Goal: Information Seeking & Learning: Learn about a topic

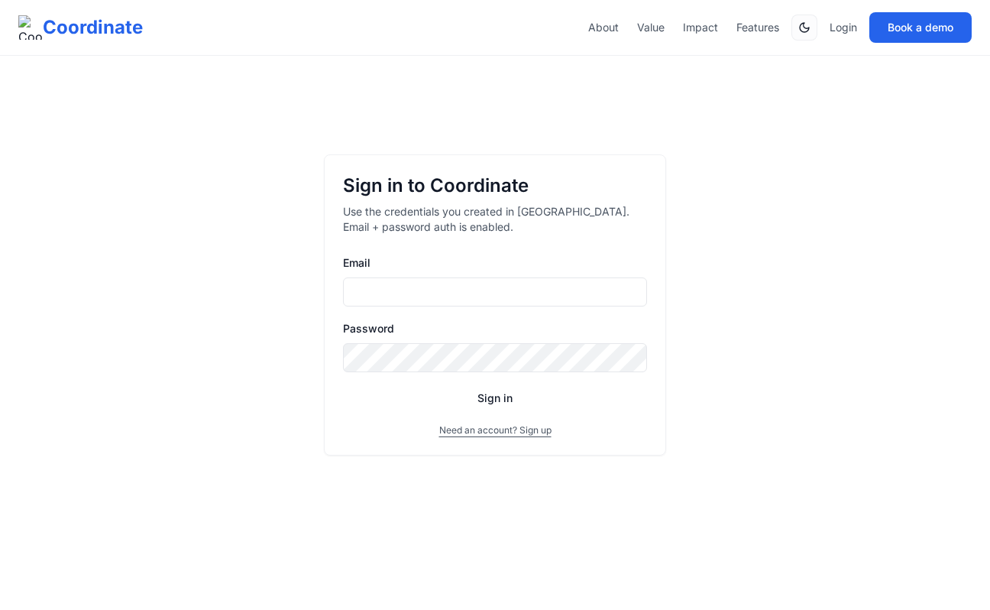
click at [433, 294] on input "Email" at bounding box center [495, 291] width 304 height 29
drag, startPoint x: 416, startPoint y: 293, endPoint x: 584, endPoint y: 303, distance: 168.4
click at [584, 303] on input "**********" at bounding box center [495, 291] width 304 height 29
type input "**********"
click at [343, 384] on button "Sign in" at bounding box center [495, 398] width 304 height 28
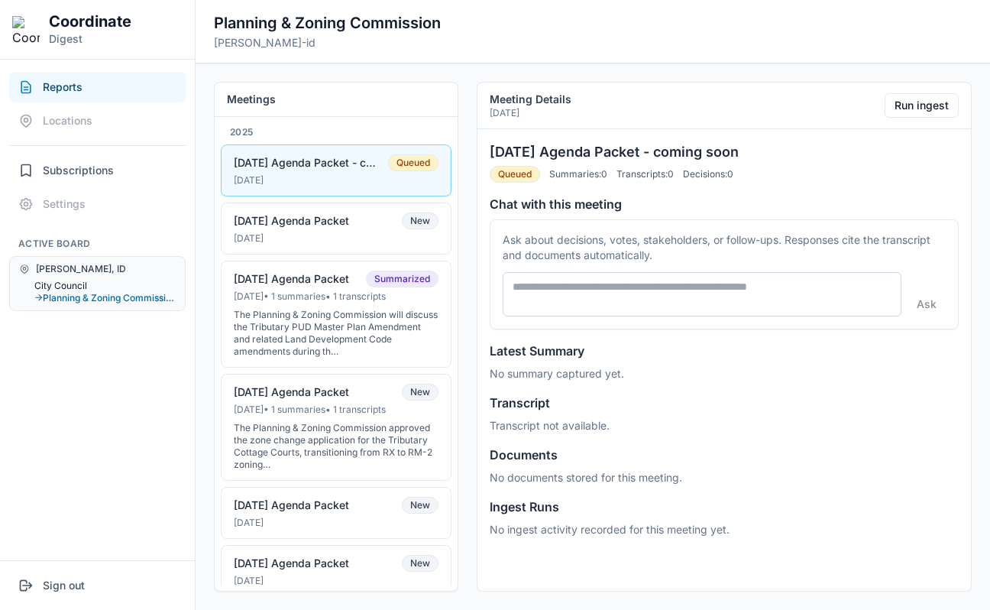
click at [52, 290] on button "City Council" at bounding box center [104, 286] width 141 height 12
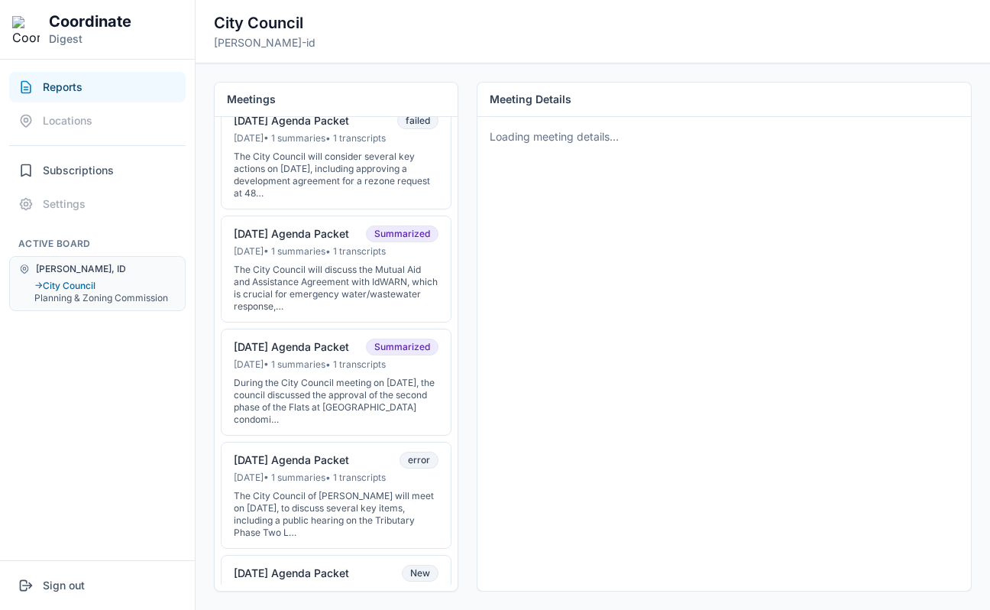
scroll to position [368, 0]
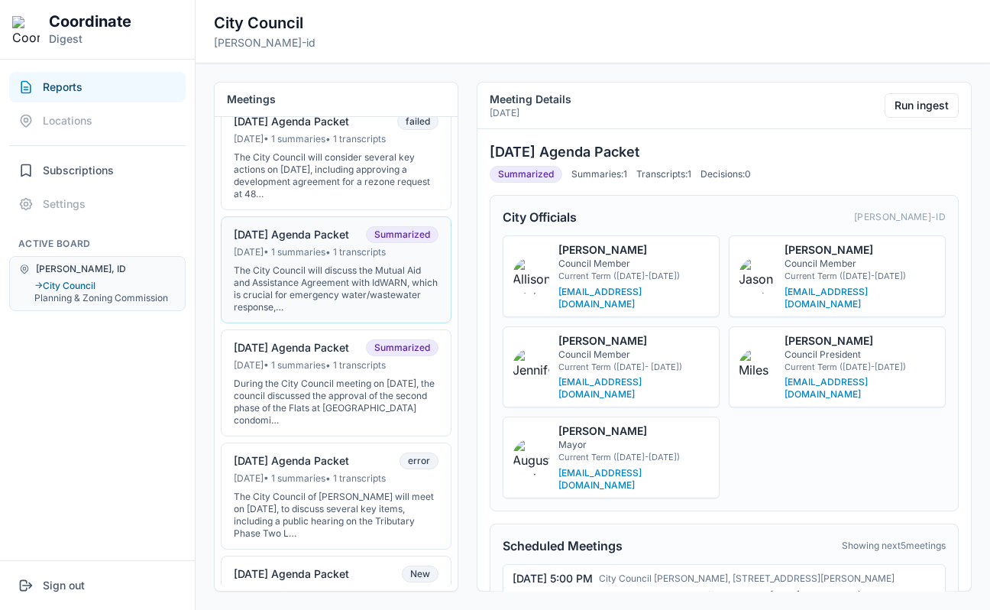
click at [317, 296] on div "The City Council will discuss the Mutual Aid and Assistance Agreement with IdWA…" at bounding box center [336, 288] width 205 height 49
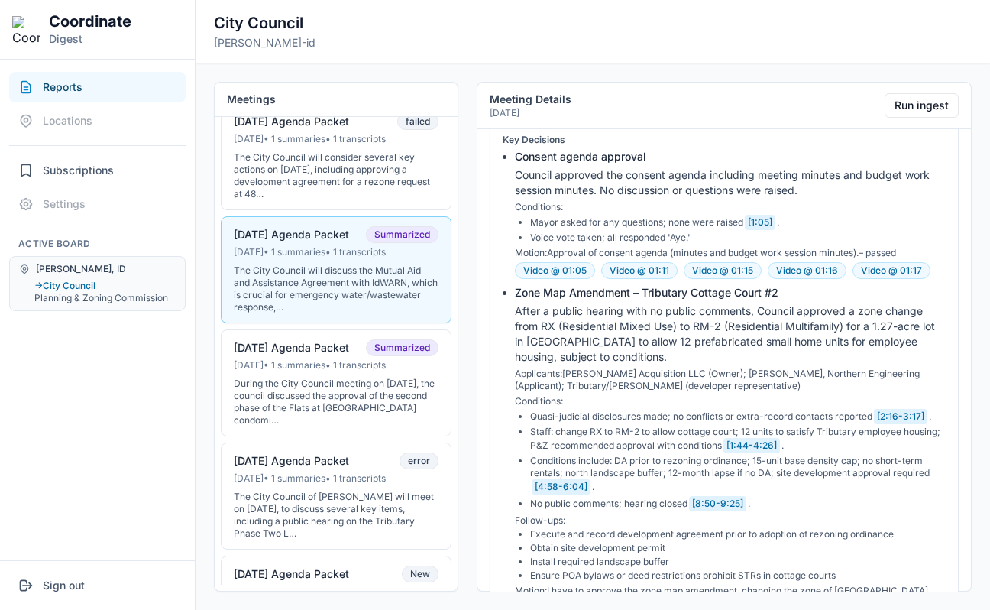
scroll to position [1102, 0]
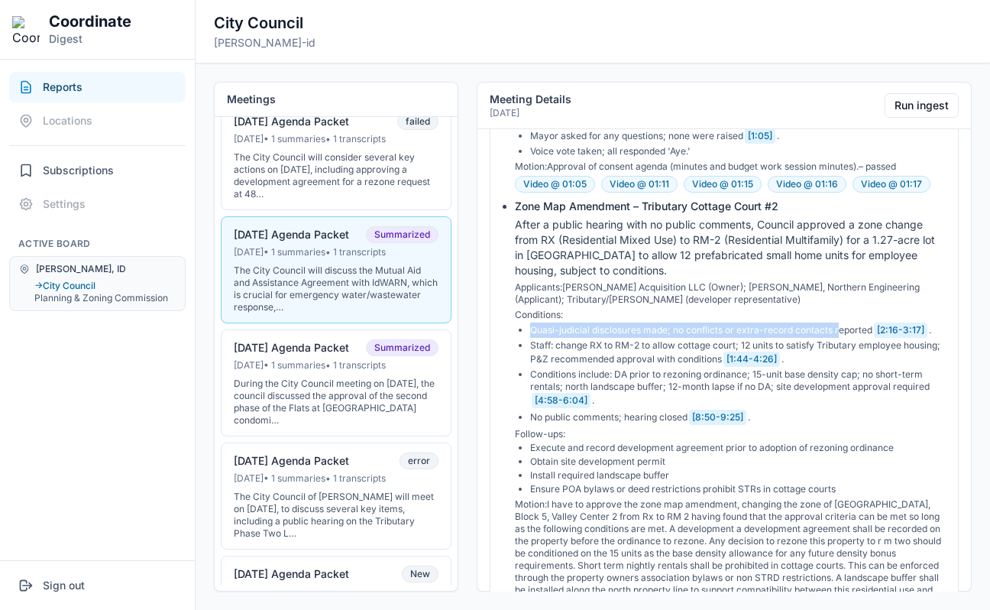
drag, startPoint x: 528, startPoint y: 292, endPoint x: 840, endPoint y: 299, distance: 312.5
click at [840, 322] on ul "Quasi-judicial disclosures made; no conflicts or extra-record contacts reported…" at bounding box center [730, 373] width 431 height 102
click at [847, 322] on li "Quasi-judicial disclosures made; no conflicts or extra-record contacts reported…" at bounding box center [738, 329] width 416 height 15
click at [891, 322] on button "[2:16-3:17]" at bounding box center [900, 329] width 53 height 15
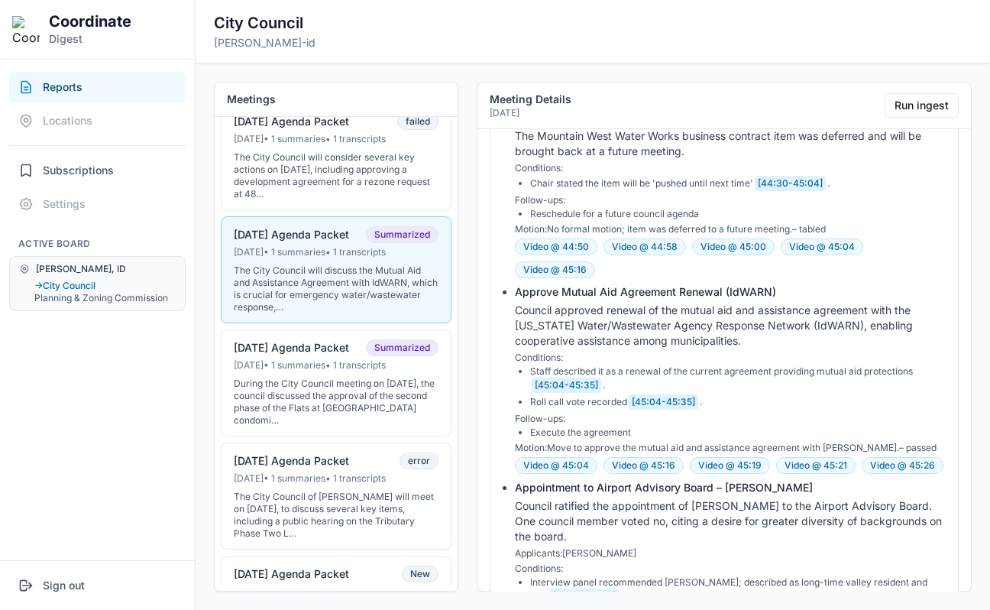
scroll to position [3290, 0]
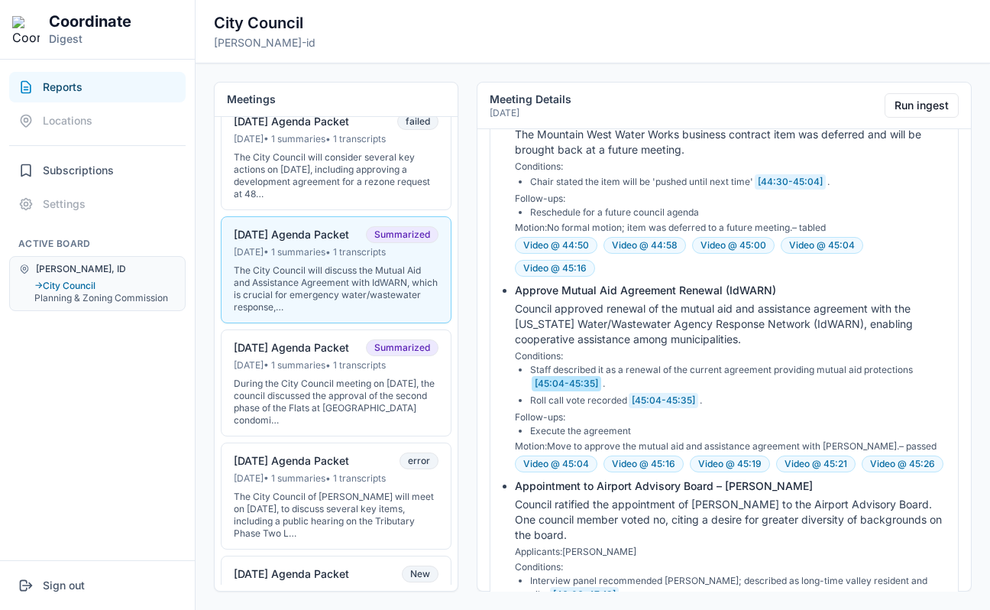
click at [590, 376] on button "[45:04-45:35]" at bounding box center [567, 383] width 70 height 15
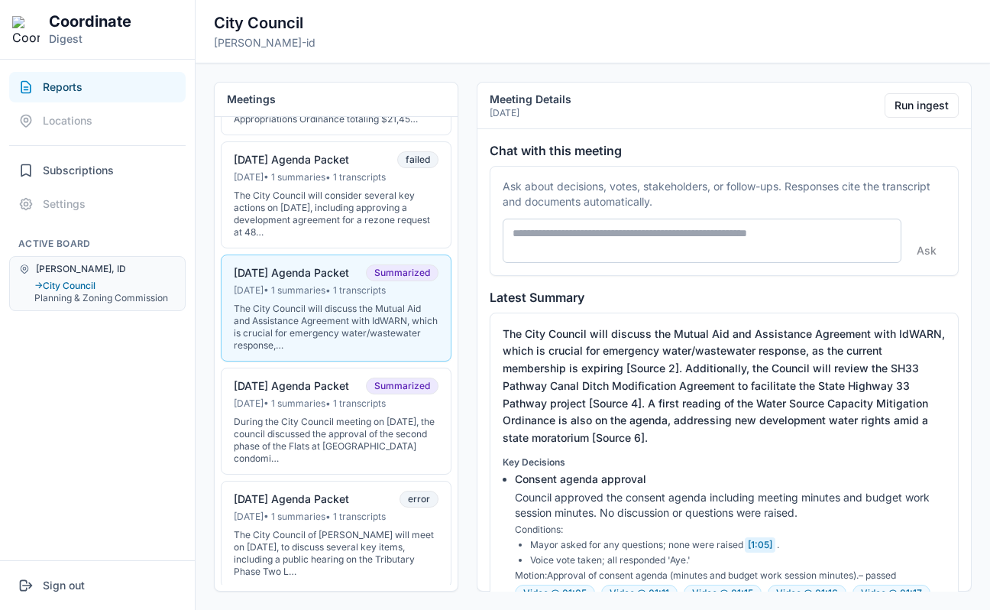
scroll to position [836, 0]
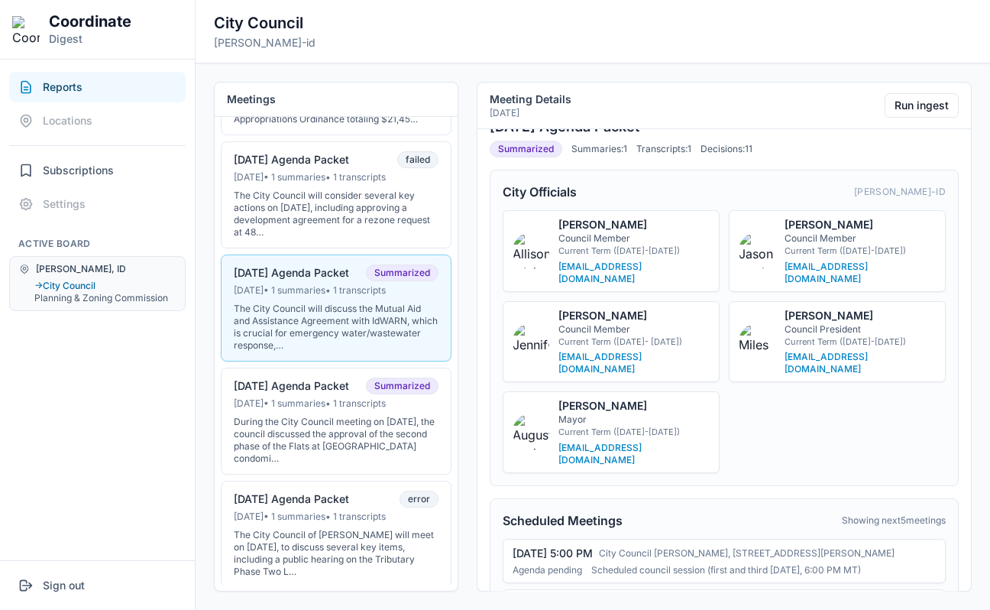
scroll to position [0, 0]
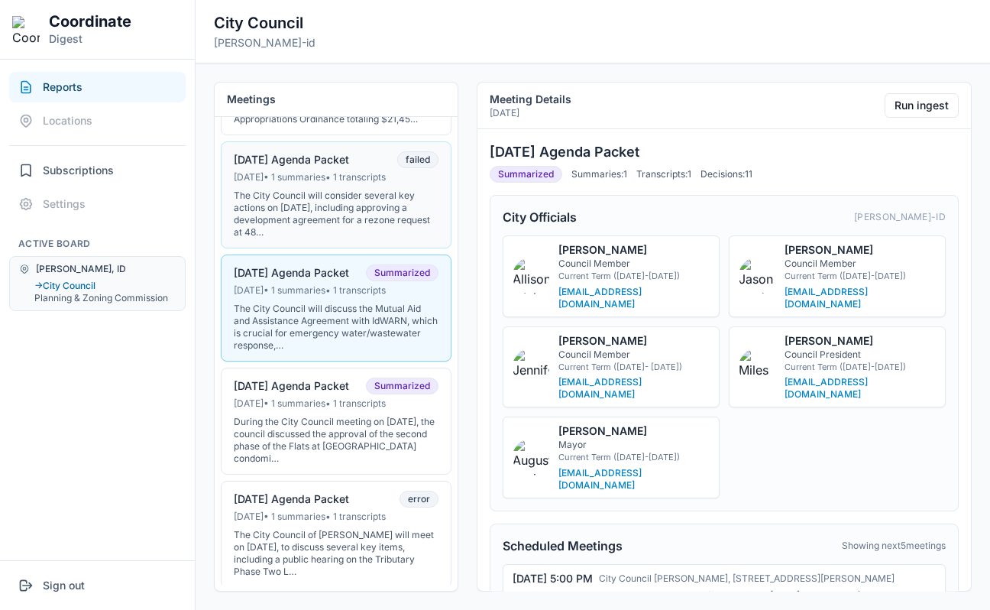
click at [367, 229] on div "The City Council will consider several key actions on August 5, 2025, including…" at bounding box center [336, 213] width 205 height 49
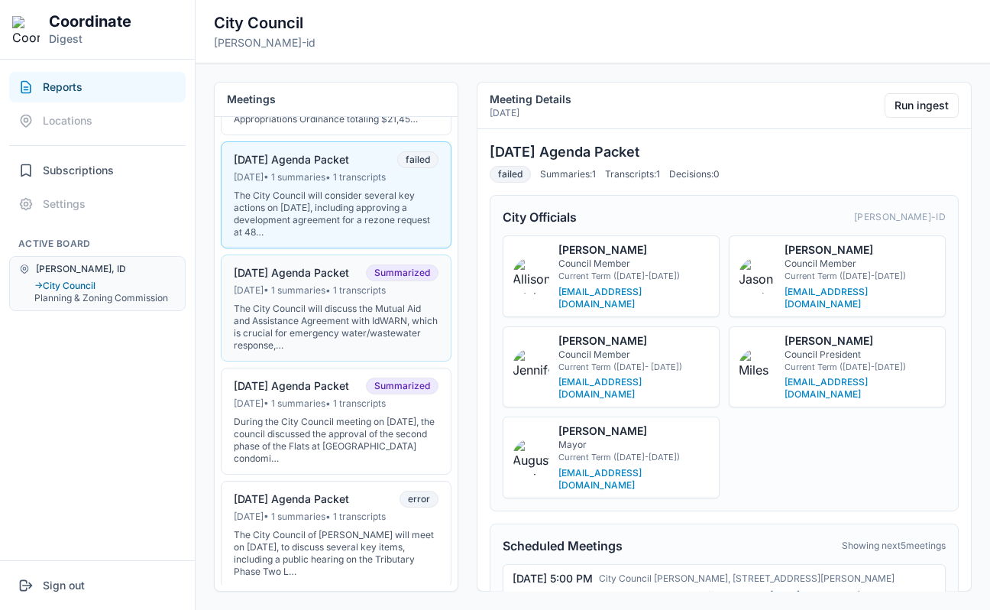
click at [338, 295] on button "07-15-25 Agenda Packet Summarized Jul 14, 2025 • 1 summaries • 1 transcripts Th…" at bounding box center [336, 307] width 231 height 107
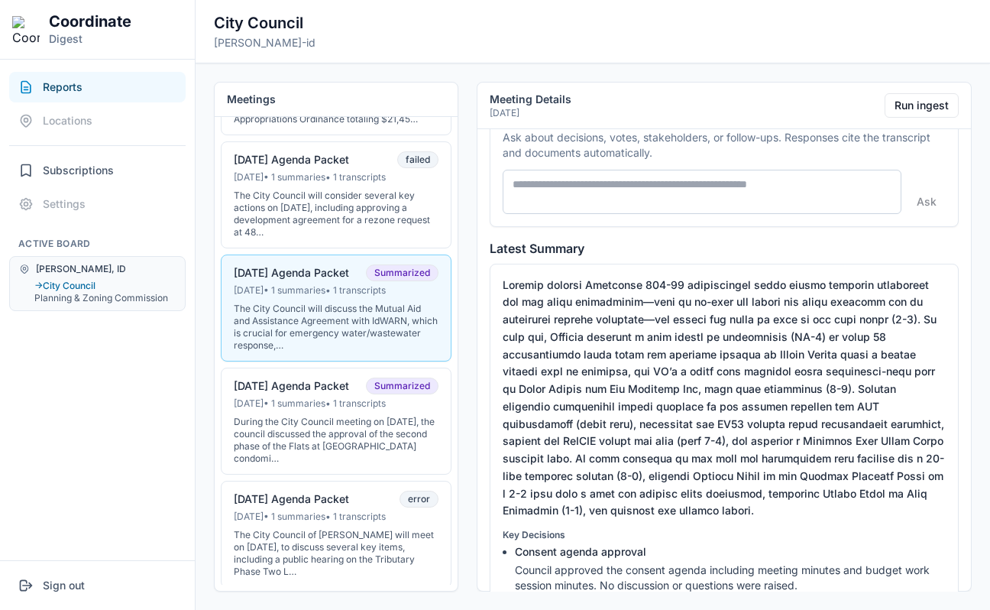
scroll to position [769, 0]
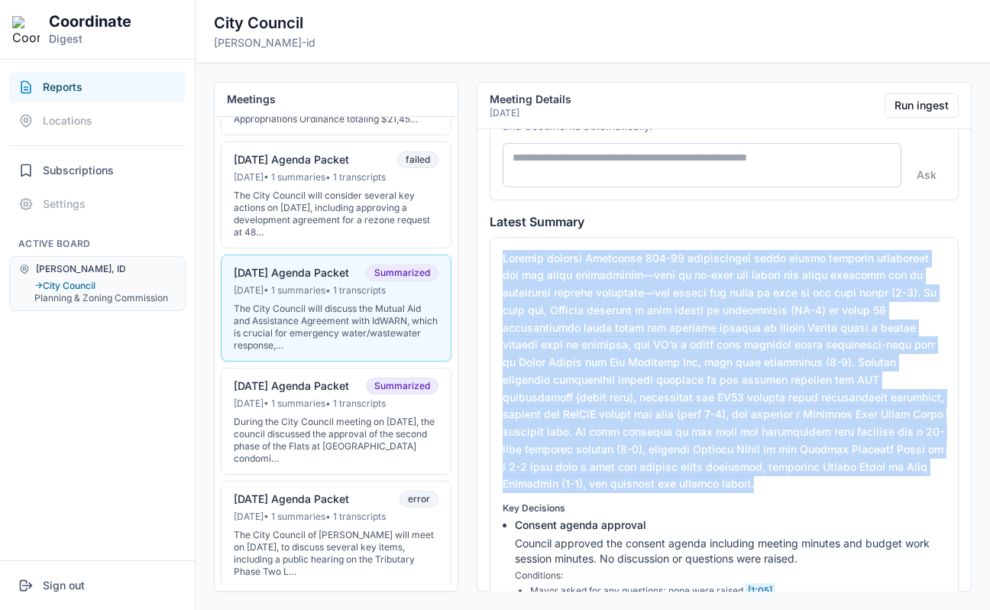
drag, startPoint x: 933, startPoint y: 428, endPoint x: 513, endPoint y: 205, distance: 475.7
copy p "Council adopted Ordinance 485-25 establishing water source capacity mitigation …"
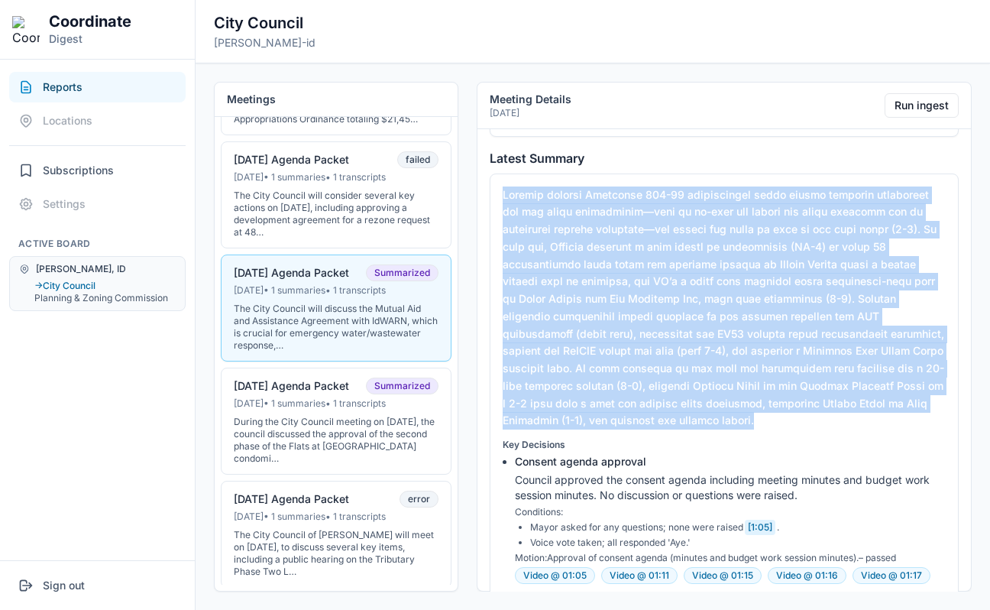
scroll to position [802, 0]
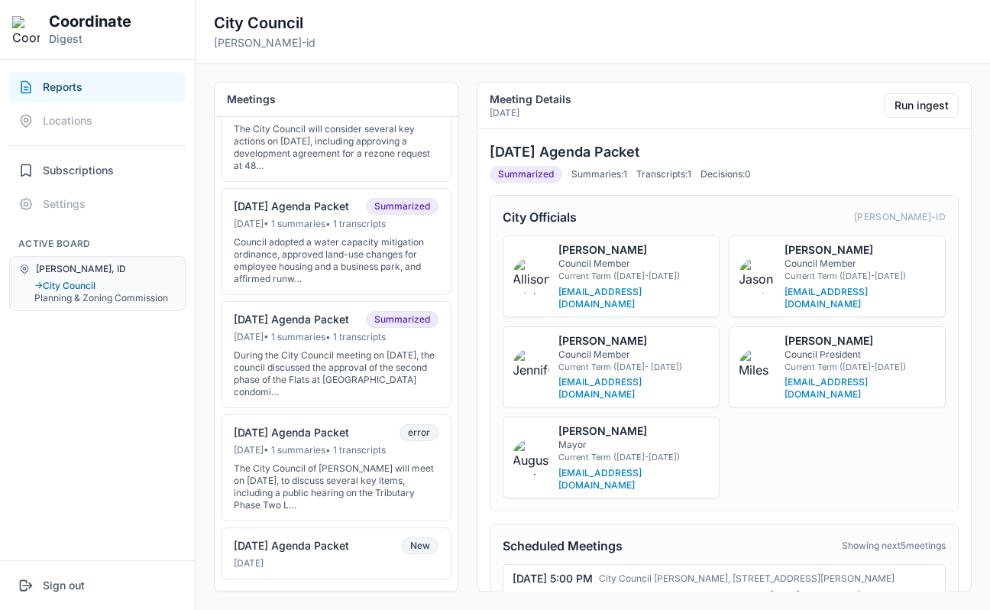
scroll to position [403, 0]
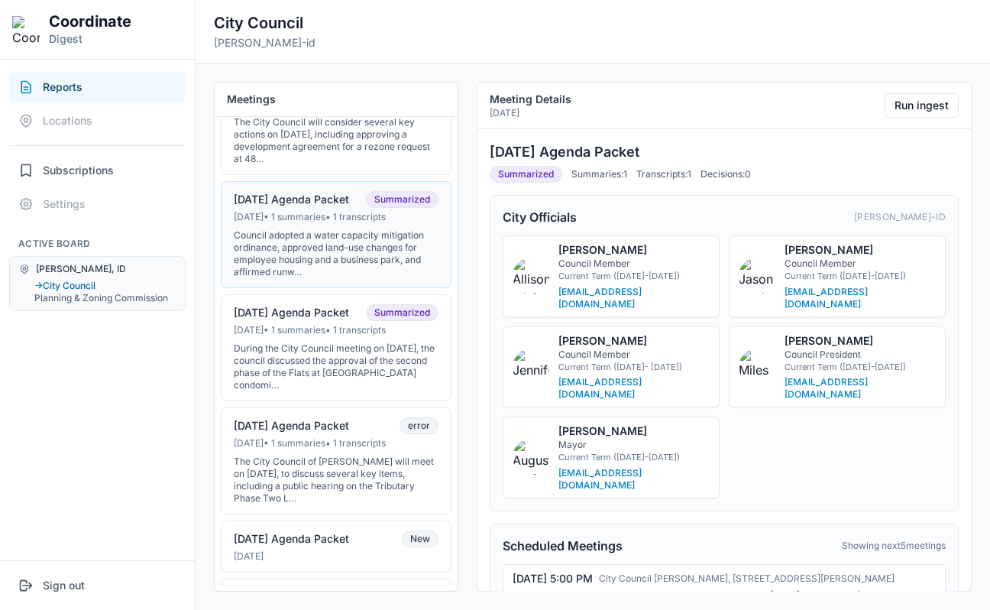
click at [346, 270] on div "Council adopted a water capacity mitigation ordinance, approved land-use change…" at bounding box center [336, 253] width 205 height 49
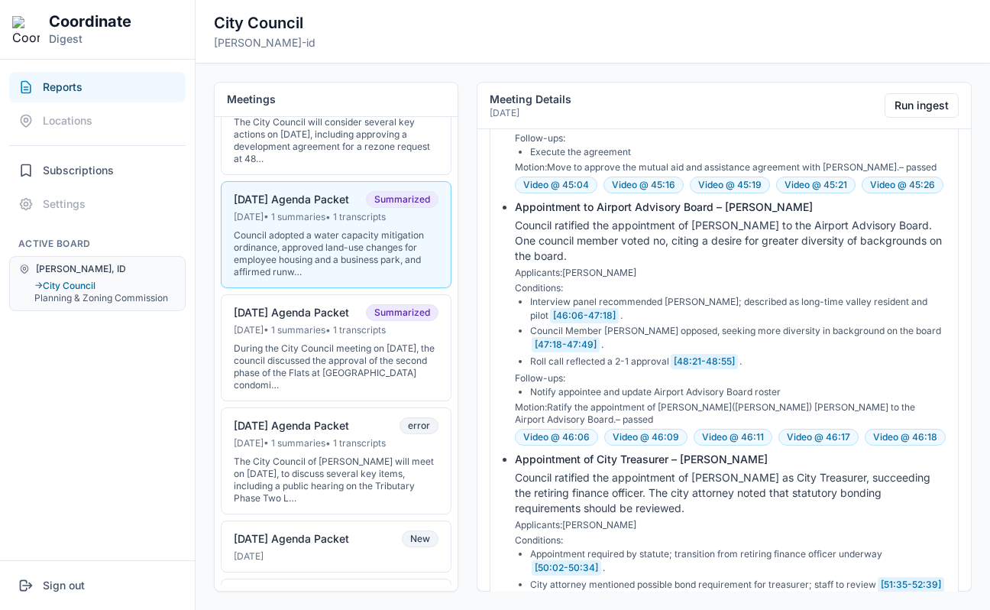
scroll to position [3975, 0]
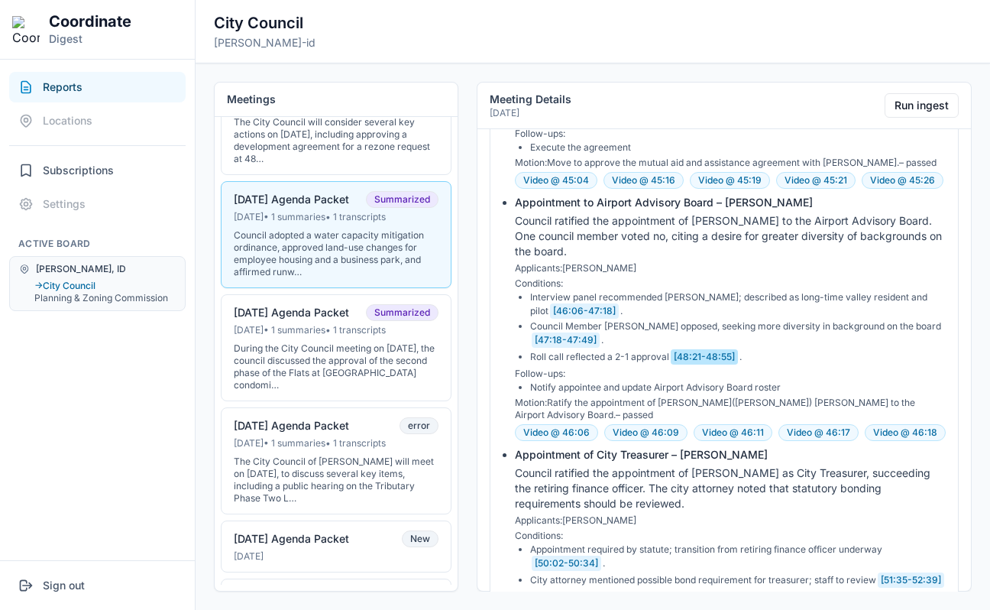
click at [694, 349] on button "[48:21-48:55]" at bounding box center [704, 356] width 67 height 15
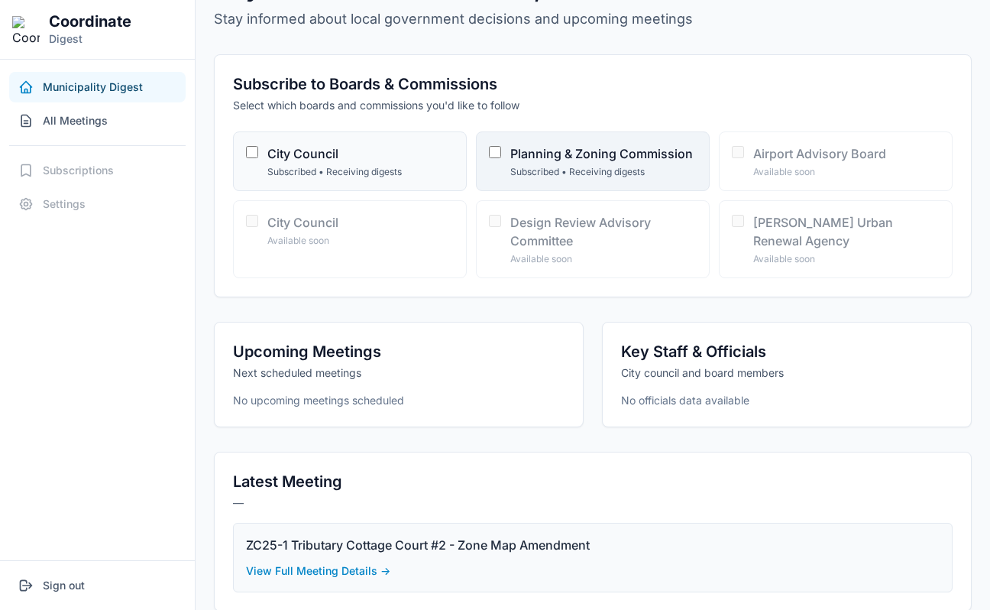
scroll to position [0, 0]
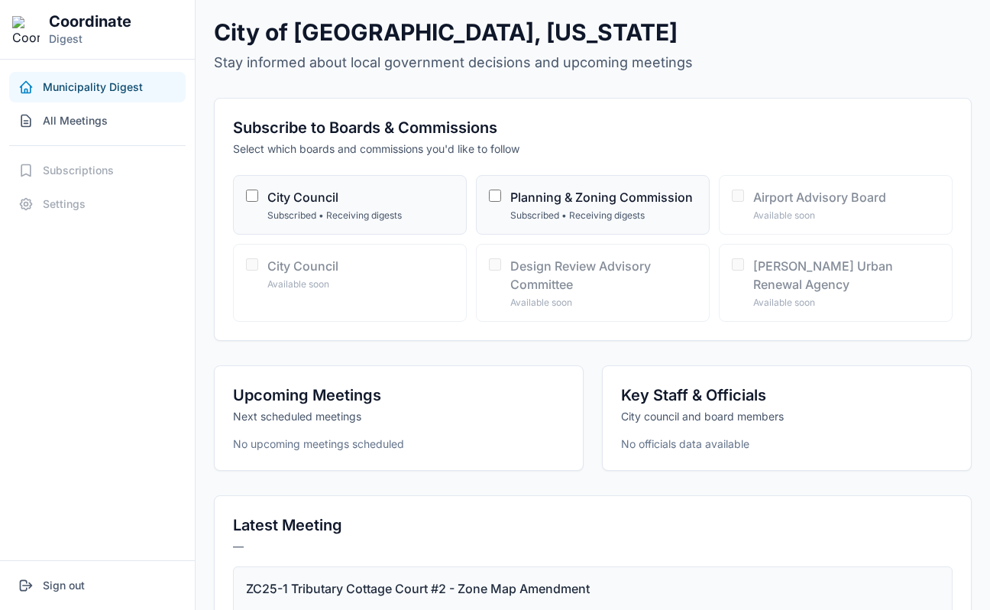
click at [114, 96] on button "Municipality Digest" at bounding box center [97, 87] width 176 height 31
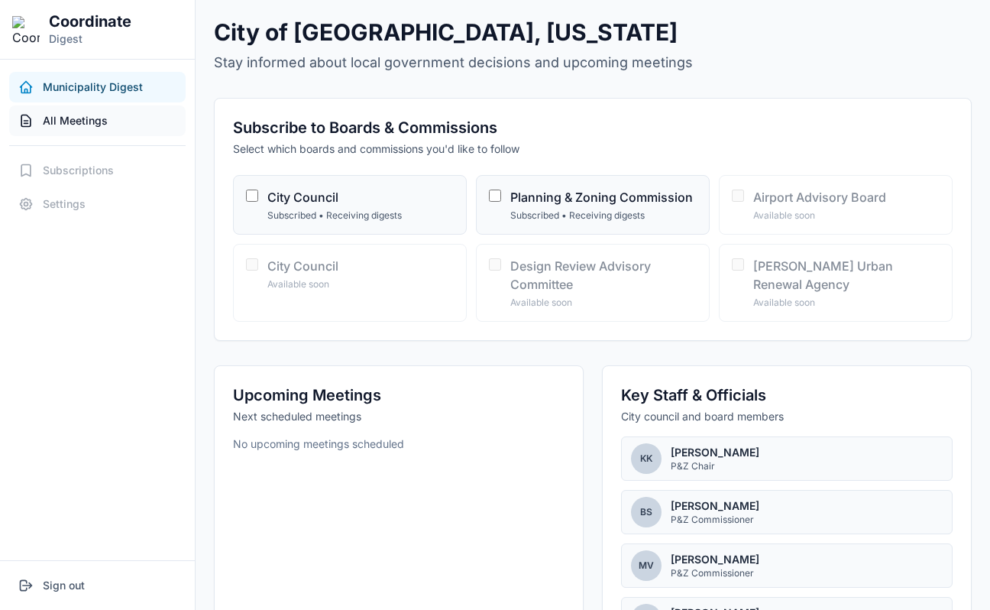
click at [124, 118] on button "All Meetings" at bounding box center [97, 120] width 176 height 31
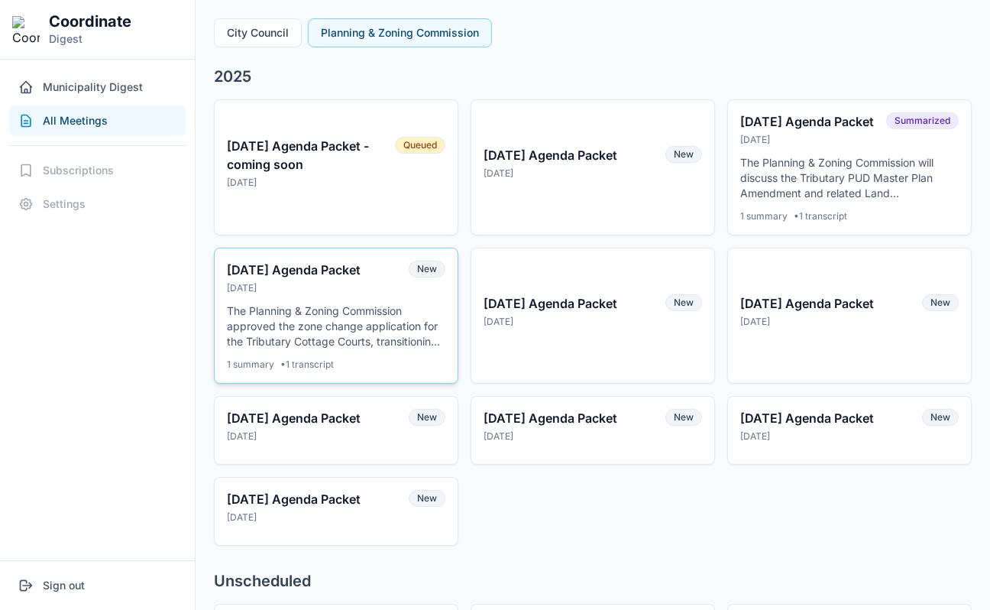
scroll to position [99, 0]
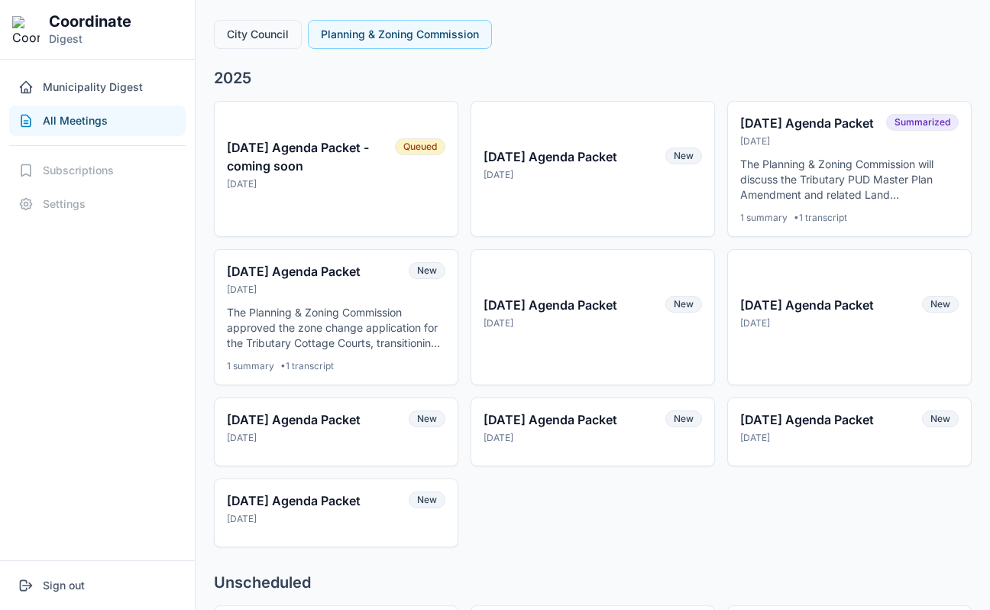
click at [275, 46] on button "City Council" at bounding box center [258, 34] width 88 height 29
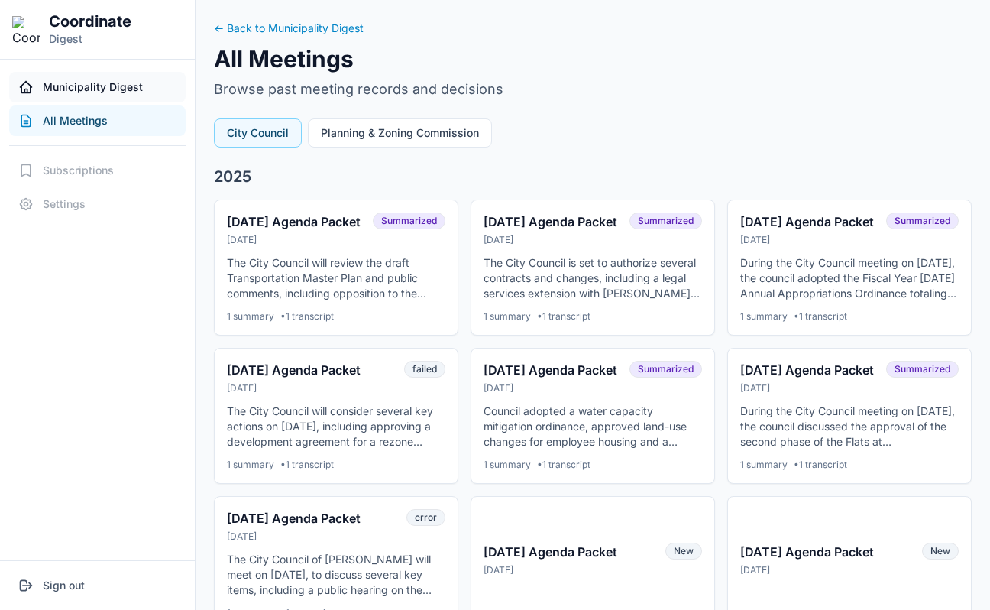
click at [150, 81] on button "Municipality Digest" at bounding box center [97, 87] width 176 height 31
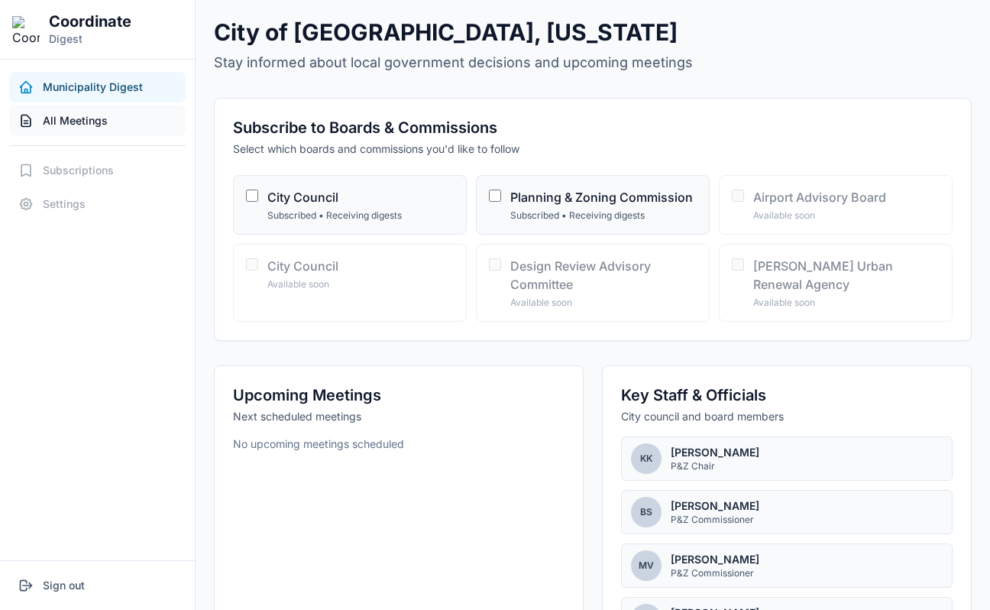
click at [142, 125] on button "All Meetings" at bounding box center [97, 120] width 176 height 31
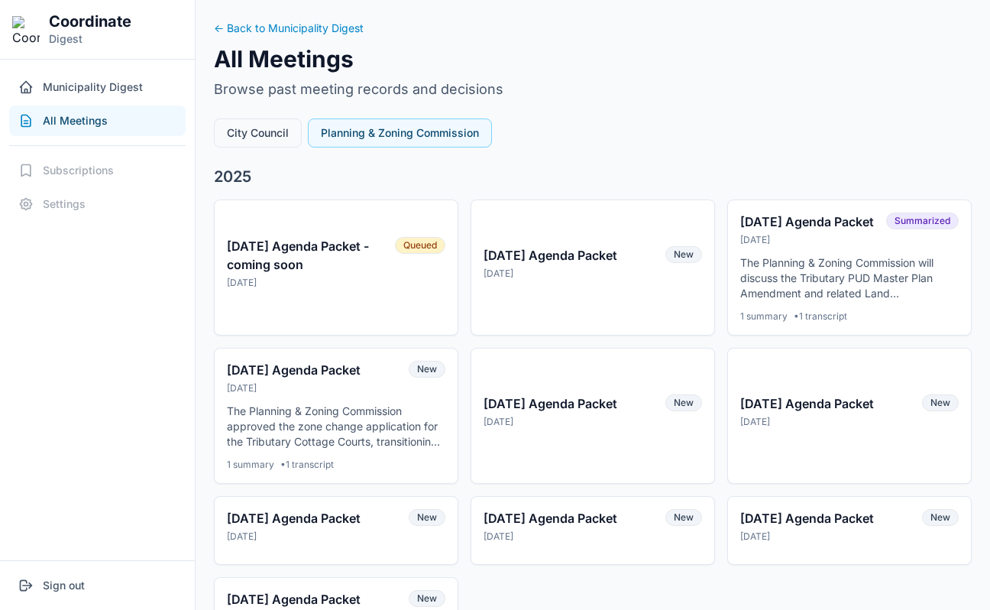
click at [260, 130] on button "City Council" at bounding box center [258, 132] width 88 height 29
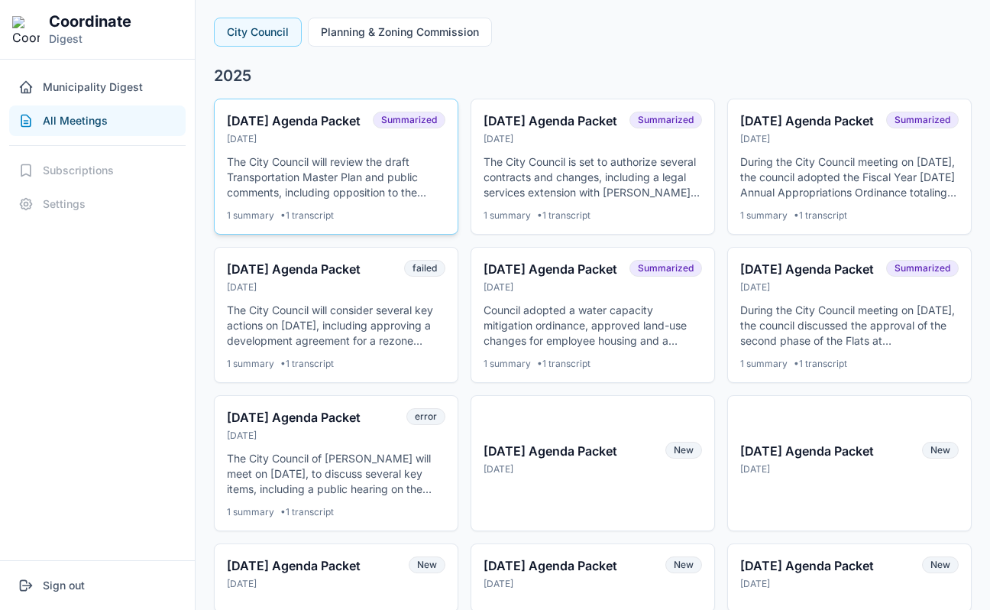
scroll to position [126, 0]
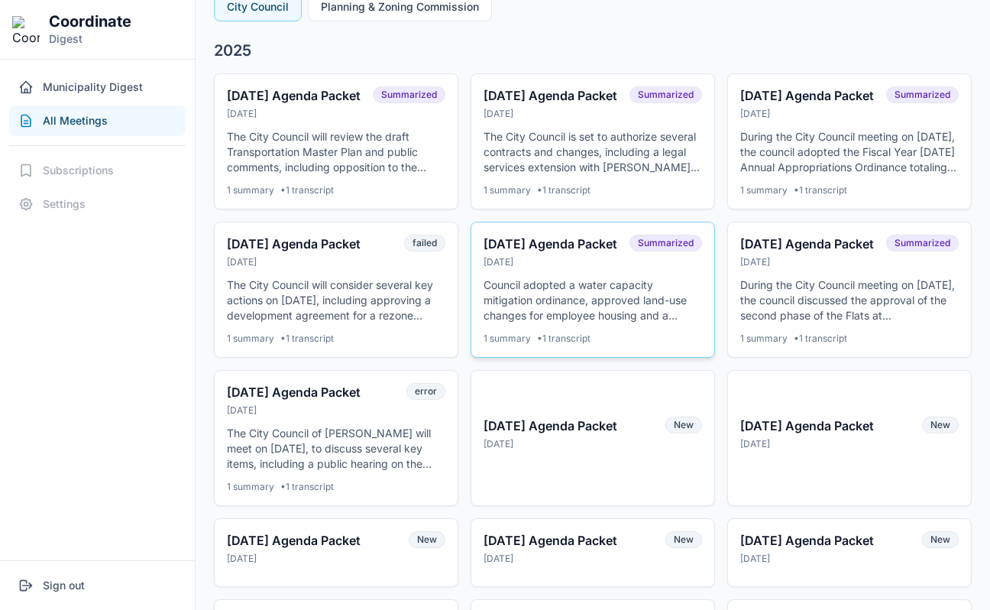
click at [581, 316] on p "Council adopted a water capacity mitigation ordinance, approved land-use change…" at bounding box center [593, 300] width 218 height 46
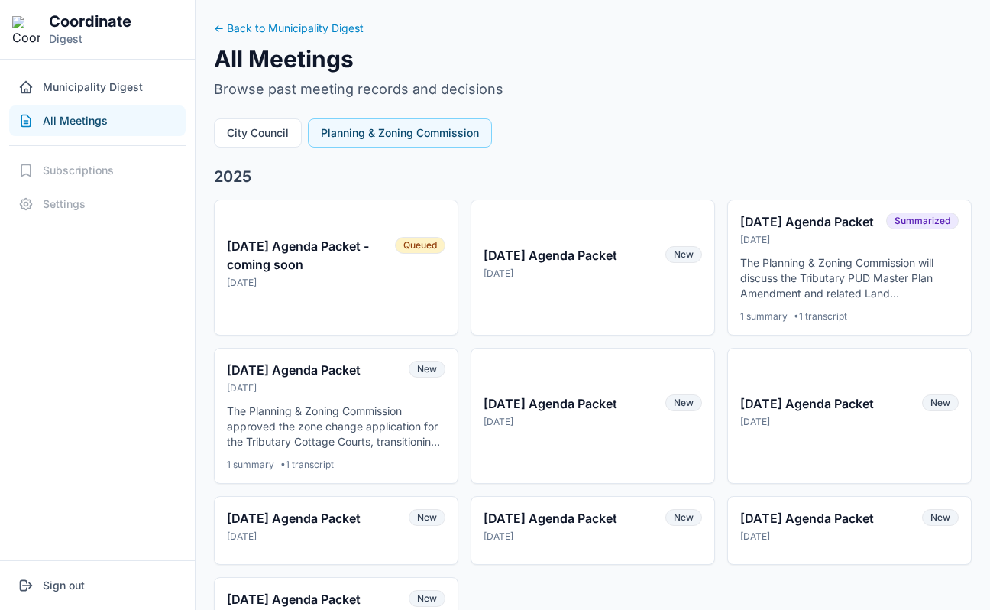
click at [284, 149] on div "← Back to Municipality Digest All Meetings Browse past meeting records and deci…" at bounding box center [593, 454] width 758 height 872
click at [284, 143] on button "City Council" at bounding box center [258, 132] width 88 height 29
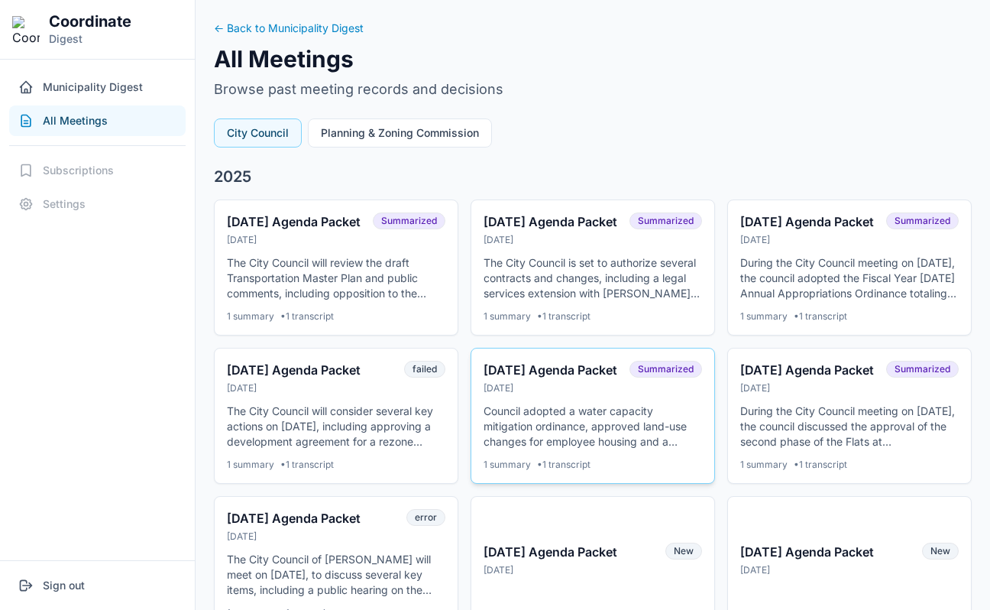
click at [549, 379] on div "[DATE] Agenda Packet" at bounding box center [552, 370] width 137 height 18
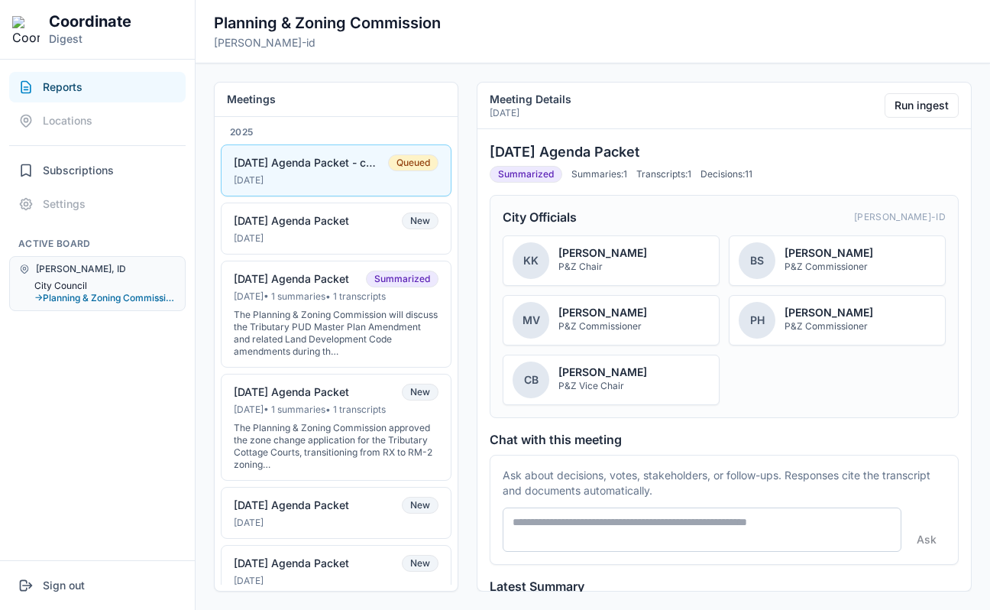
click at [66, 280] on button "City Council" at bounding box center [104, 286] width 141 height 12
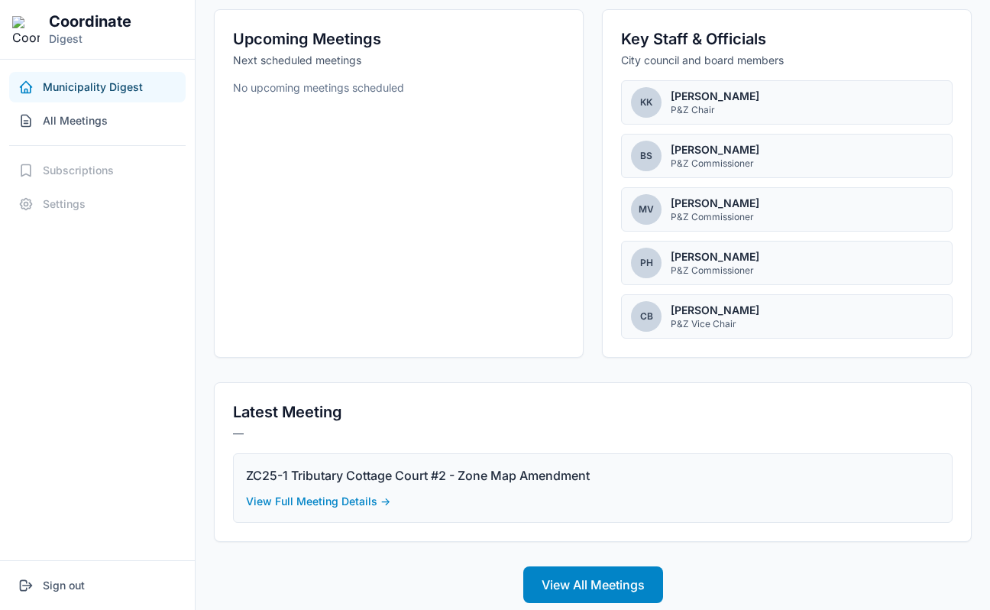
scroll to position [354, 0]
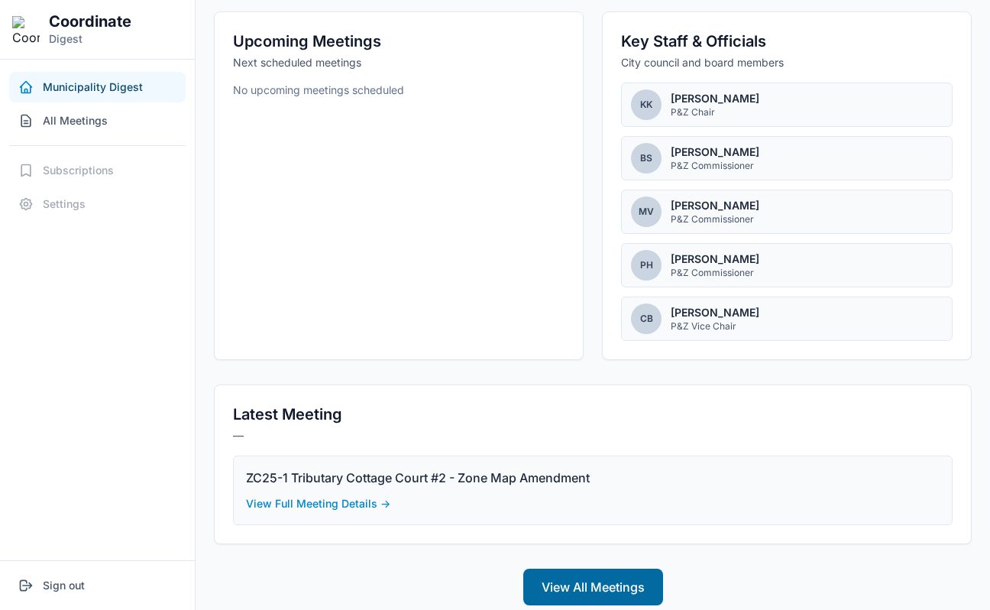
click at [594, 587] on button "View All Meetings" at bounding box center [593, 586] width 140 height 37
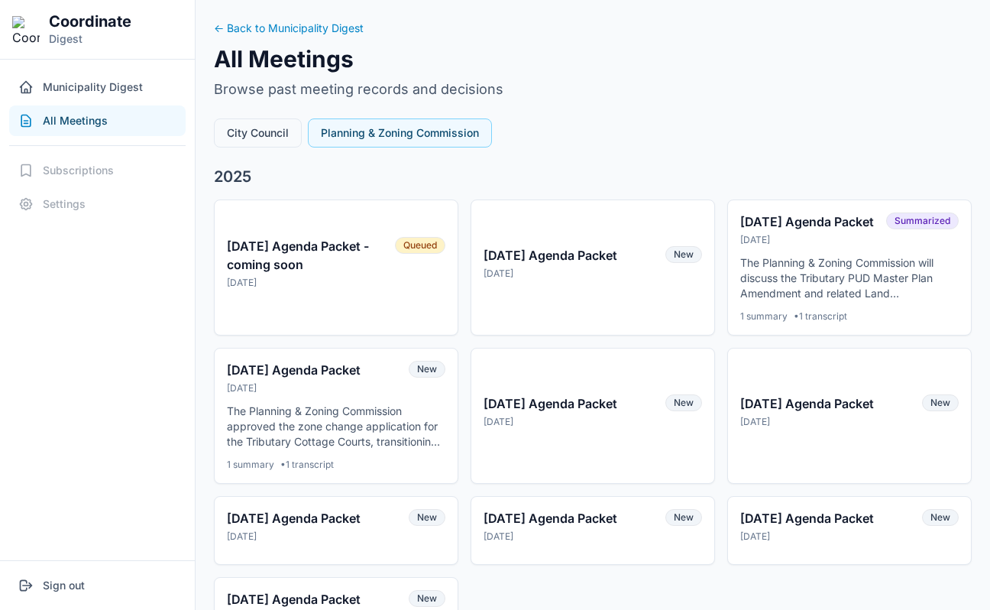
click at [270, 131] on button "City Council" at bounding box center [258, 132] width 88 height 29
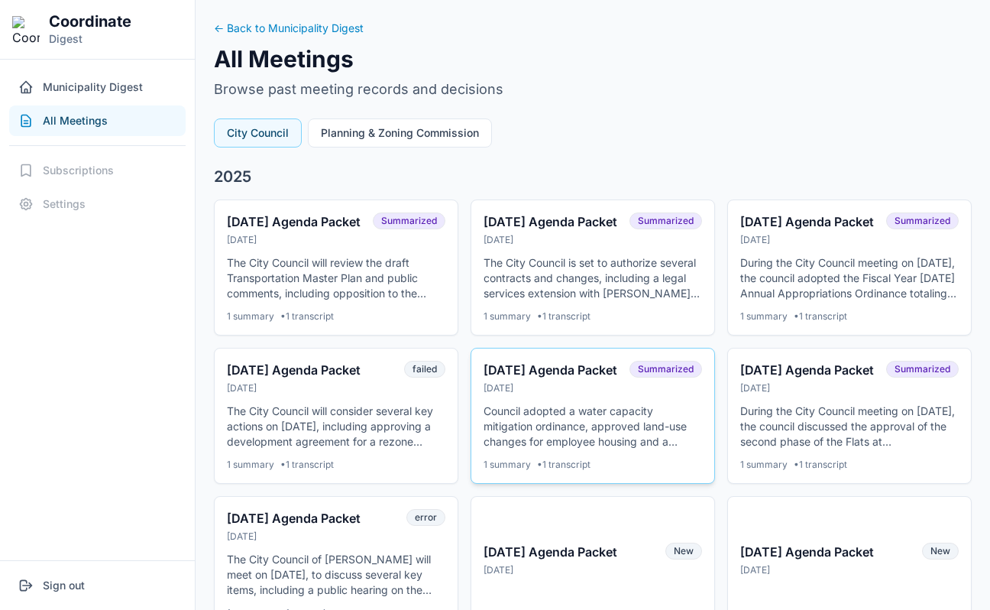
click at [540, 394] on div "[DATE]" at bounding box center [552, 388] width 137 height 12
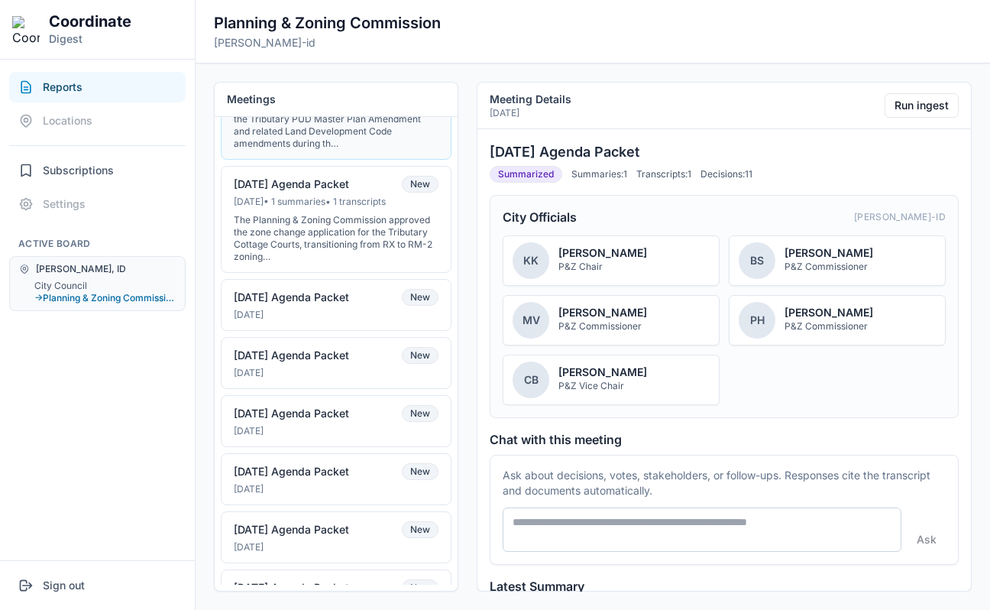
scroll to position [219, 0]
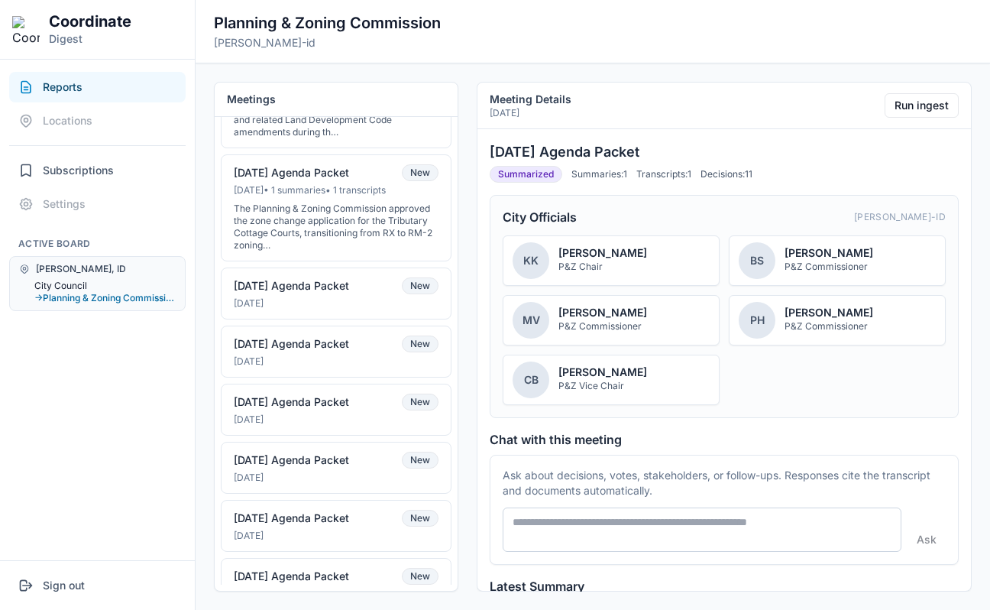
click at [73, 280] on button "City Council" at bounding box center [104, 286] width 141 height 12
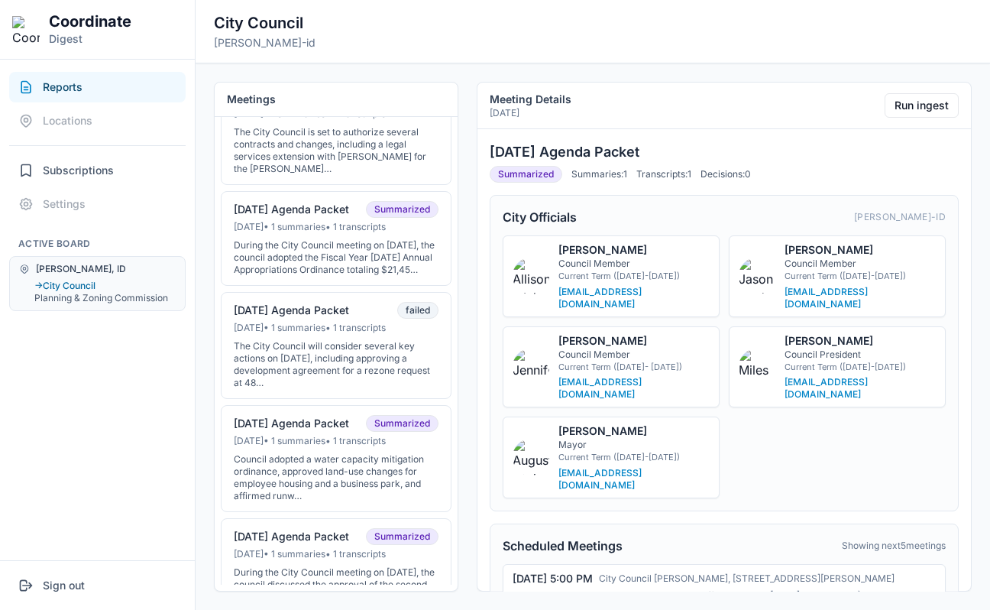
scroll to position [183, 0]
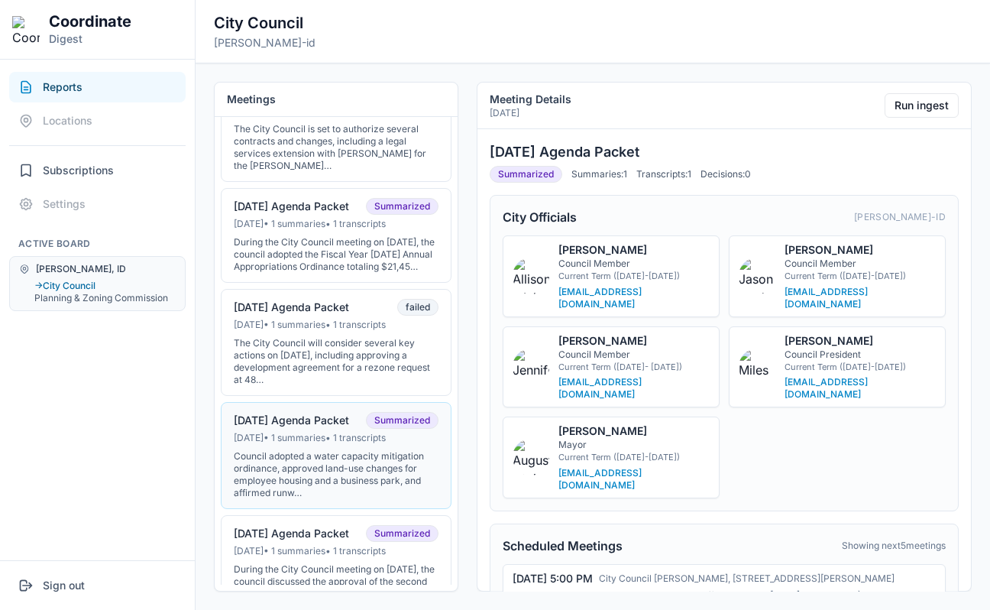
click at [358, 429] on div "07-15-25 Agenda Packet Summarized" at bounding box center [336, 420] width 205 height 17
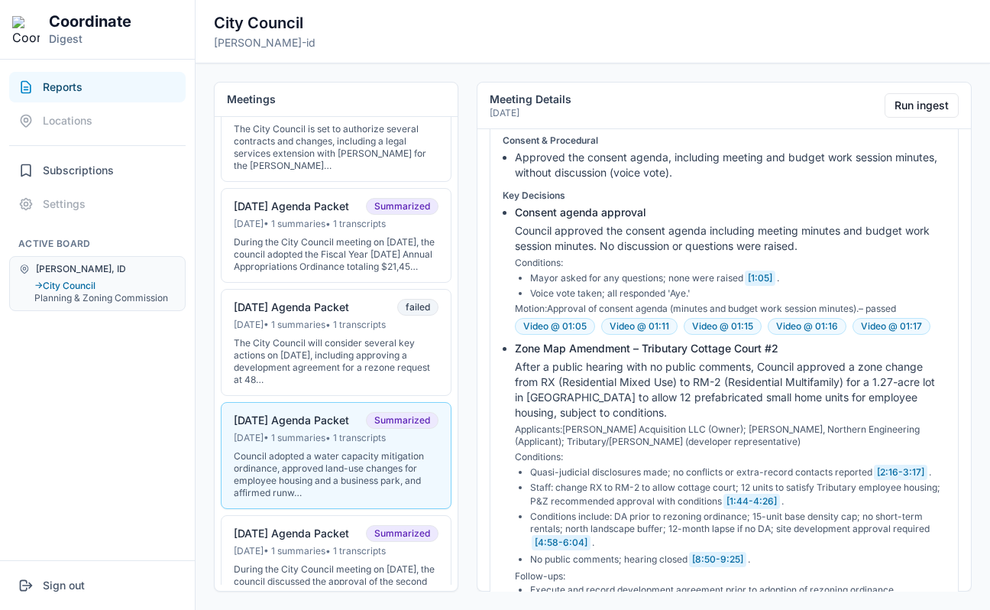
scroll to position [1369, 0]
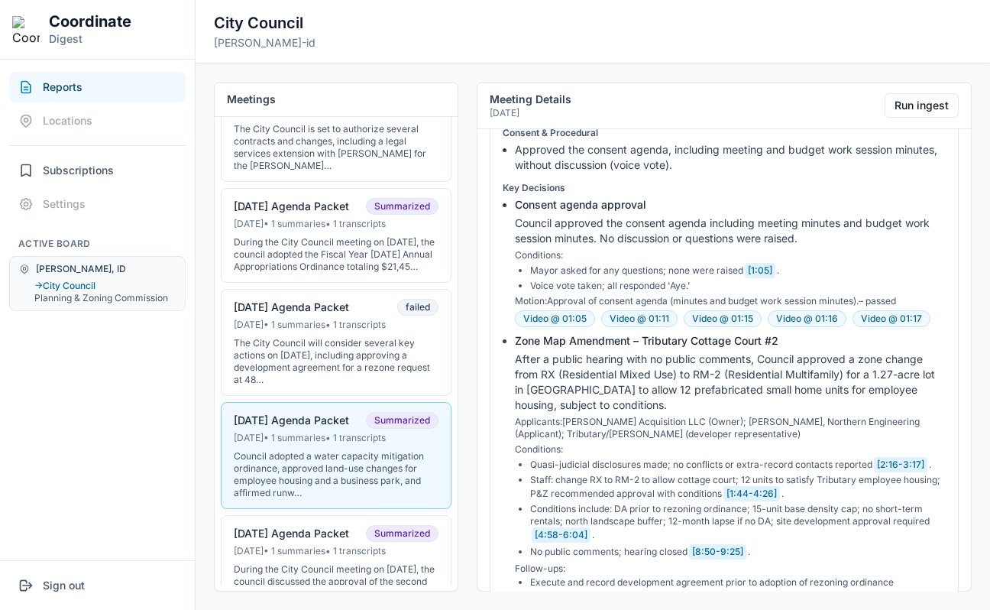
click at [117, 97] on button "Reports" at bounding box center [97, 87] width 176 height 31
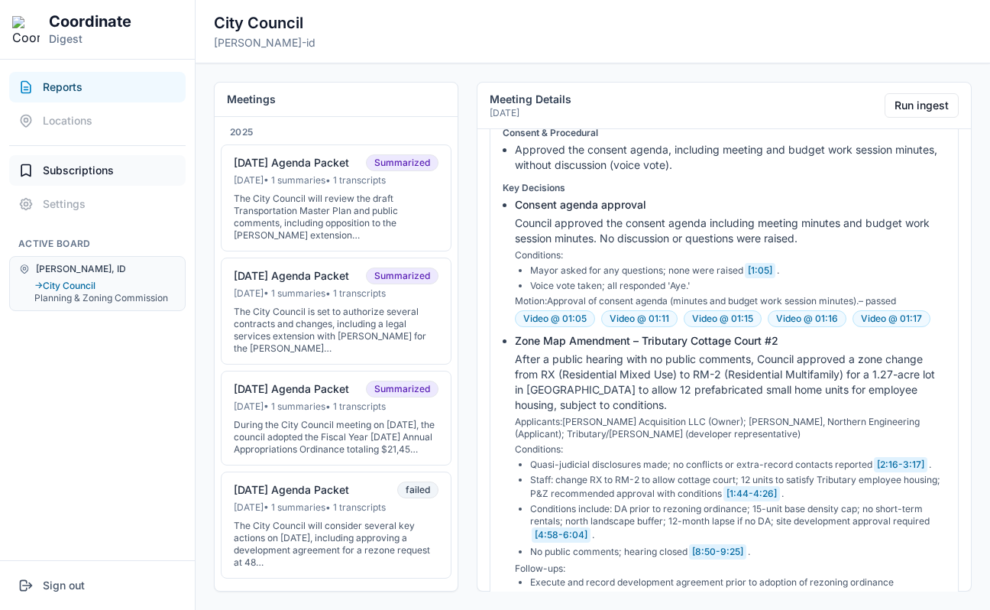
click at [92, 161] on button "Subscriptions" at bounding box center [97, 170] width 176 height 31
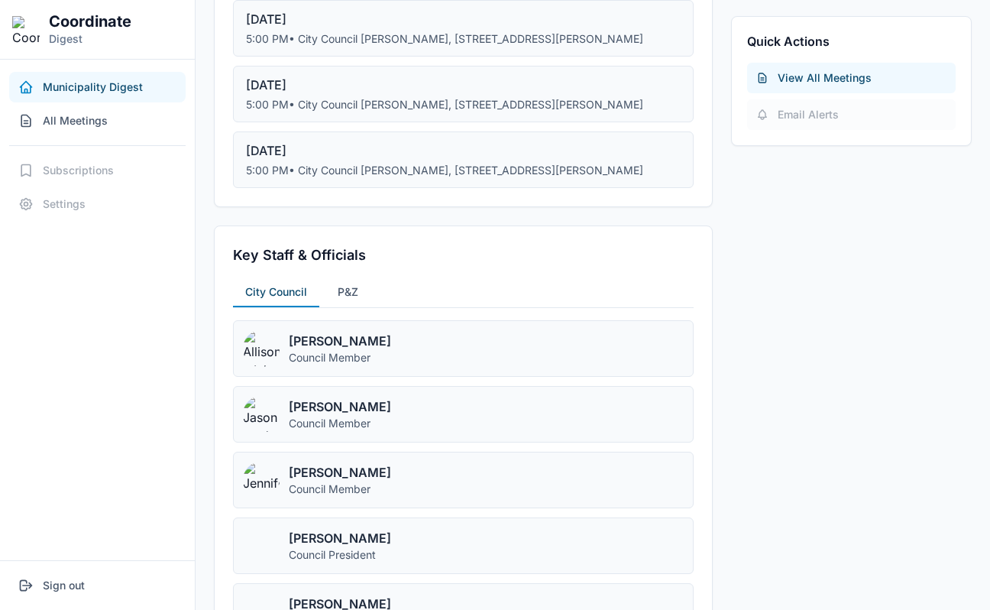
scroll to position [377, 0]
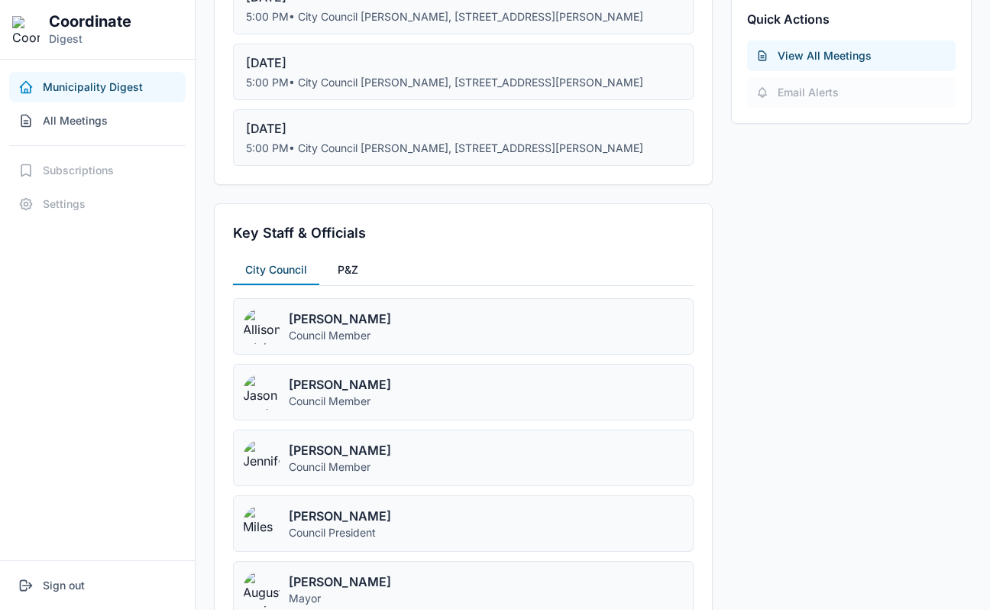
click at [359, 270] on button "P&Z" at bounding box center [347, 270] width 45 height 29
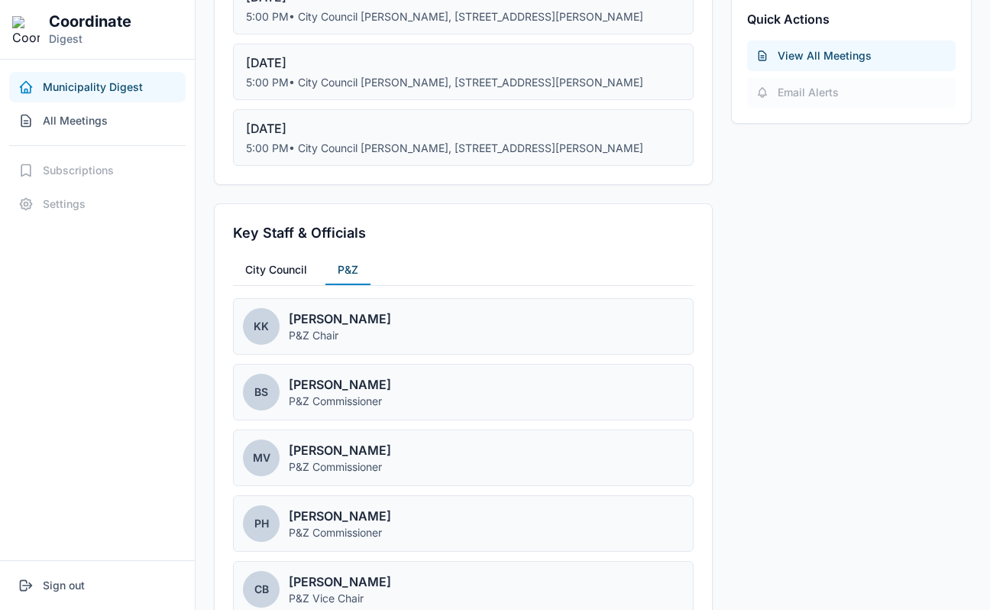
click at [307, 270] on button "City Council" at bounding box center [276, 270] width 86 height 29
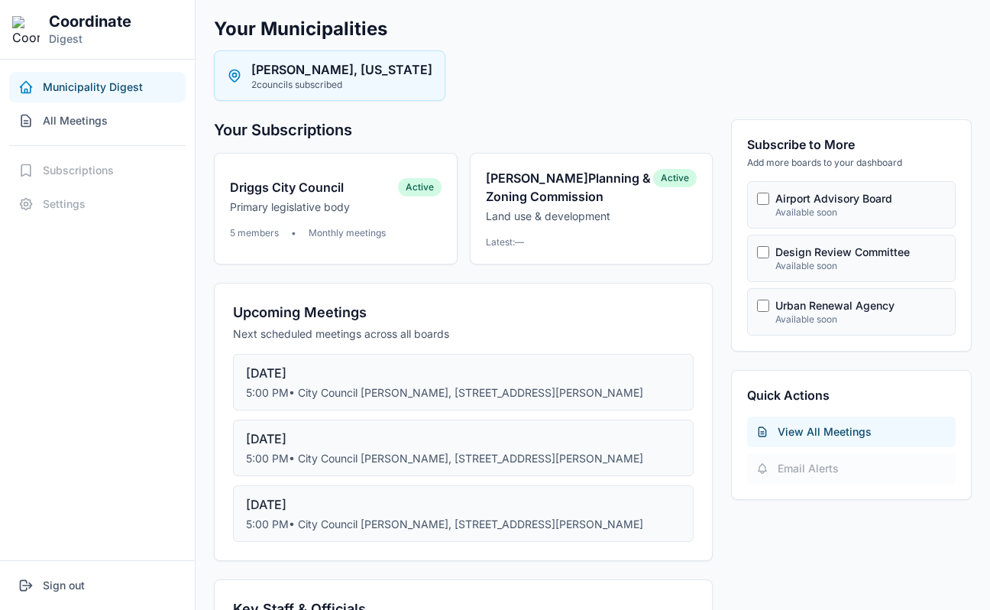
scroll to position [0, 0]
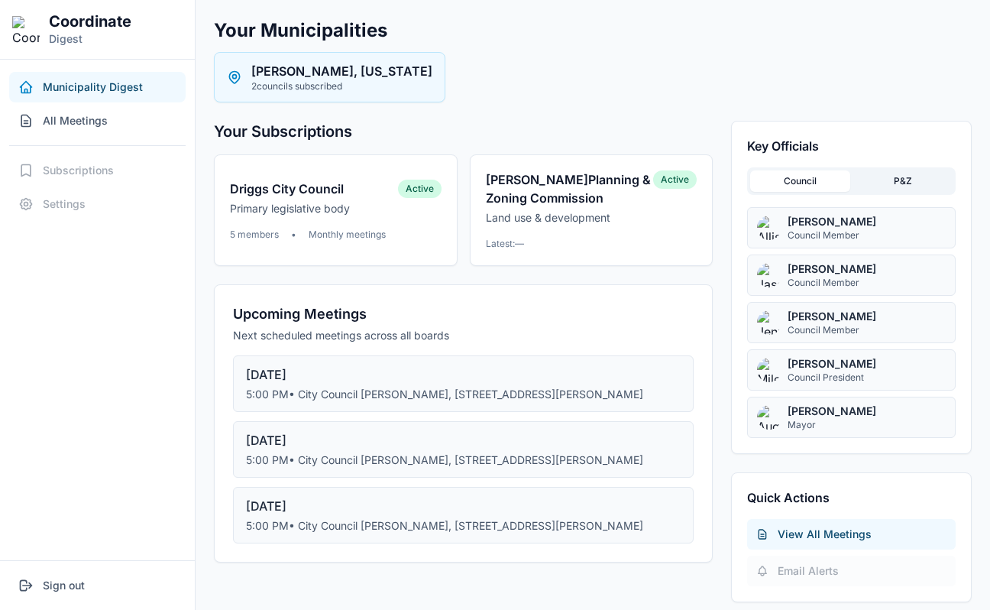
click at [928, 173] on button "P&Z" at bounding box center [902, 180] width 99 height 21
click at [829, 182] on button "Council" at bounding box center [799, 180] width 99 height 21
click at [597, 213] on p "Land use & development" at bounding box center [570, 217] width 168 height 15
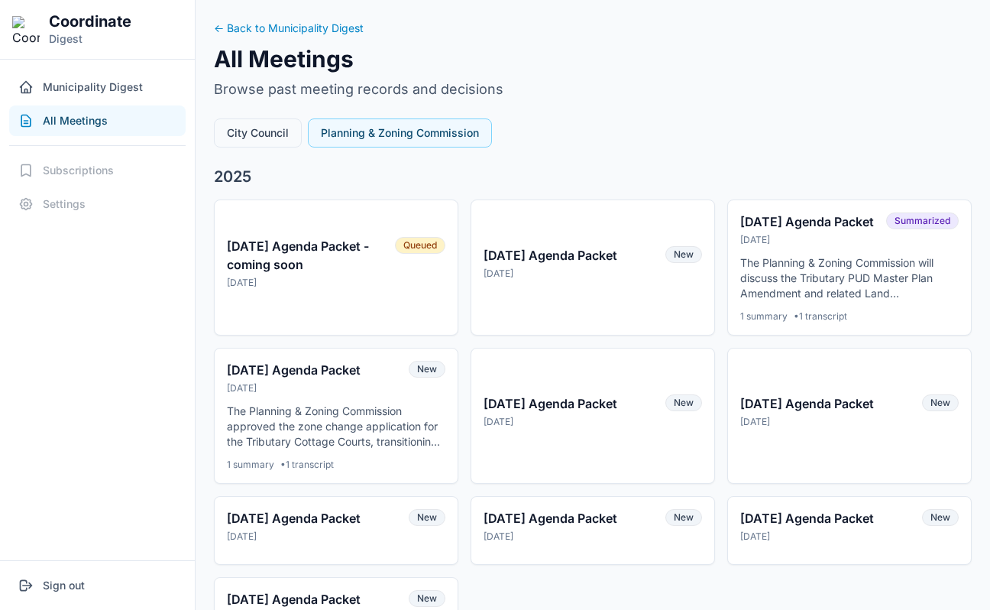
click at [289, 133] on button "City Council" at bounding box center [258, 132] width 88 height 29
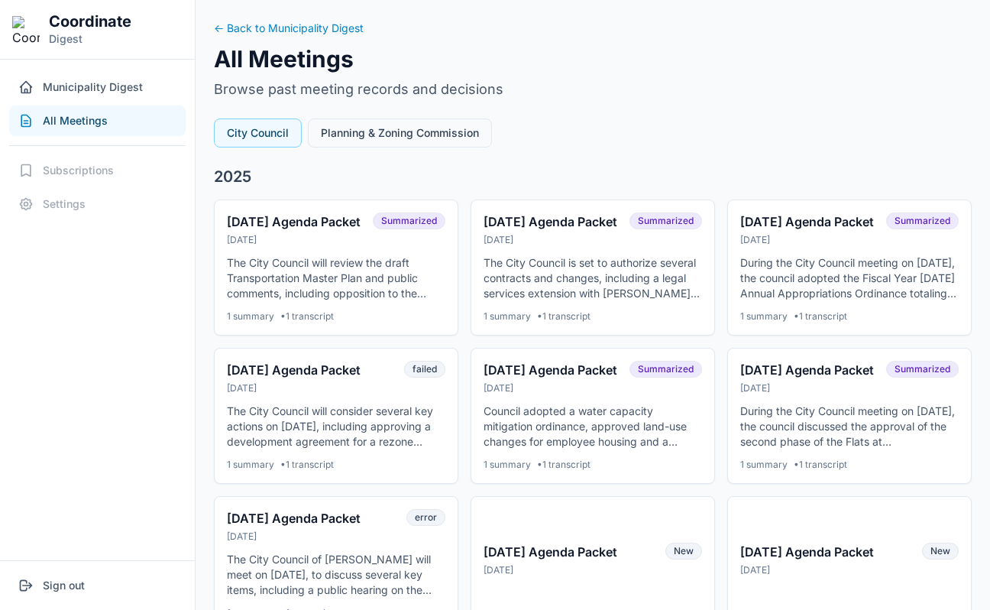
click at [347, 135] on button "Planning & Zoning Commission" at bounding box center [400, 132] width 184 height 29
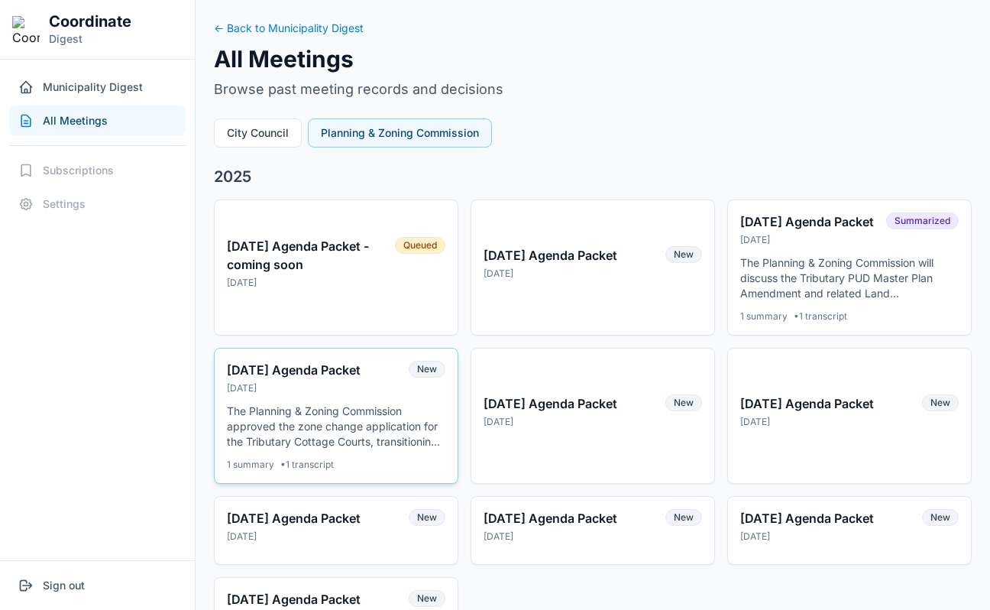
click at [349, 416] on button "07-09-2025 Agenda Packet Jul 8, 2025 New The Planning & Zoning Commission appro…" at bounding box center [336, 416] width 244 height 136
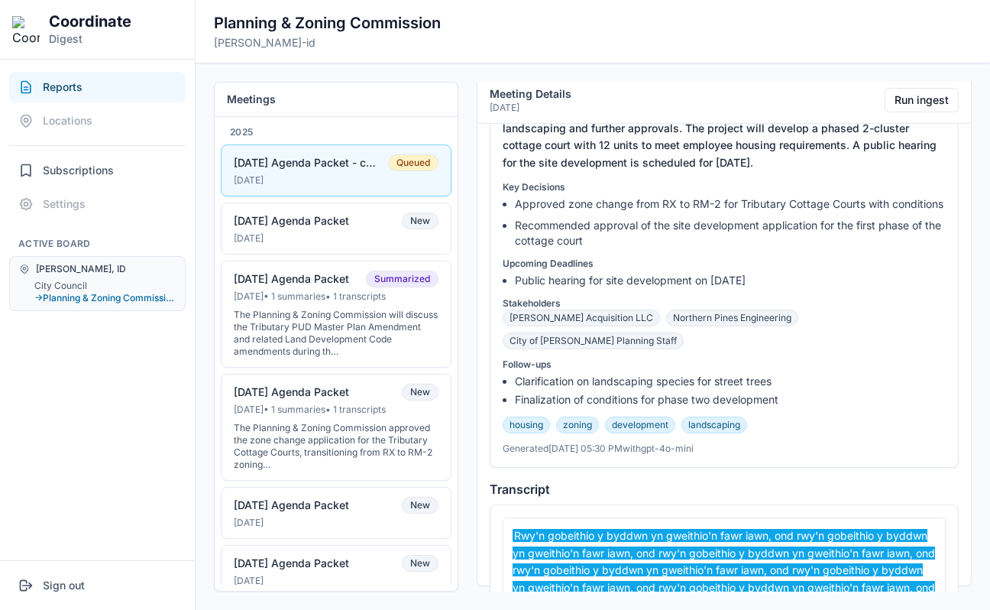
scroll to position [539, 0]
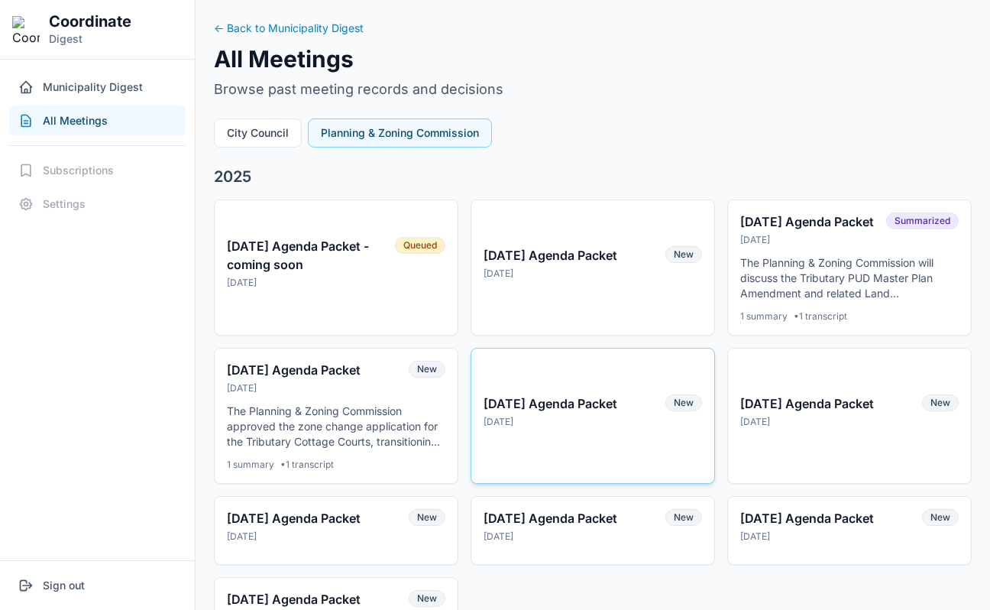
click at [517, 465] on button "[DATE] Agenda Packet [DATE] New" at bounding box center [593, 416] width 244 height 136
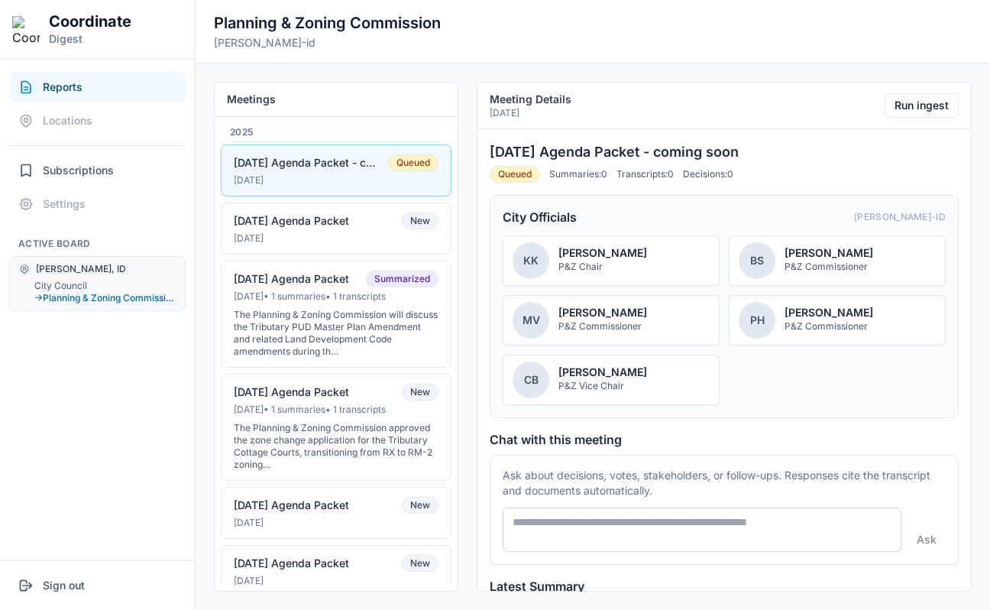
drag, startPoint x: 489, startPoint y: 150, endPoint x: 817, endPoint y: 150, distance: 327.7
click at [817, 150] on h3 "[DATE] Agenda Packet - coming soon" at bounding box center [724, 151] width 469 height 21
copy h3 "[DATE] Agenda Packet - coming soon"
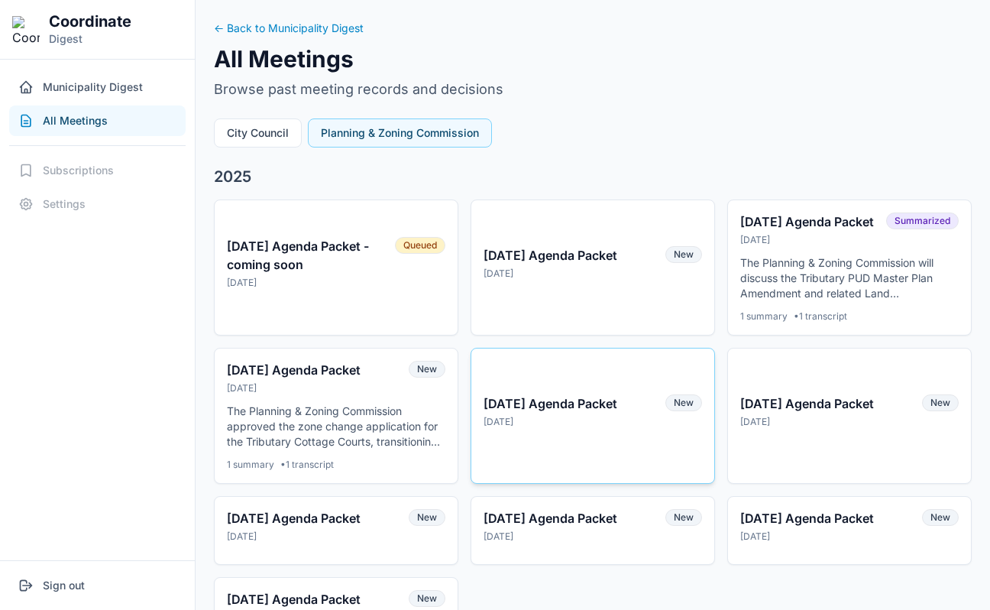
click at [553, 451] on button "[DATE] Agenda Packet [DATE] New" at bounding box center [593, 416] width 244 height 136
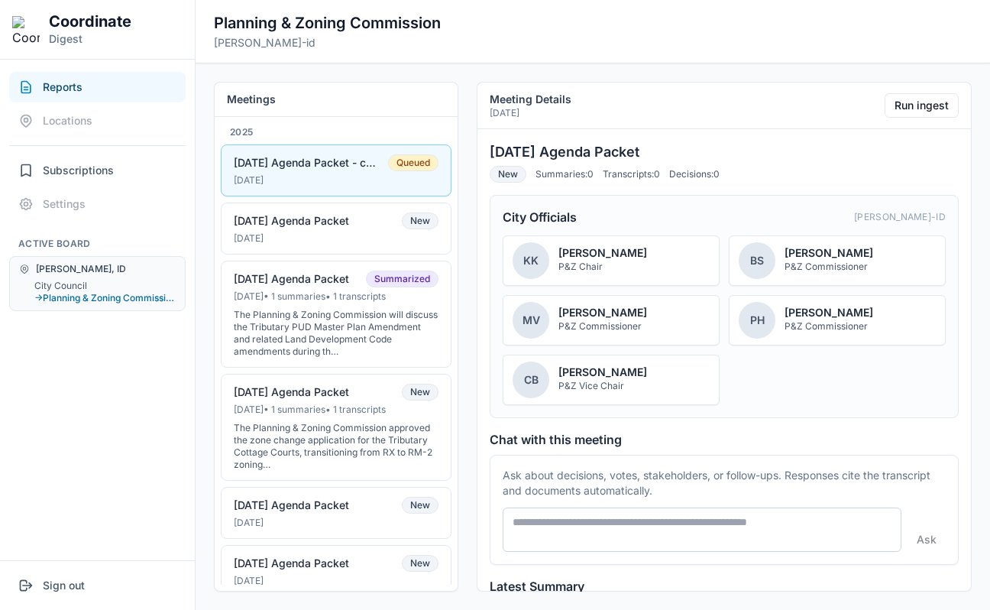
click at [461, 239] on div "Meetings 2025 [DATE] Agenda Packet - coming soon Queued [DATE] [DATE] Agenda Pa…" at bounding box center [593, 336] width 794 height 546
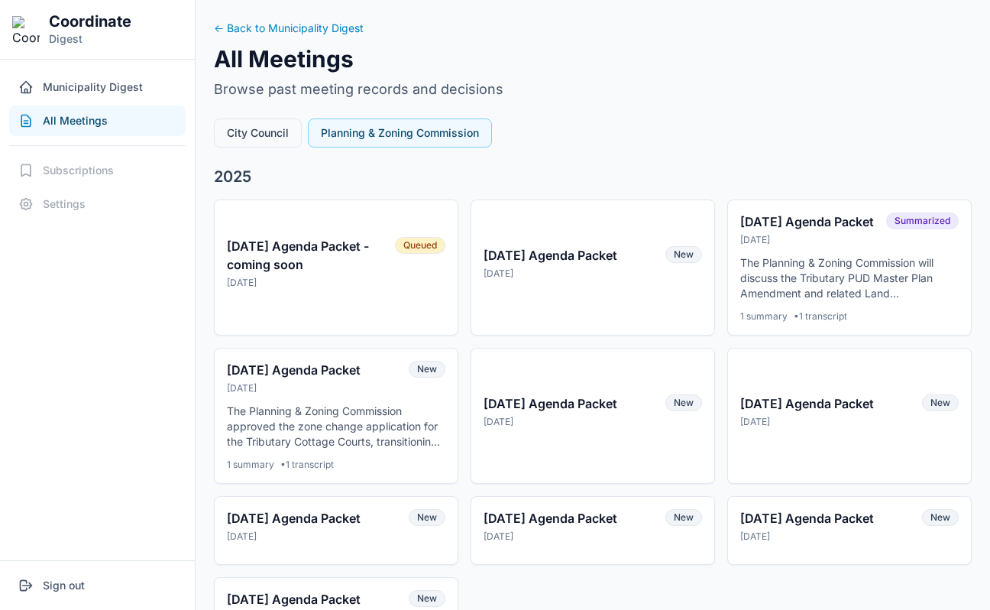
click at [259, 138] on button "City Council" at bounding box center [258, 132] width 88 height 29
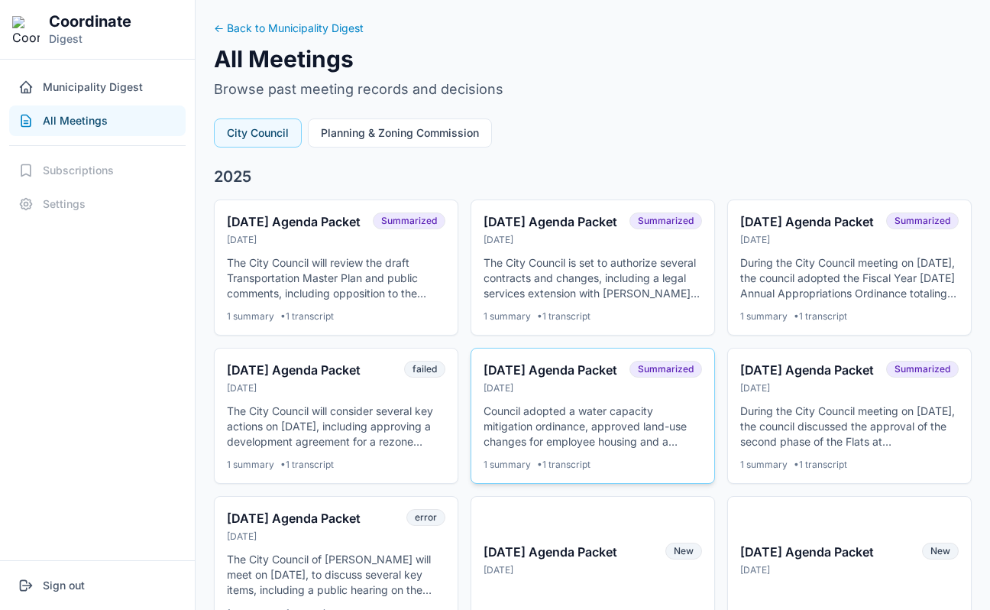
click at [515, 394] on div "[DATE]" at bounding box center [552, 388] width 137 height 12
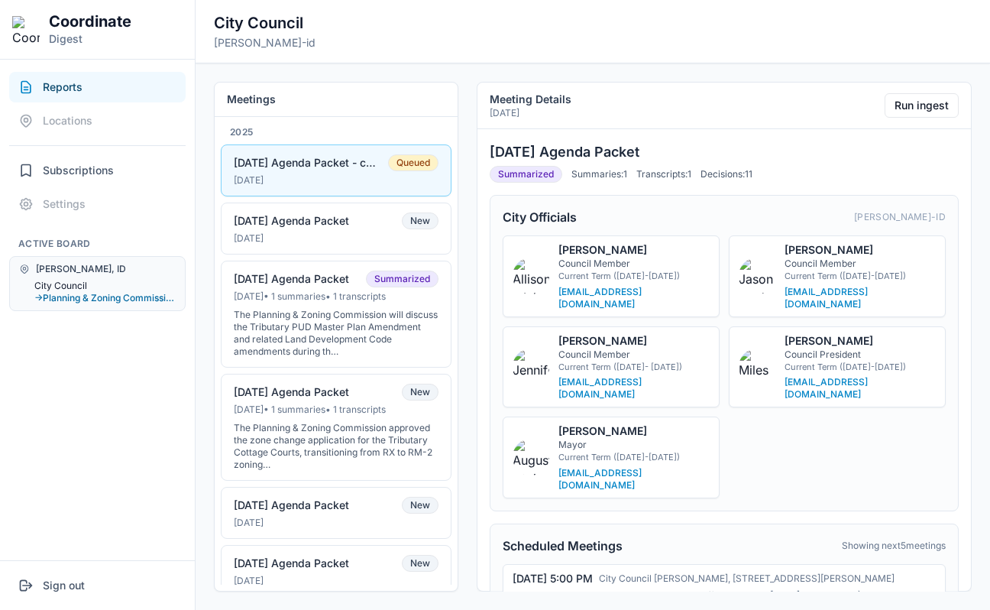
click at [77, 283] on button "City Council" at bounding box center [104, 286] width 141 height 12
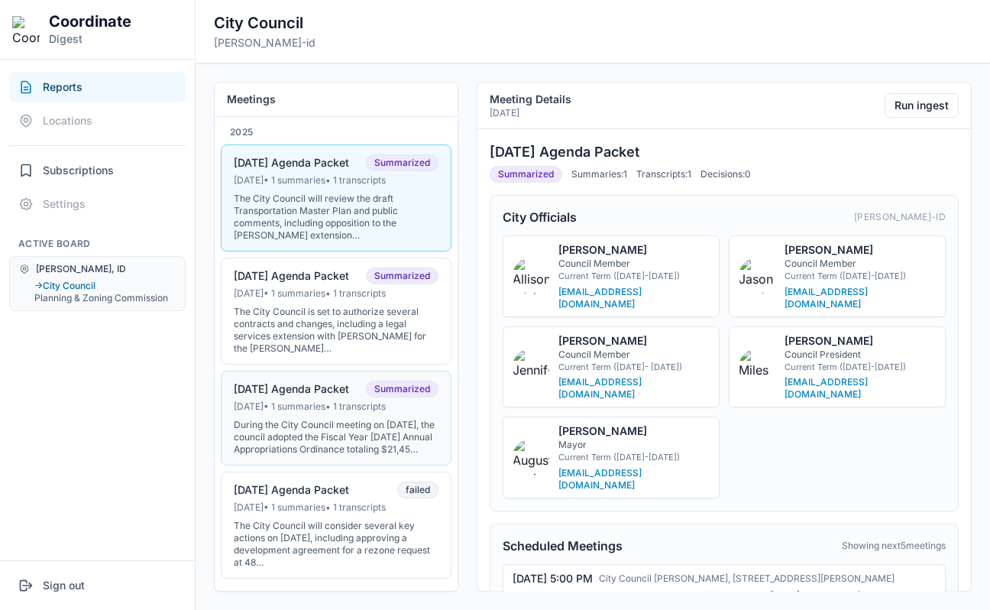
click at [295, 393] on div "08-19-25 Agenda Packet" at bounding box center [291, 389] width 115 height 14
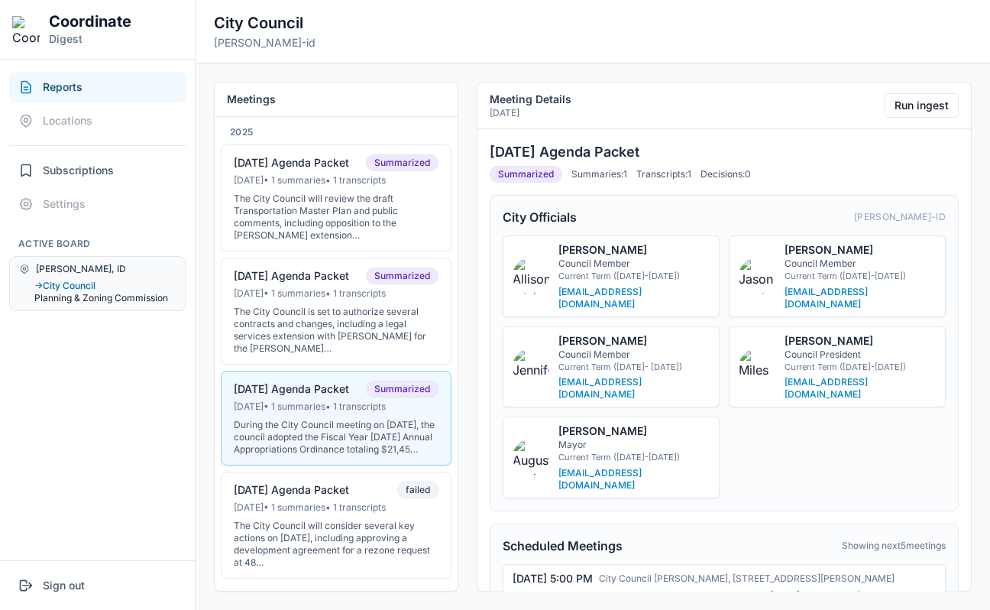
click at [87, 299] on button "Planning & Zoning Commission" at bounding box center [104, 298] width 141 height 12
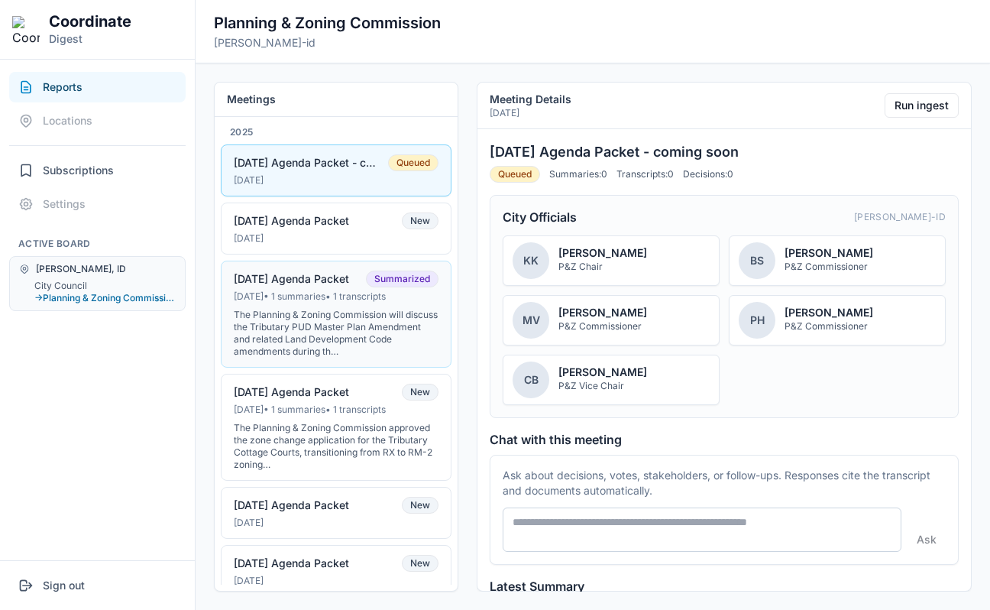
click at [264, 306] on button "08-13-2025 Agenda Packet Summarized Aug 12, 2025 • 1 summaries • 1 transcripts …" at bounding box center [336, 314] width 231 height 107
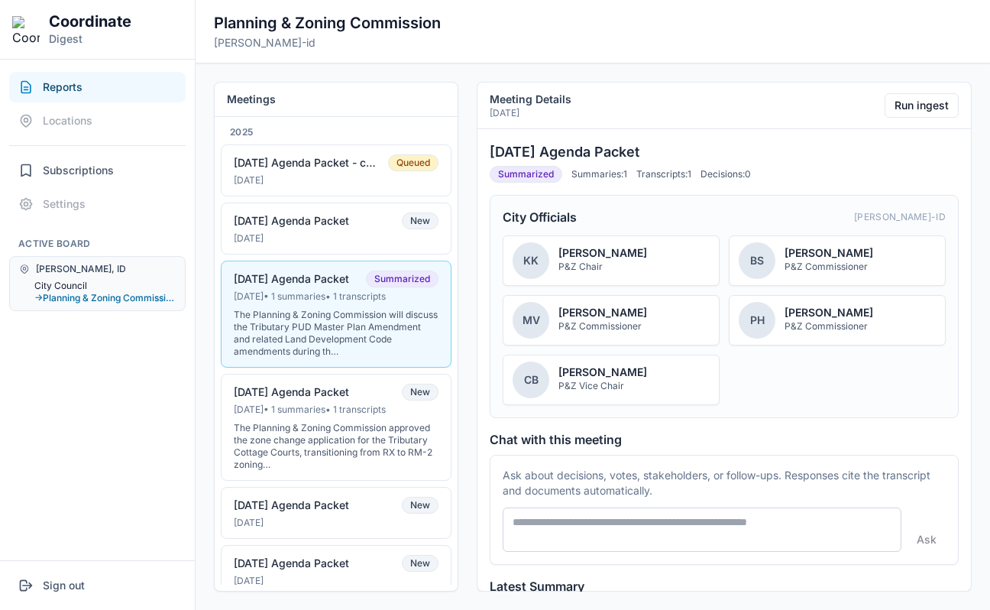
click at [72, 286] on button "City Council" at bounding box center [104, 286] width 141 height 12
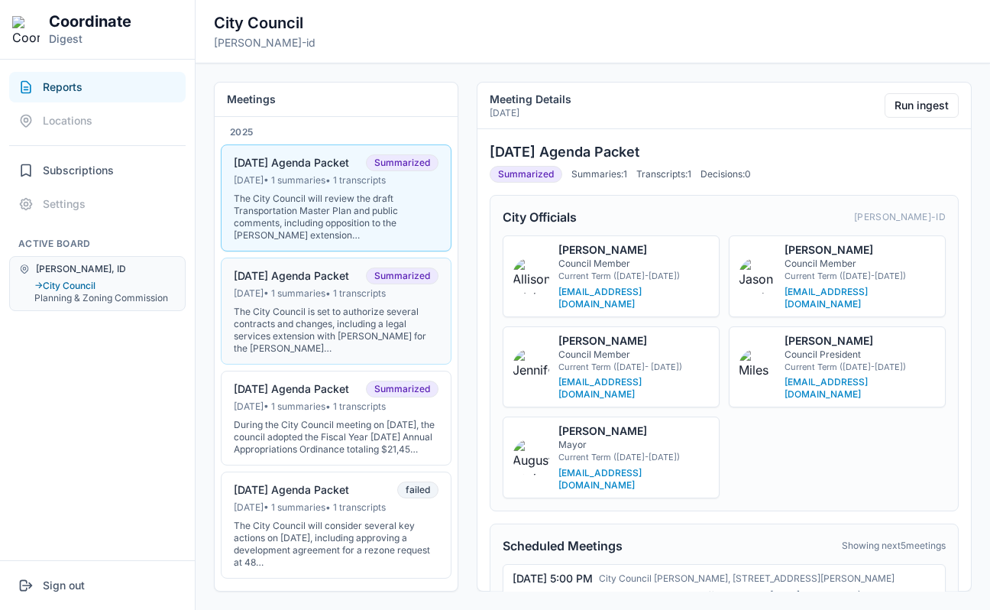
click at [309, 327] on div "The City Council is set to authorize several contracts and changes, including a…" at bounding box center [336, 330] width 205 height 49
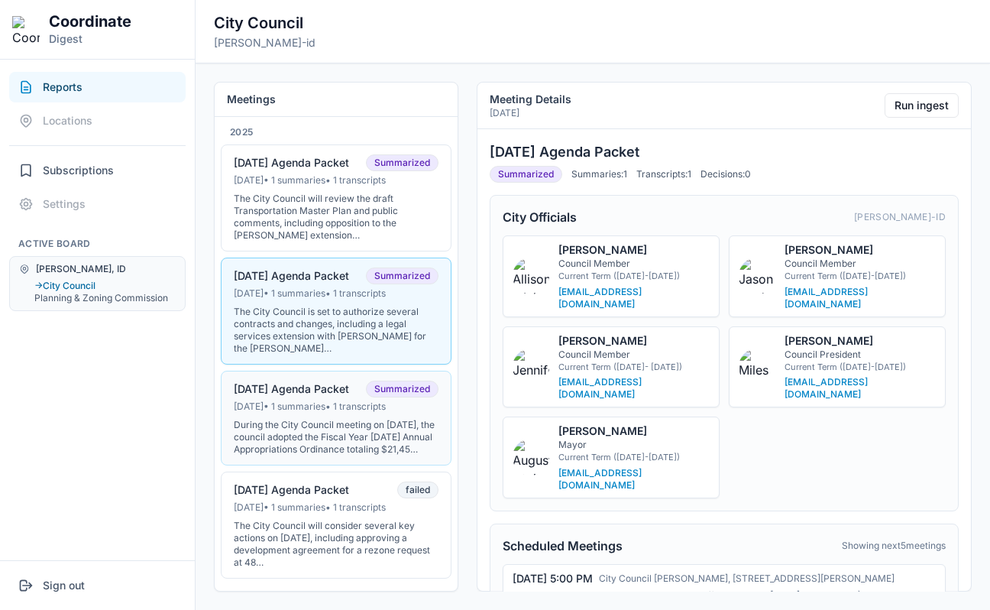
click at [341, 423] on div "During the City Council meeting on August 19, 2025, the council adopted the Fis…" at bounding box center [336, 437] width 205 height 37
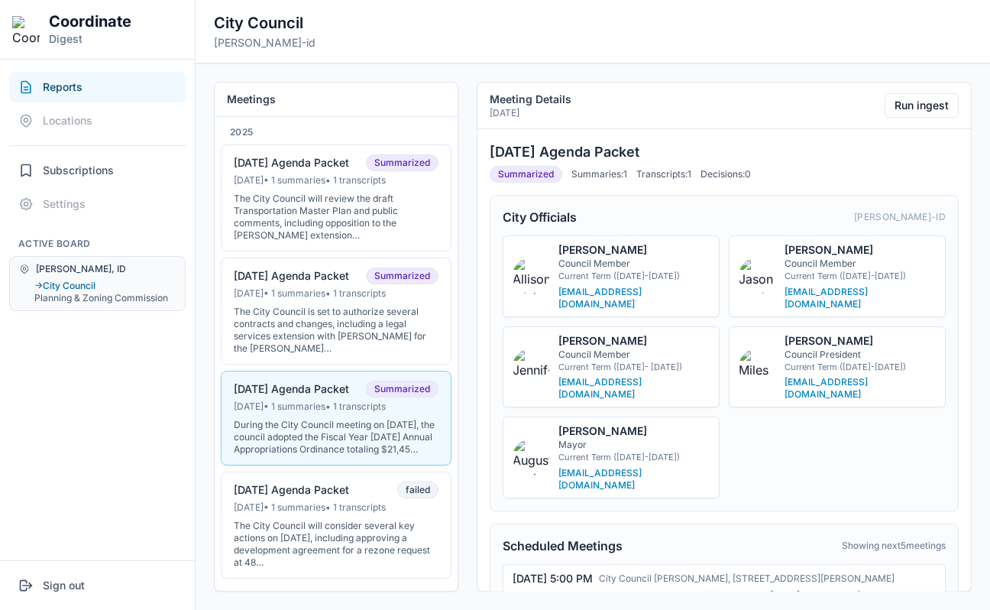
click at [76, 283] on button "→ City Council" at bounding box center [104, 286] width 141 height 12
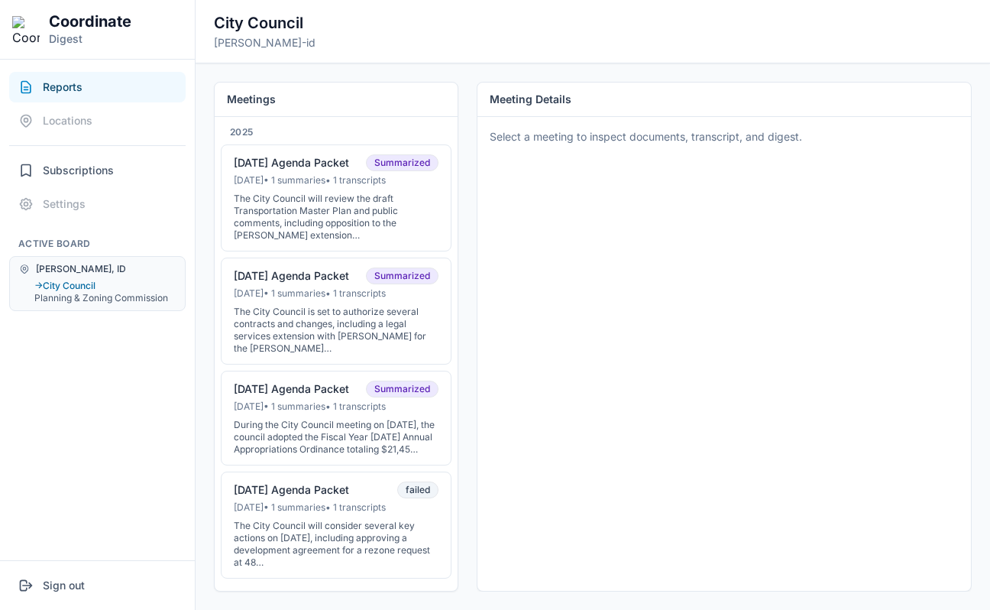
click at [108, 92] on button "Reports" at bounding box center [97, 87] width 176 height 31
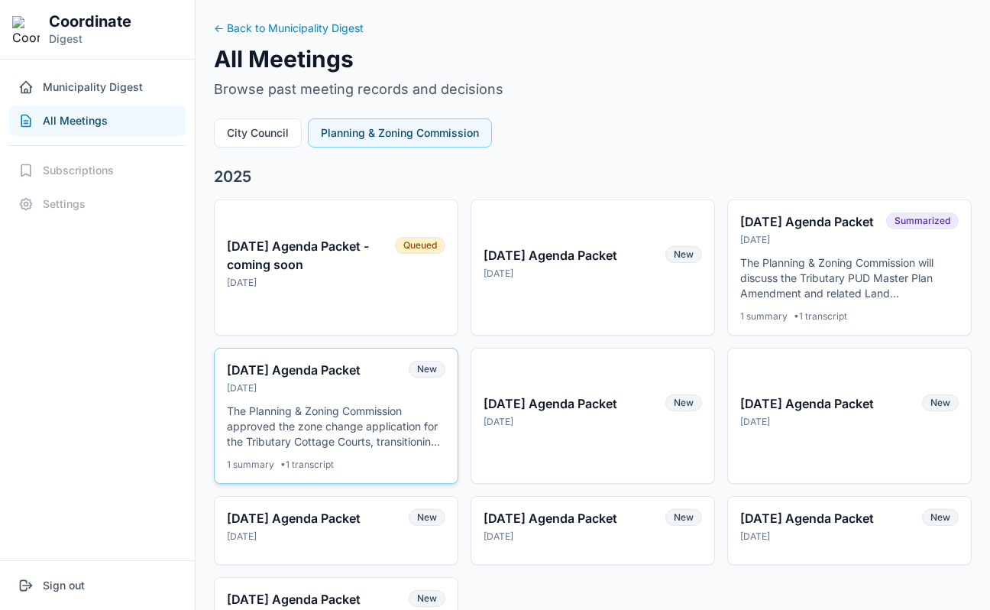
click at [432, 433] on p "The Planning & Zoning Commission approved the zone change application for the T…" at bounding box center [336, 426] width 218 height 46
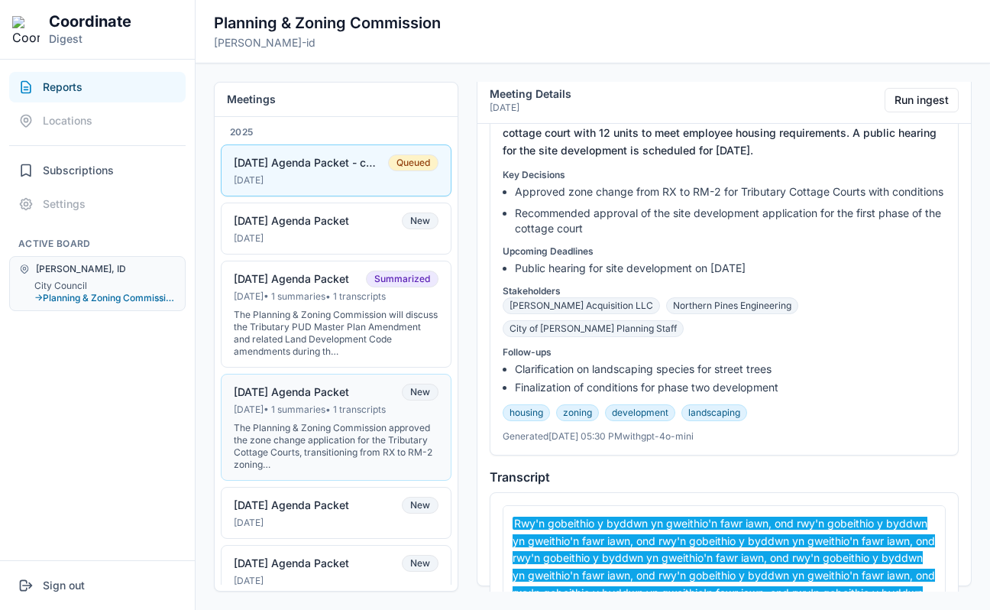
scroll to position [539, 0]
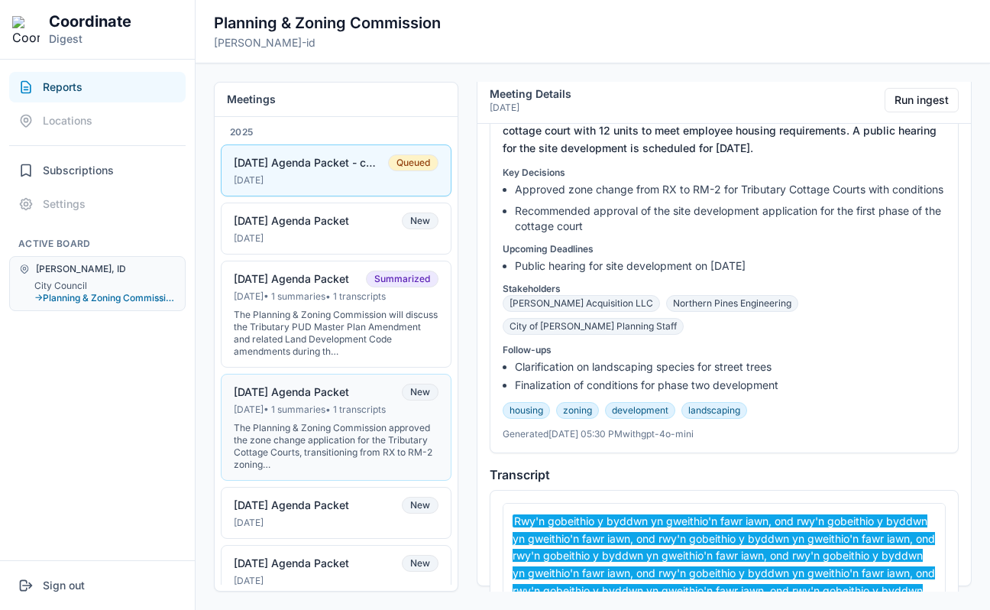
click at [353, 442] on div "The Planning & Zoning Commission approved the zone change application for the T…" at bounding box center [336, 446] width 205 height 49
click at [345, 435] on div "The Planning & Zoning Commission approved the zone change application for the T…" at bounding box center [336, 446] width 205 height 49
click at [343, 341] on div "The Planning & Zoning Commission will discuss the Tributary PUD Master Plan Ame…" at bounding box center [336, 333] width 205 height 49
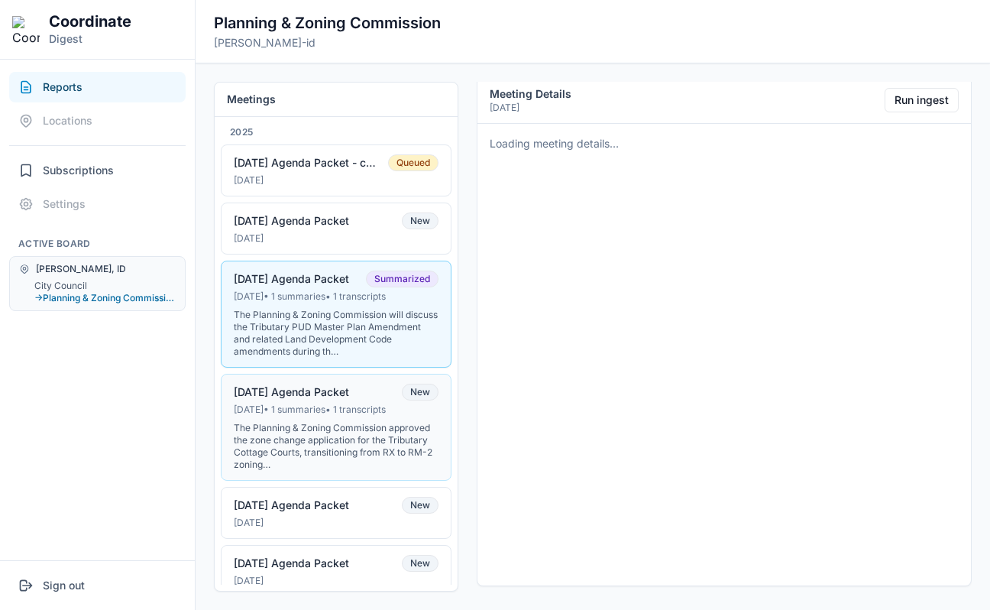
click at [341, 396] on div "07-09-2025 Agenda Packet" at bounding box center [291, 392] width 115 height 14
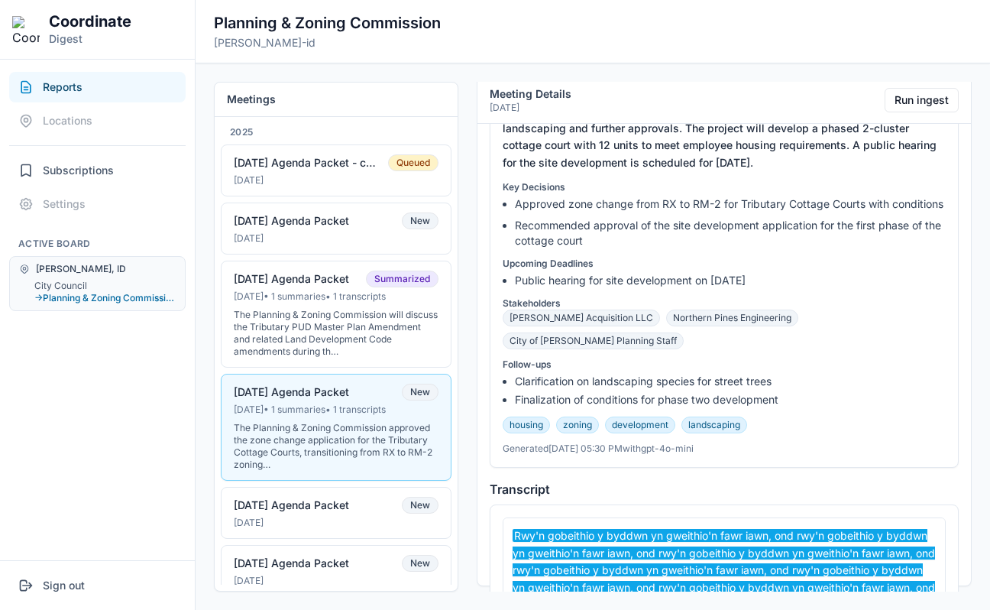
scroll to position [539, 0]
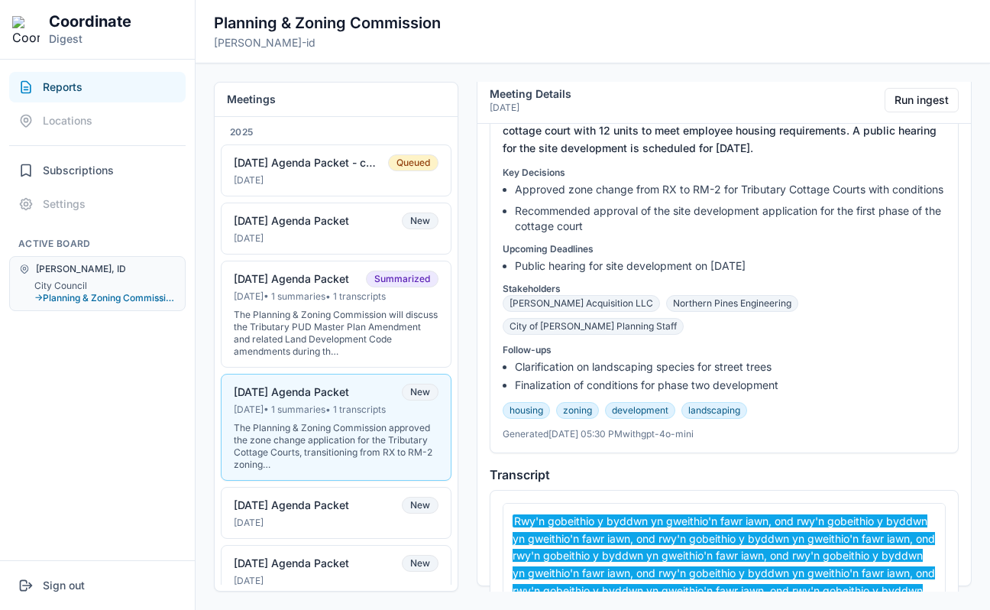
click at [345, 416] on button "07-09-2025 Agenda Packet New Jul 8, 2025 • 1 summaries • 1 transcripts The Plan…" at bounding box center [336, 427] width 231 height 107
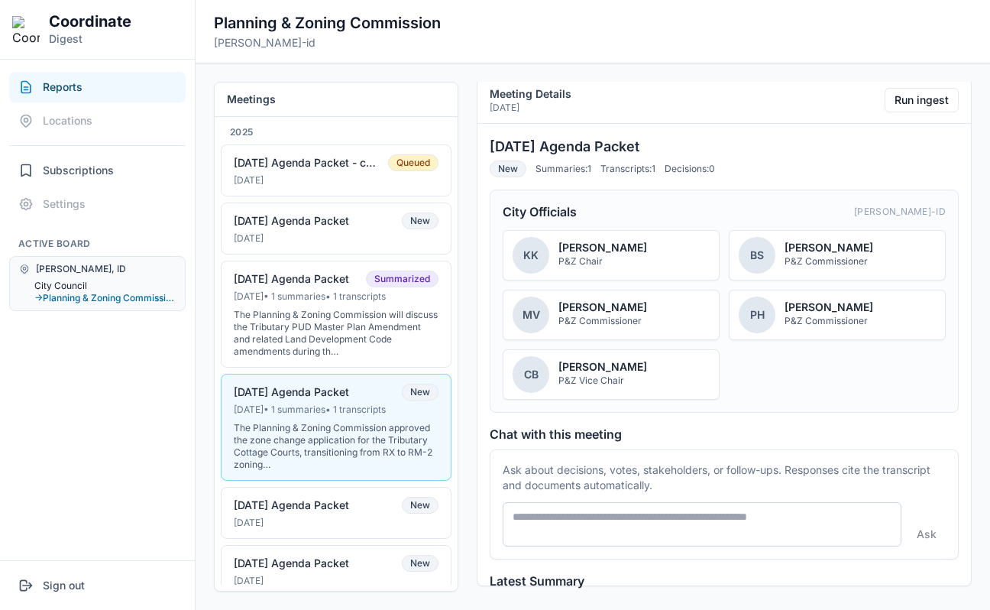
click at [79, 283] on button "City Council" at bounding box center [104, 286] width 141 height 12
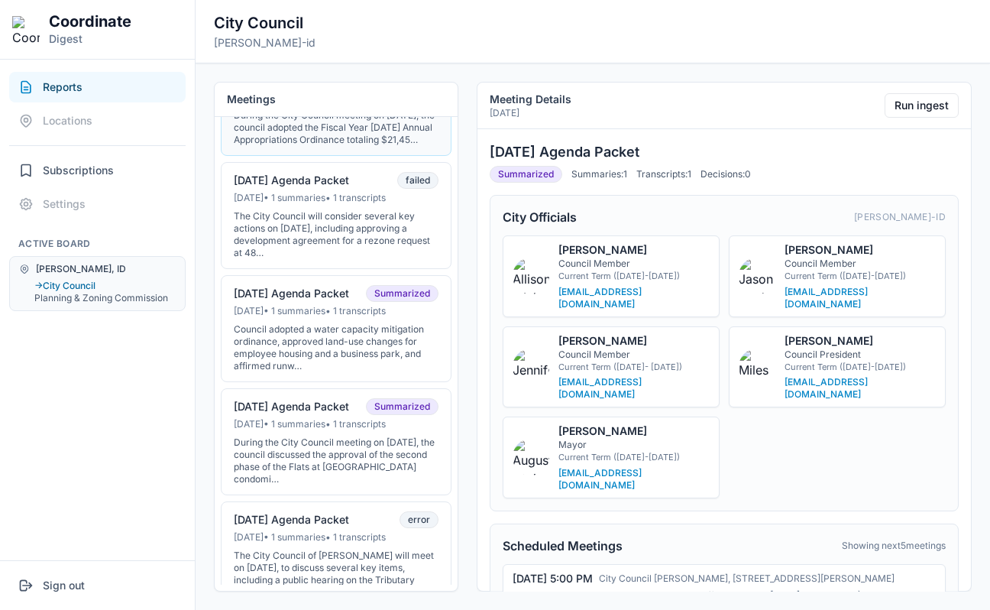
scroll to position [312, 0]
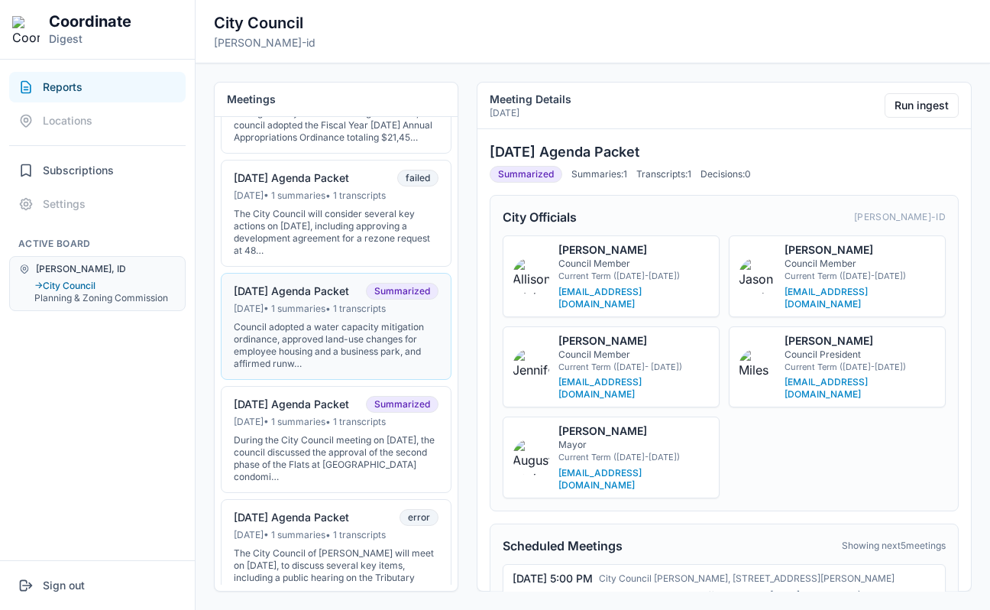
click at [319, 364] on div "Council adopted a water capacity mitigation ordinance, approved land-use change…" at bounding box center [336, 345] width 205 height 49
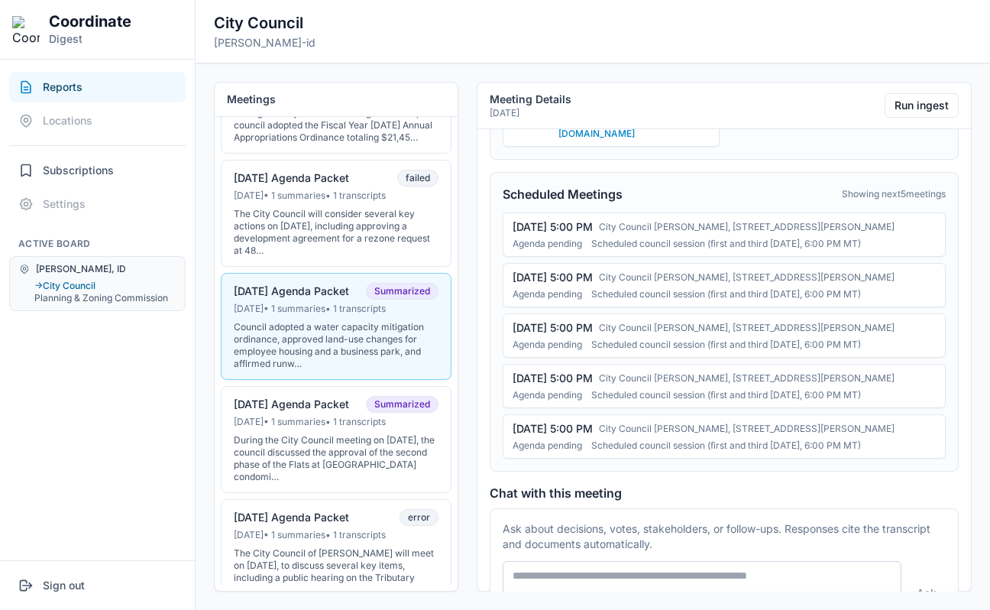
scroll to position [354, 0]
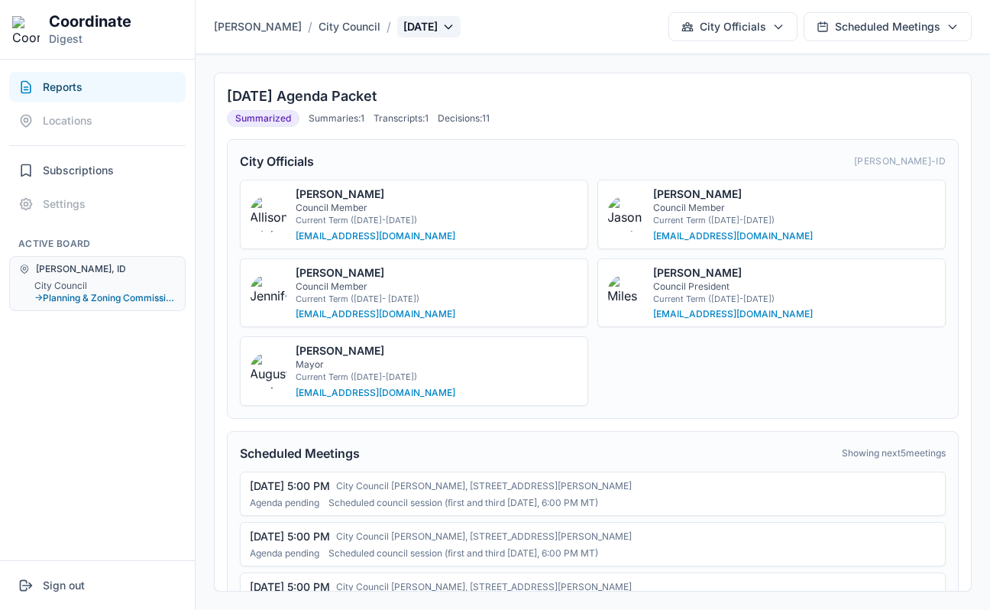
click at [409, 21] on button "Jul 14, 2025" at bounding box center [428, 26] width 63 height 21
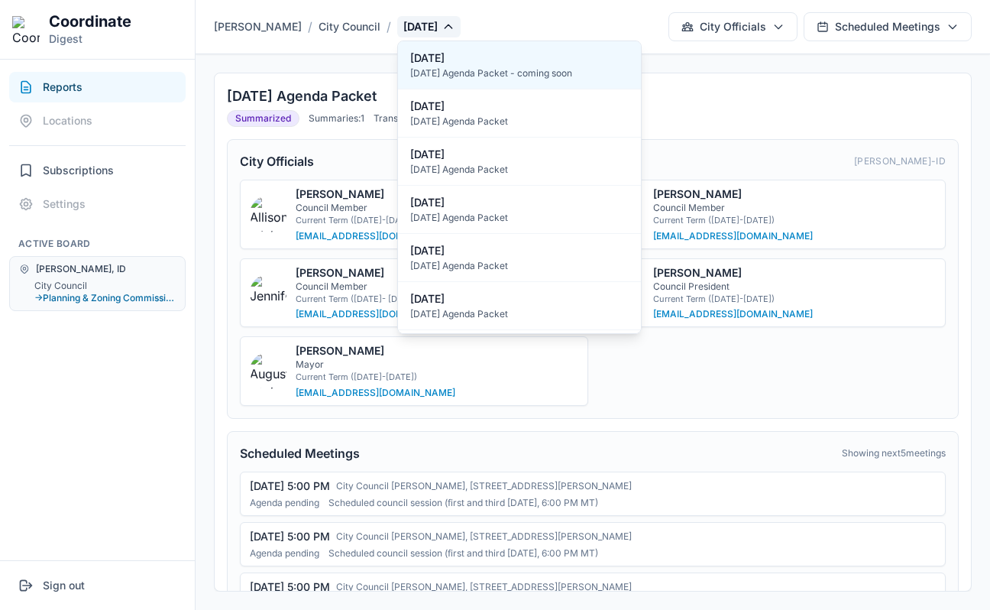
click at [409, 21] on button "Jul 14, 2025" at bounding box center [428, 26] width 63 height 21
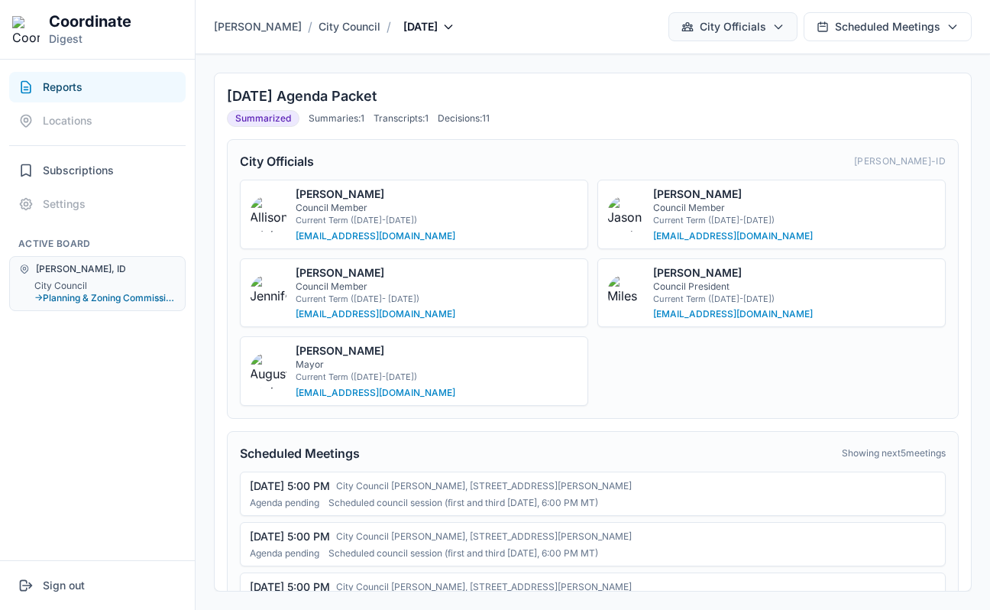
click at [762, 36] on button "City Officials" at bounding box center [732, 26] width 129 height 29
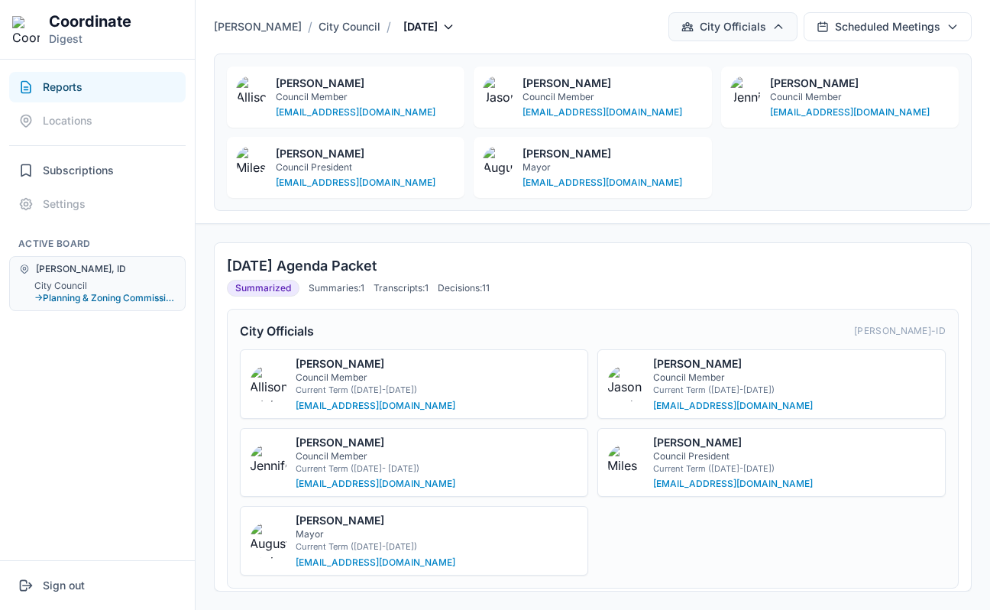
click at [762, 35] on button "City Officials" at bounding box center [732, 26] width 129 height 29
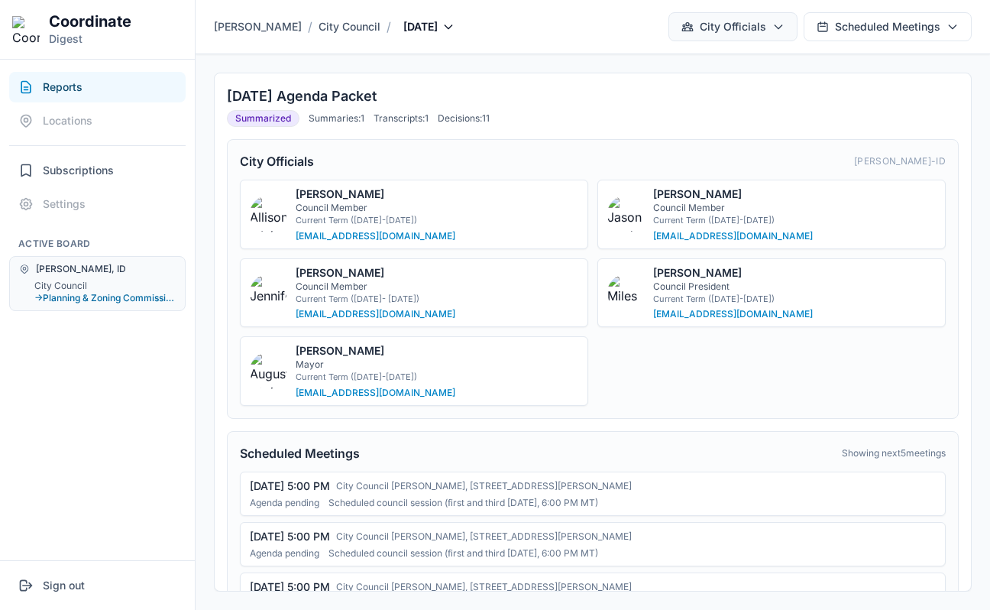
click at [770, 39] on button "City Officials" at bounding box center [732, 26] width 129 height 29
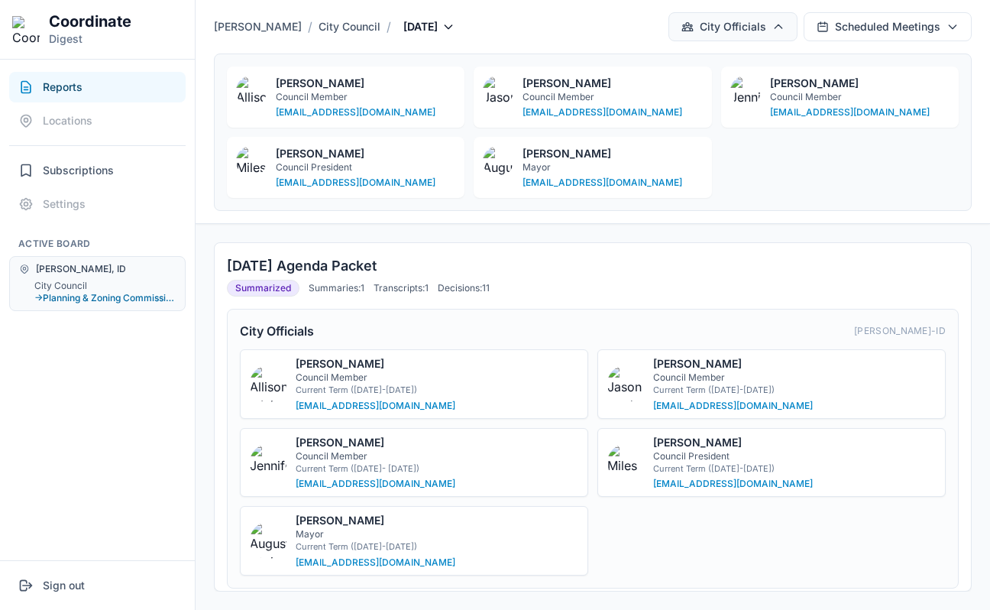
click at [770, 39] on button "City Officials" at bounding box center [732, 26] width 129 height 29
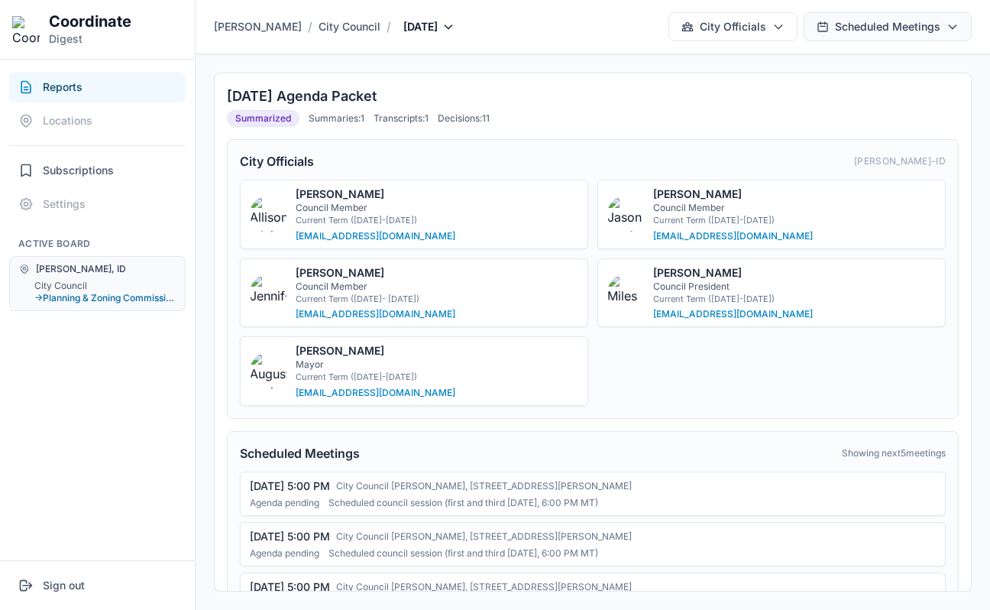
click at [866, 39] on button "Scheduled Meetings" at bounding box center [888, 26] width 168 height 29
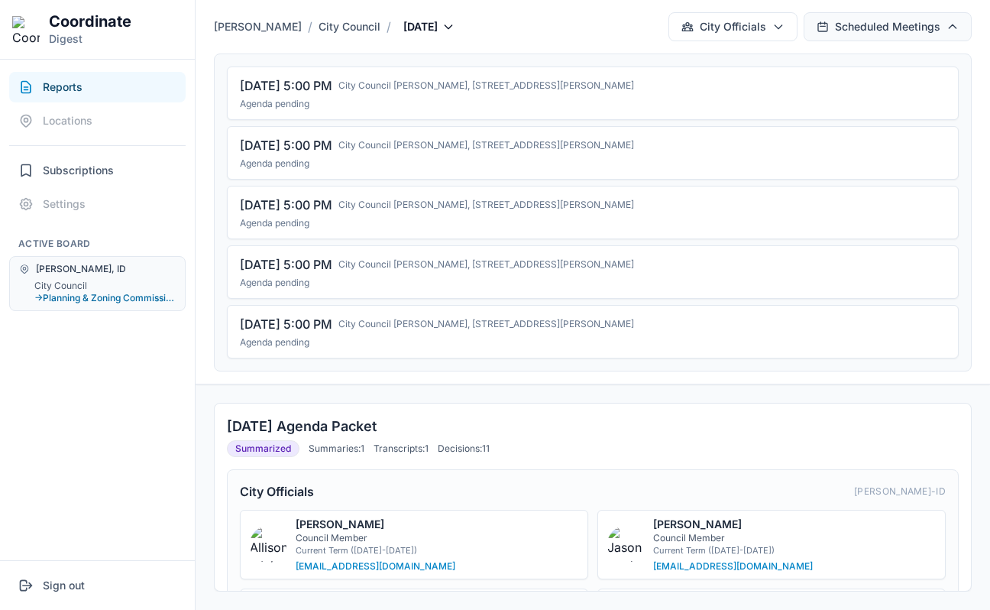
click at [866, 39] on button "Scheduled Meetings" at bounding box center [888, 26] width 168 height 29
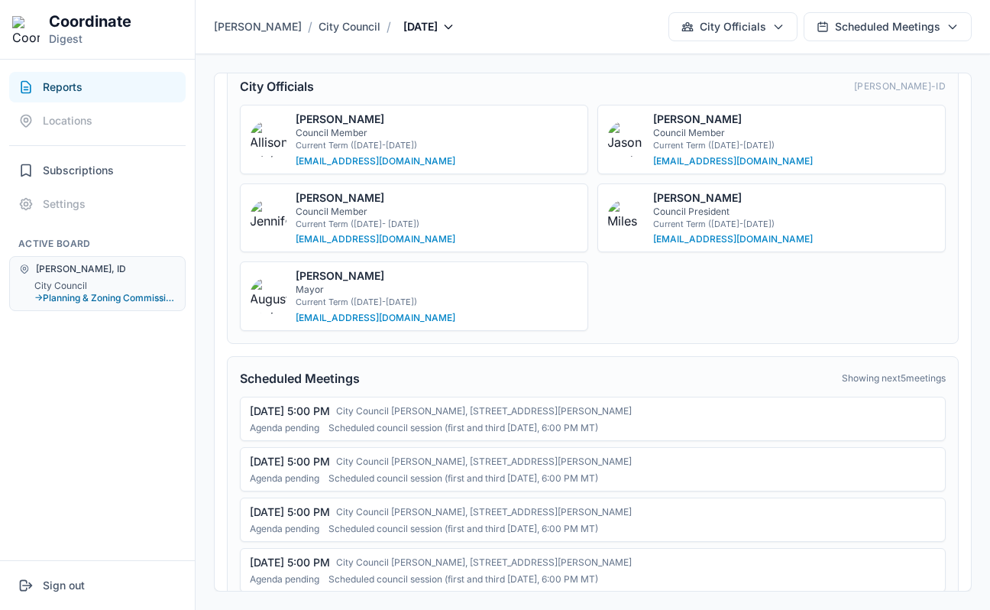
scroll to position [95, 0]
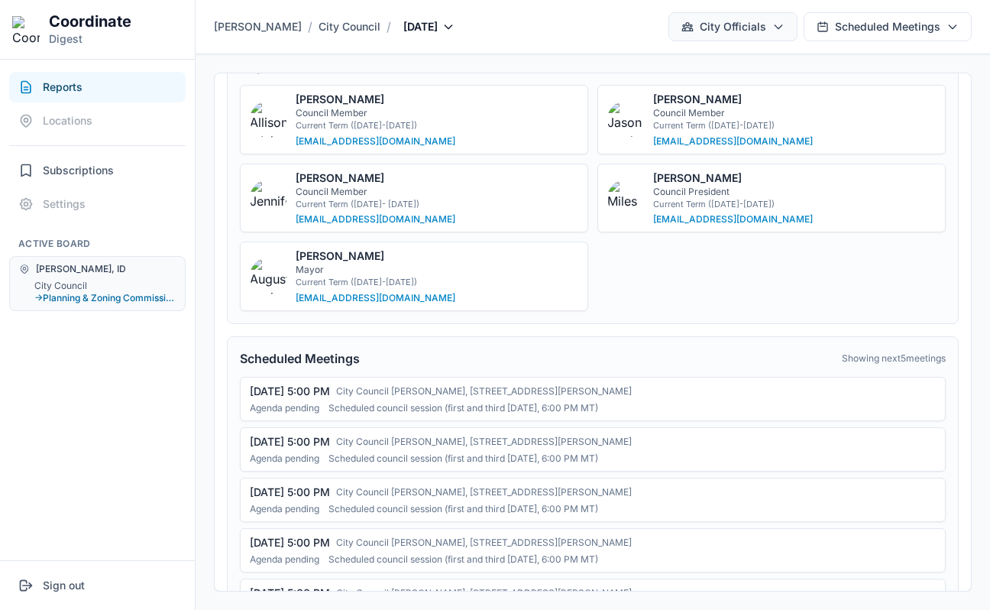
click at [772, 28] on icon "button" at bounding box center [778, 27] width 12 height 12
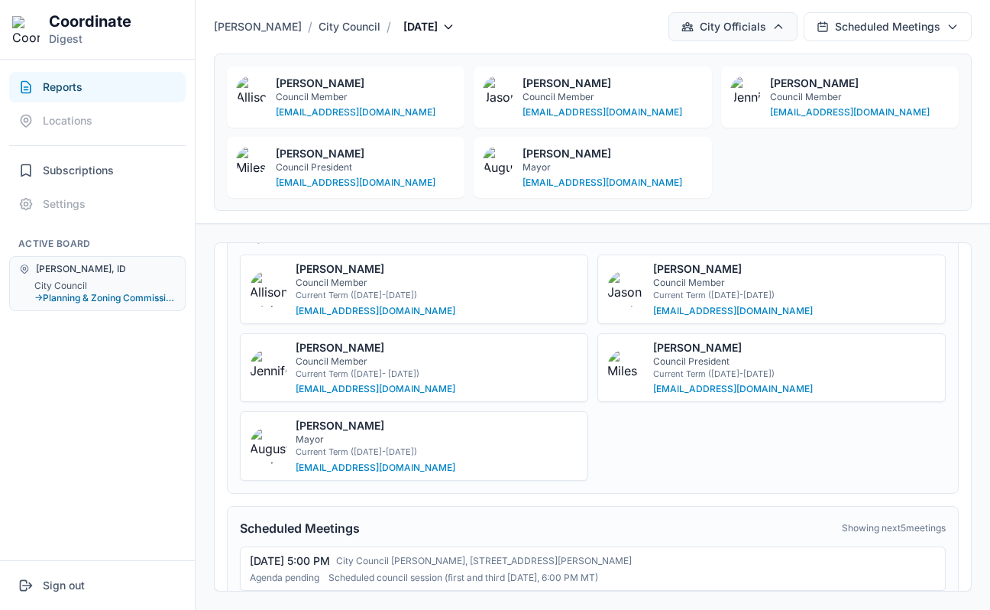
click at [772, 28] on icon "button" at bounding box center [778, 27] width 12 height 12
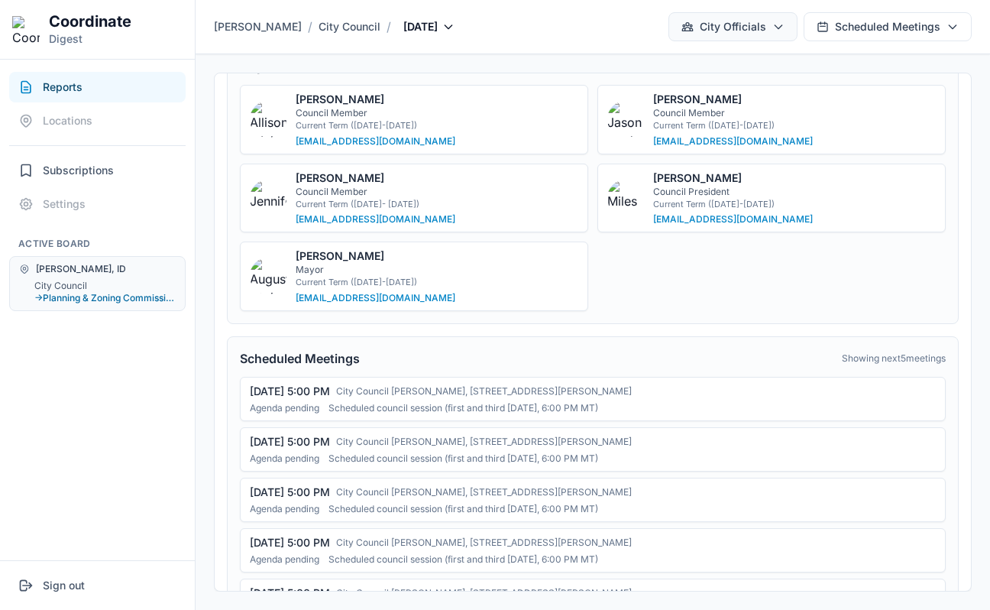
click at [772, 28] on icon "button" at bounding box center [778, 27] width 12 height 12
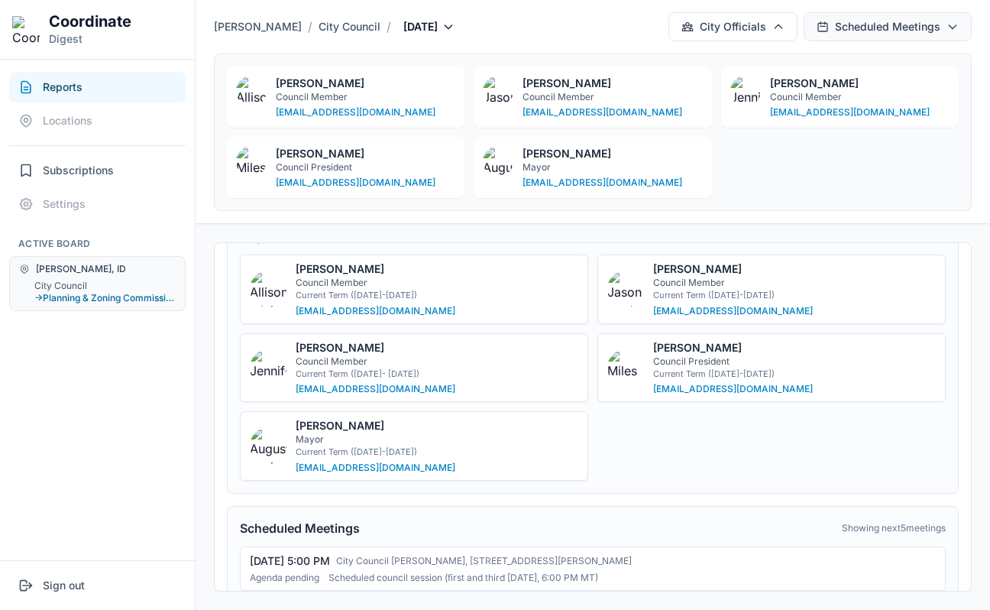
click at [846, 28] on button "Scheduled Meetings" at bounding box center [888, 26] width 168 height 29
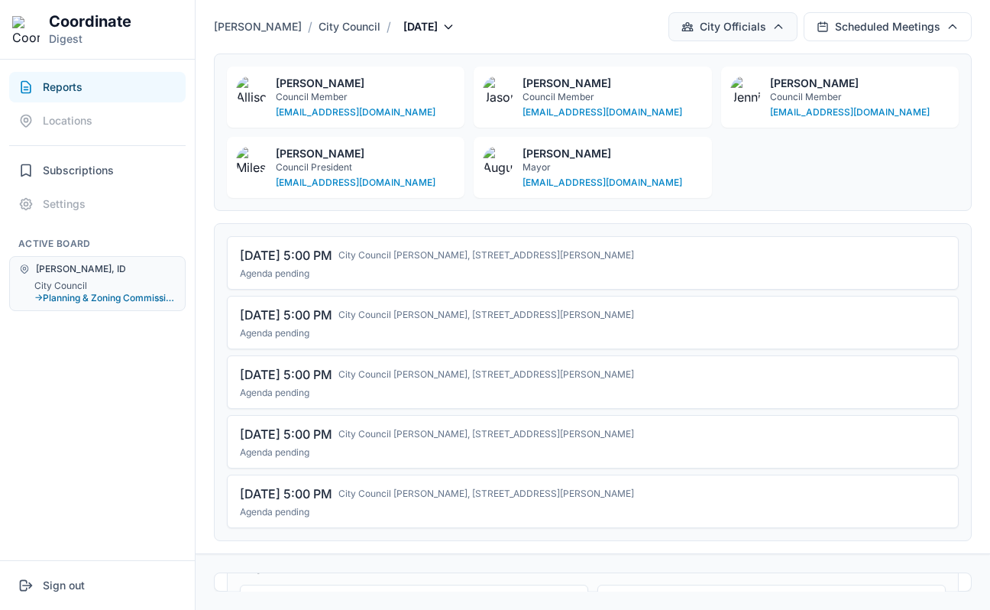
click at [764, 28] on button "City Officials" at bounding box center [732, 26] width 129 height 29
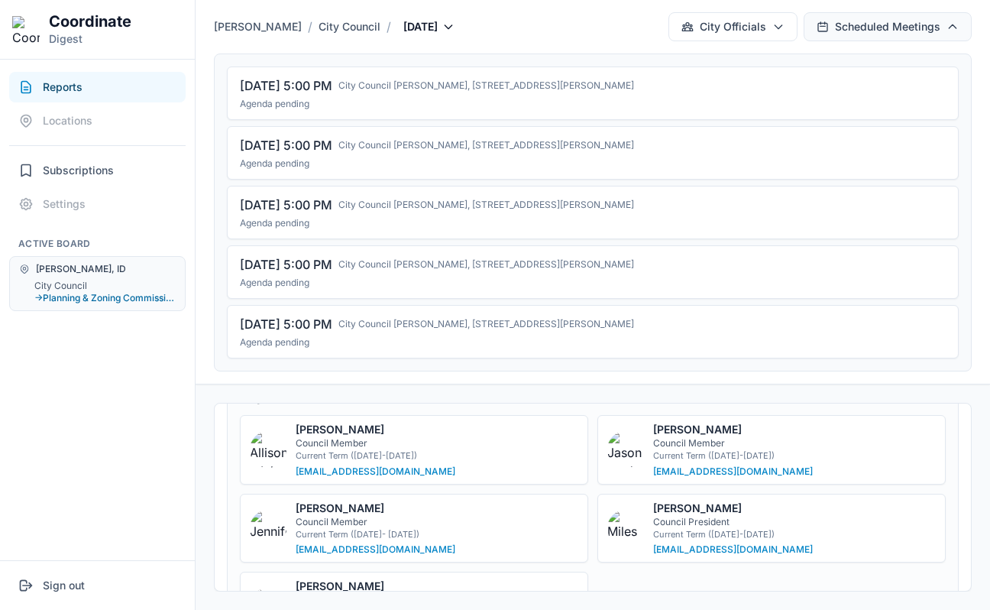
click at [840, 25] on button "Scheduled Meetings" at bounding box center [888, 26] width 168 height 29
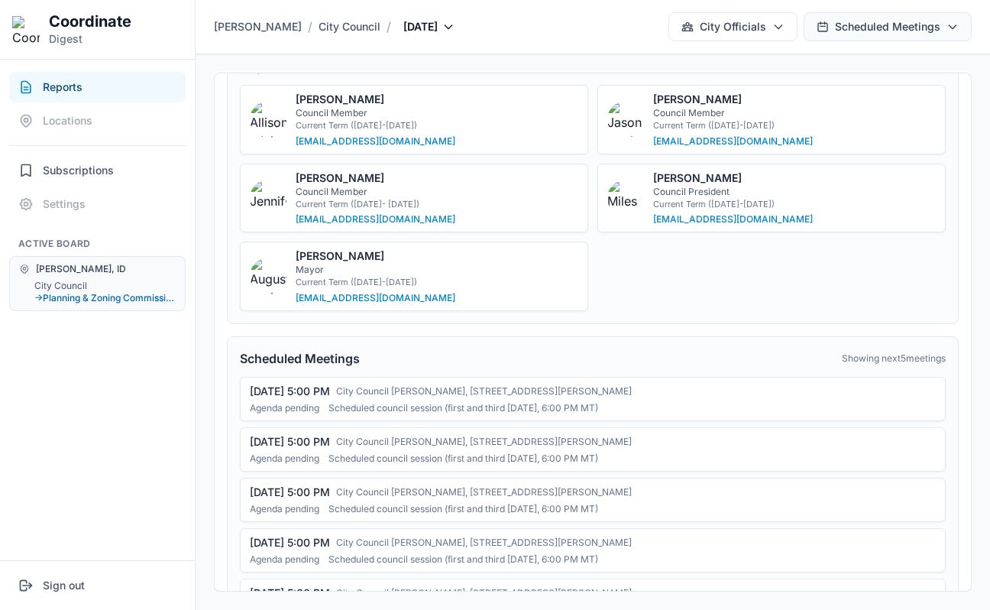
click at [840, 25] on button "Scheduled Meetings" at bounding box center [888, 26] width 168 height 29
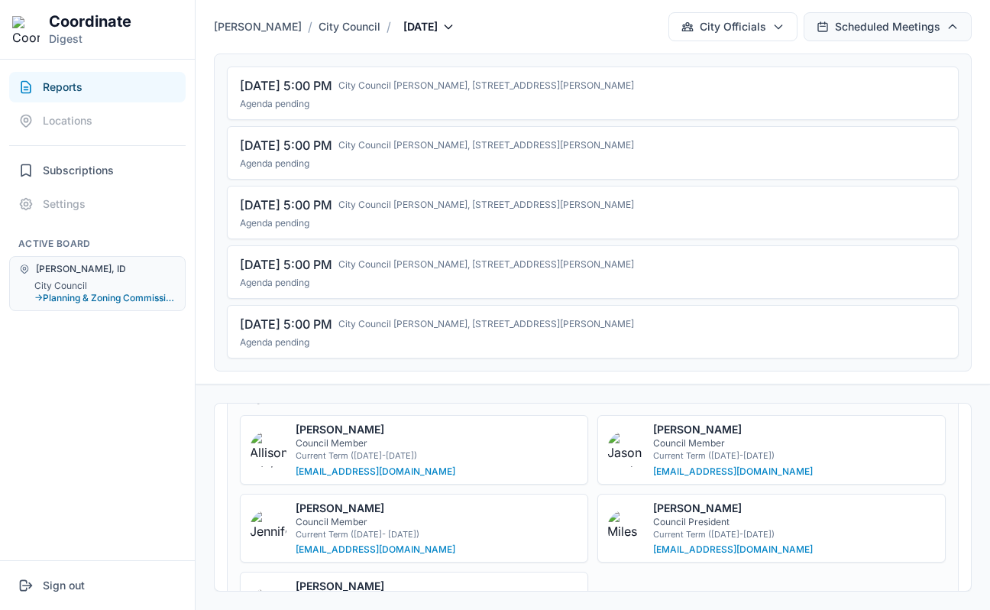
click at [840, 25] on button "Scheduled Meetings" at bounding box center [888, 26] width 168 height 29
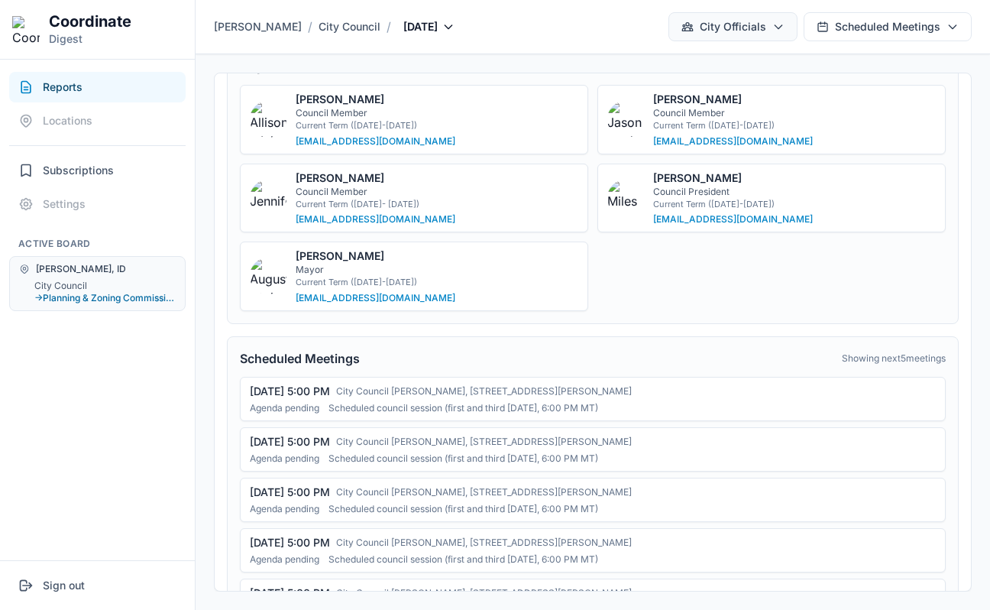
click at [758, 29] on button "City Officials" at bounding box center [732, 26] width 129 height 29
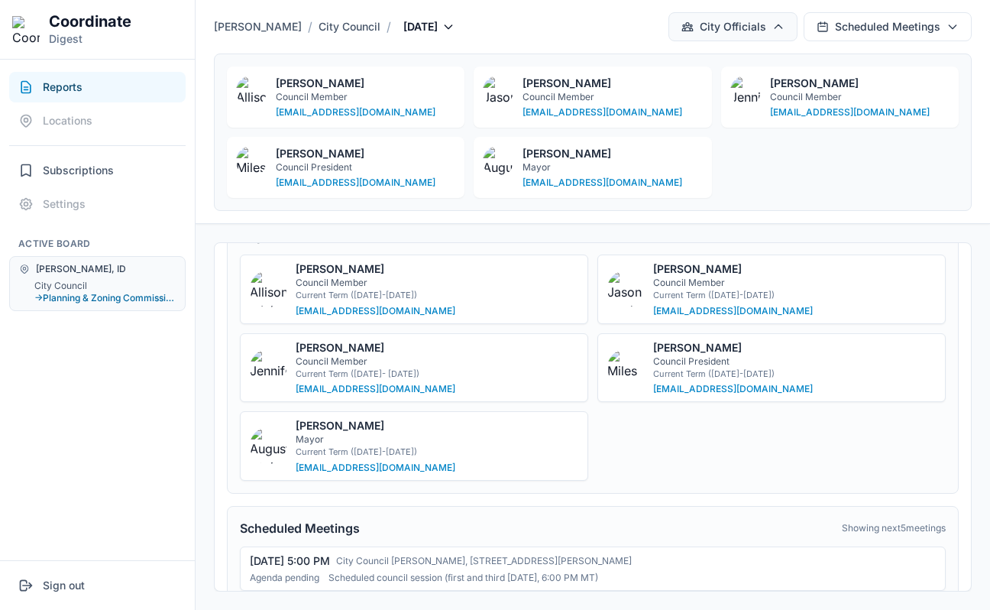
click at [758, 29] on button "City Officials" at bounding box center [732, 26] width 129 height 29
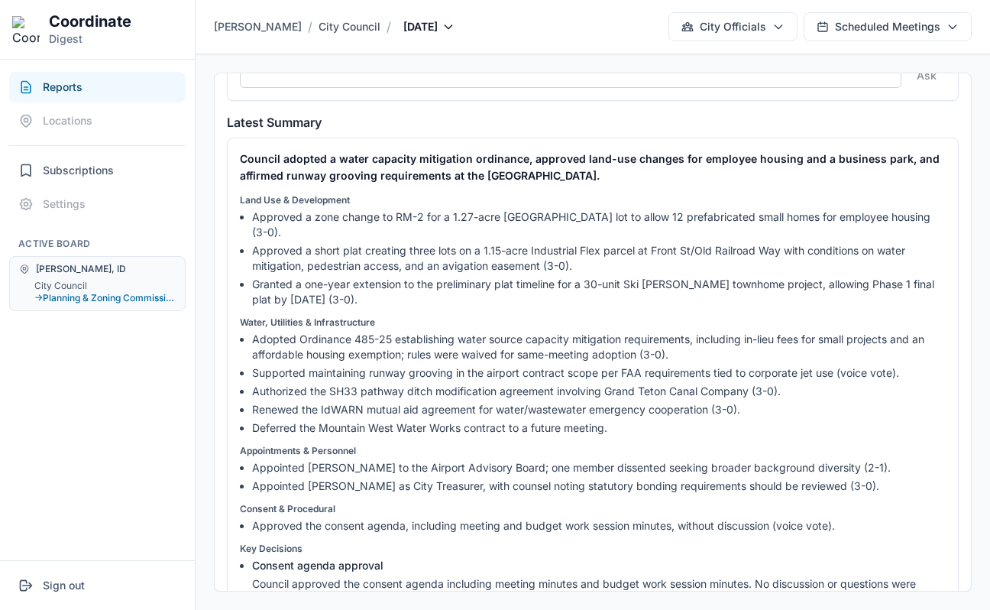
scroll to position [767, 0]
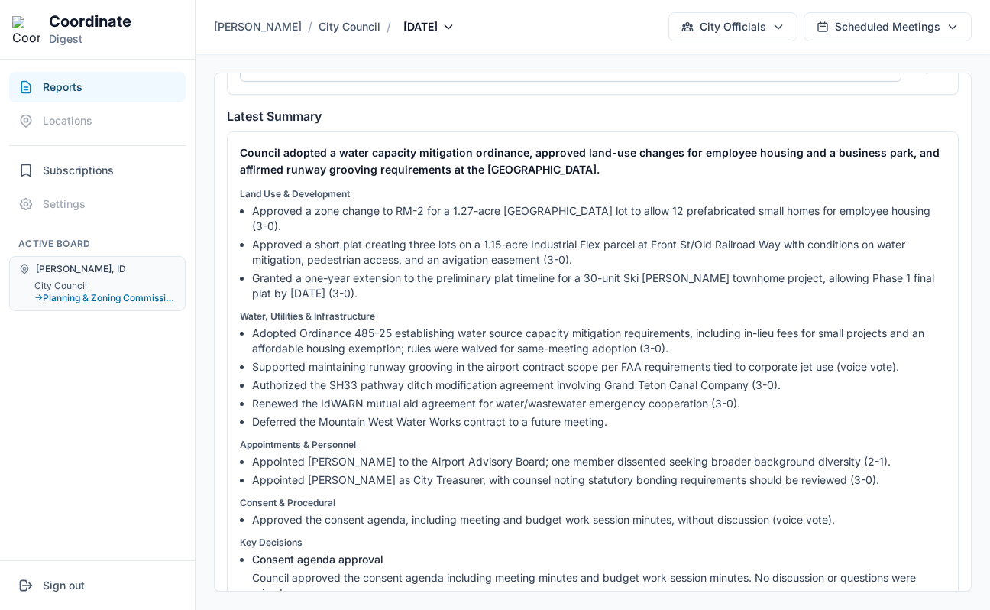
click at [104, 84] on button "Reports" at bounding box center [97, 87] width 176 height 31
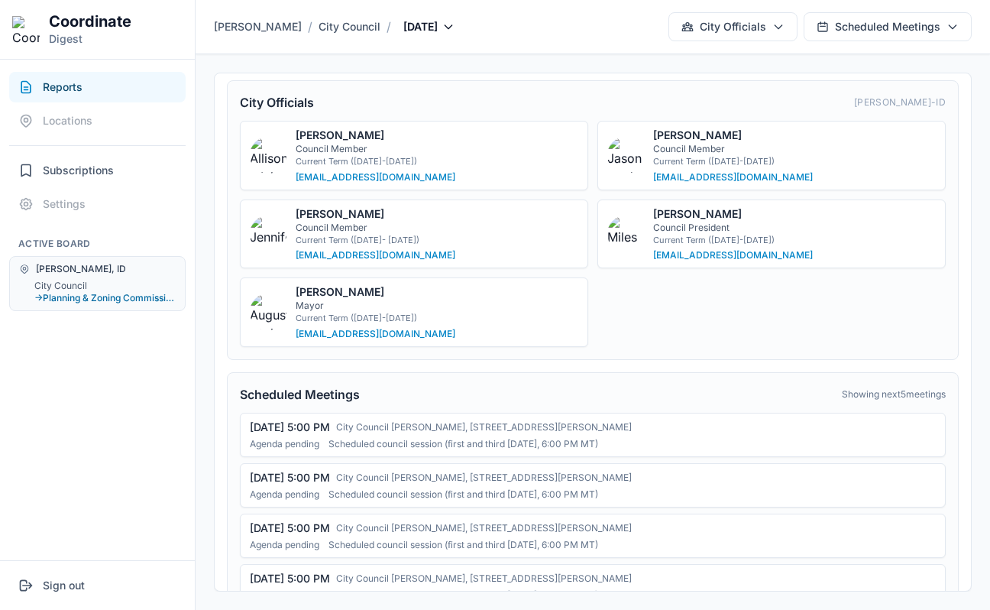
scroll to position [0, 0]
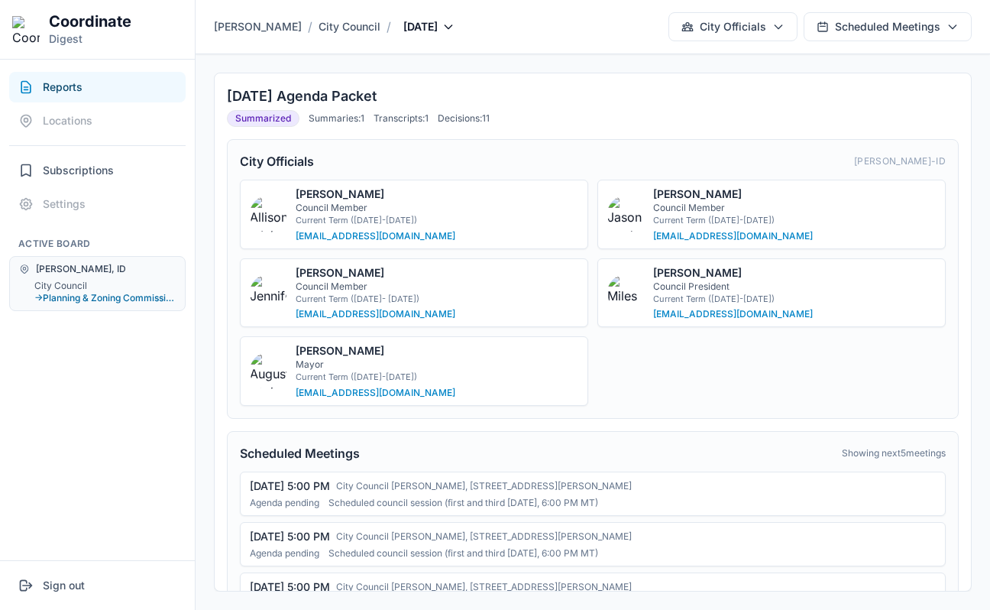
click at [319, 27] on span "City Council" at bounding box center [350, 26] width 62 height 15
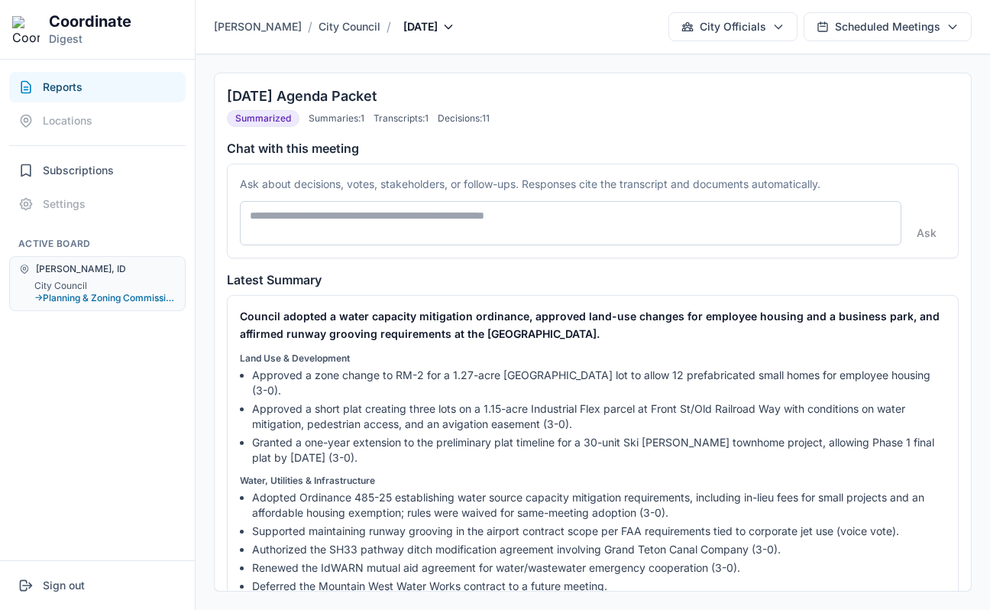
click at [232, 23] on span "[PERSON_NAME]" at bounding box center [258, 26] width 88 height 15
click at [319, 29] on span "City Council" at bounding box center [350, 26] width 62 height 15
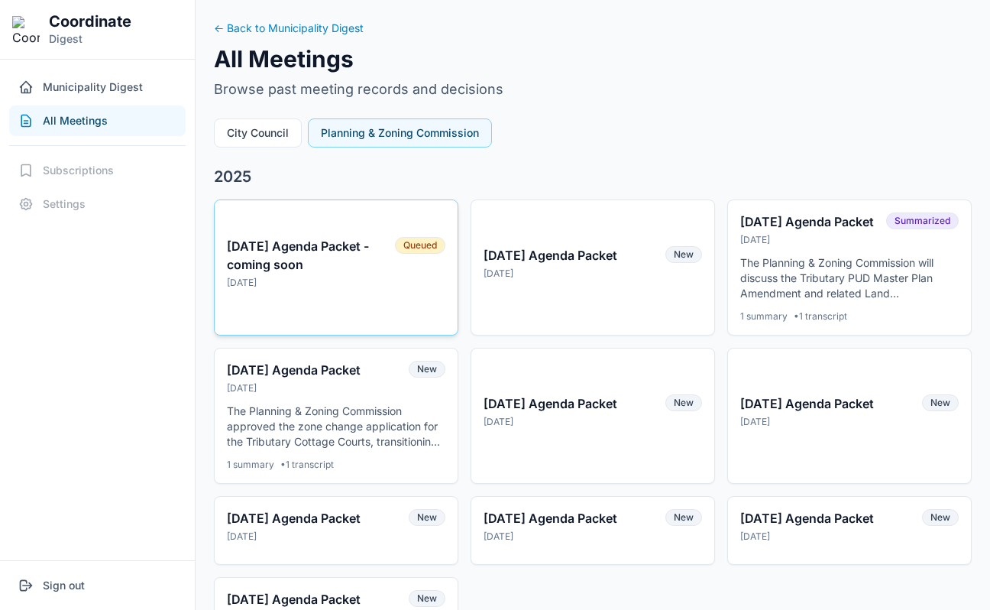
click at [282, 255] on div "10-8-2025 Agenda Packet - coming soon" at bounding box center [306, 255] width 159 height 37
click at [295, 125] on button "City Council" at bounding box center [258, 132] width 88 height 29
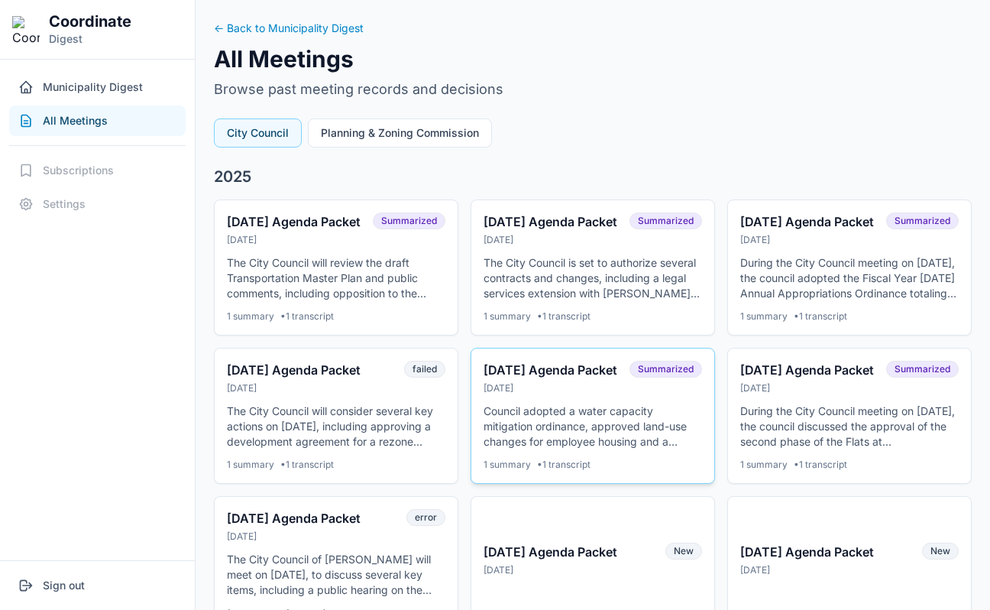
click at [528, 379] on div "07-15-25 Agenda Packet" at bounding box center [552, 370] width 137 height 18
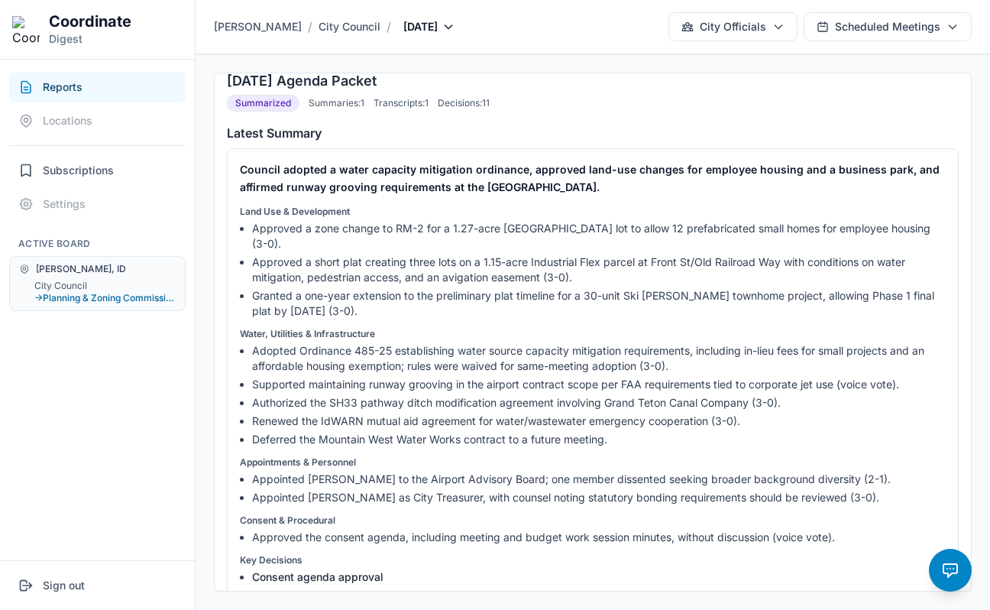
scroll to position [13, 0]
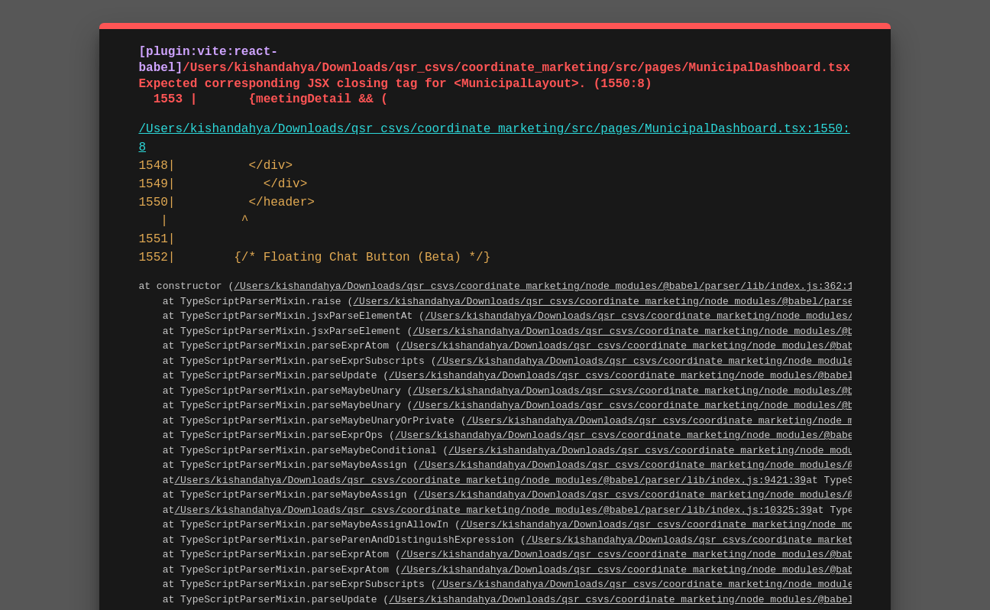
drag, startPoint x: 523, startPoint y: 261, endPoint x: 125, endPoint y: 54, distance: 448.3
click at [125, 54] on div "[plugin:vite:react-babel] /Users/kishandahya/Downloads/qsr_csvs/coordinate_mark…" at bounding box center [495, 529] width 792 height 1013
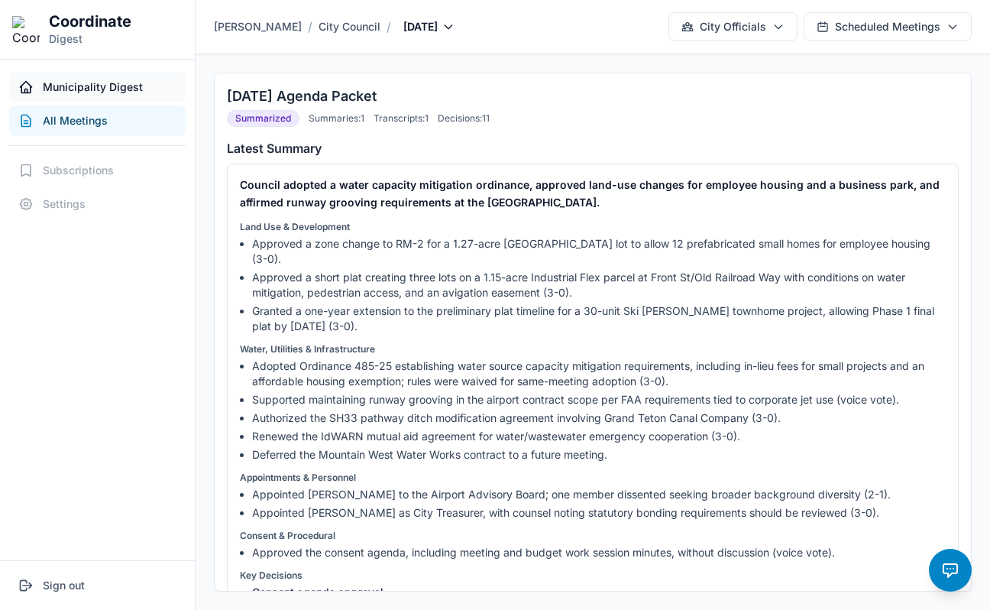
click at [114, 86] on span "Municipality Digest" at bounding box center [93, 86] width 100 height 15
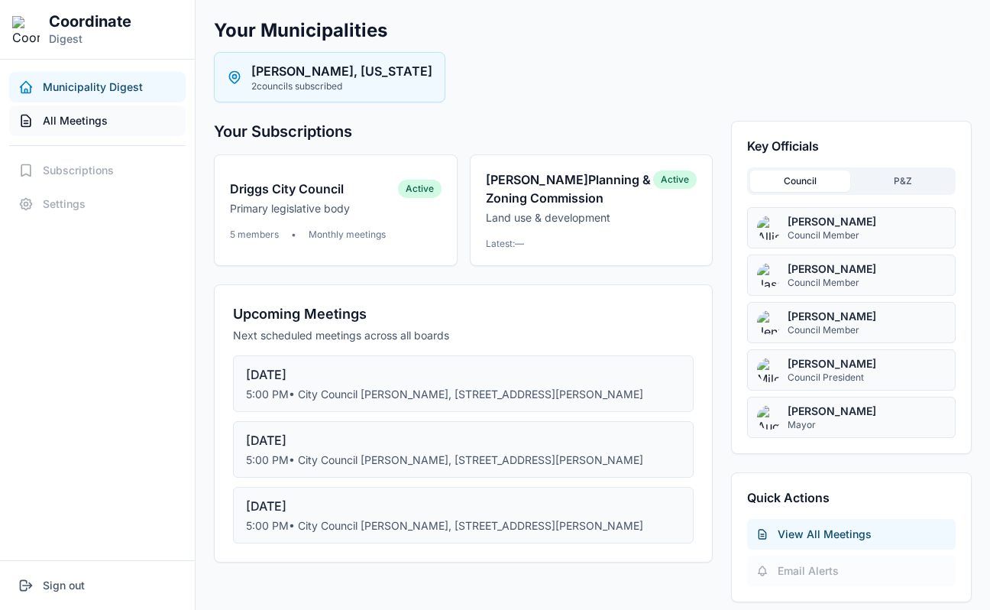
click at [138, 124] on button "All Meetings" at bounding box center [97, 120] width 176 height 31
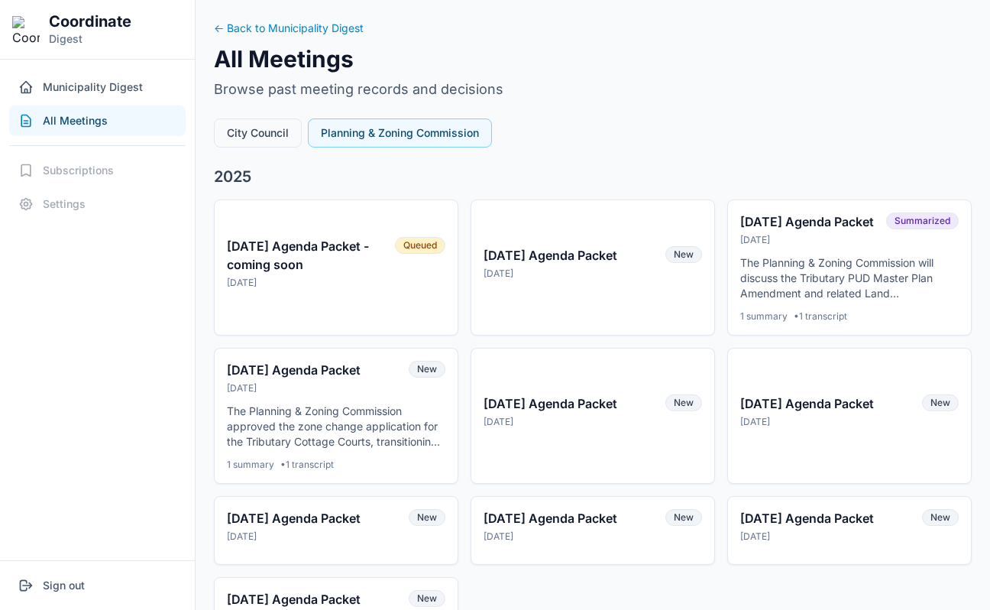
click at [279, 134] on button "City Council" at bounding box center [258, 132] width 88 height 29
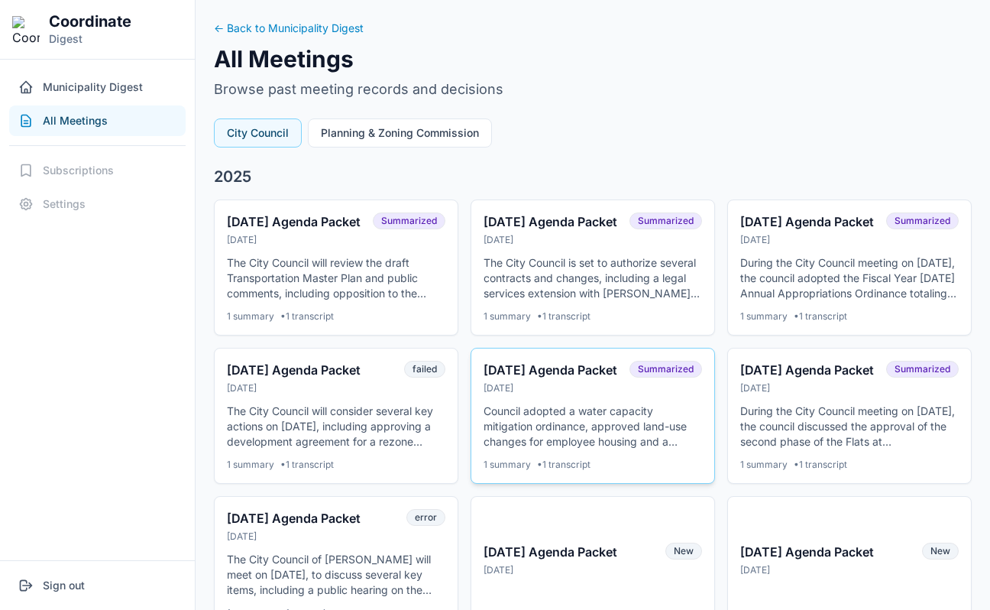
click at [536, 379] on div "[DATE] Agenda Packet" at bounding box center [552, 370] width 137 height 18
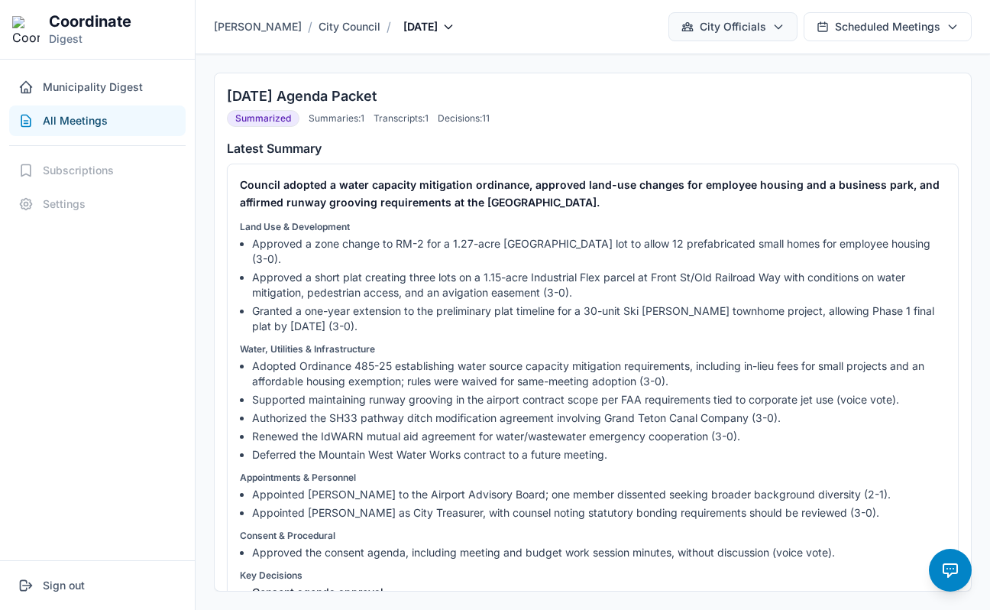
click at [765, 37] on button "City Officials" at bounding box center [732, 26] width 129 height 29
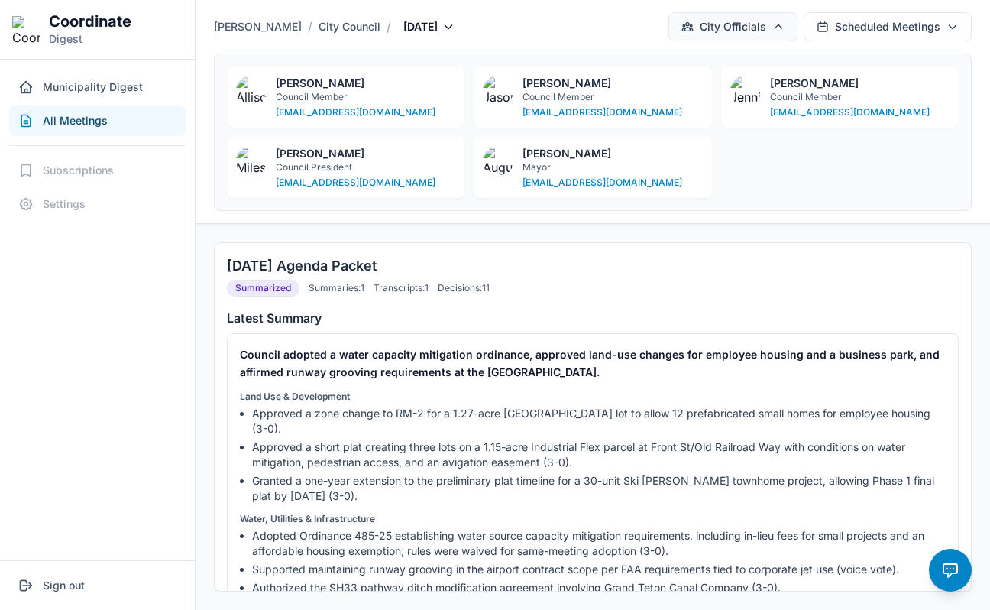
click at [765, 37] on button "City Officials" at bounding box center [732, 26] width 129 height 29
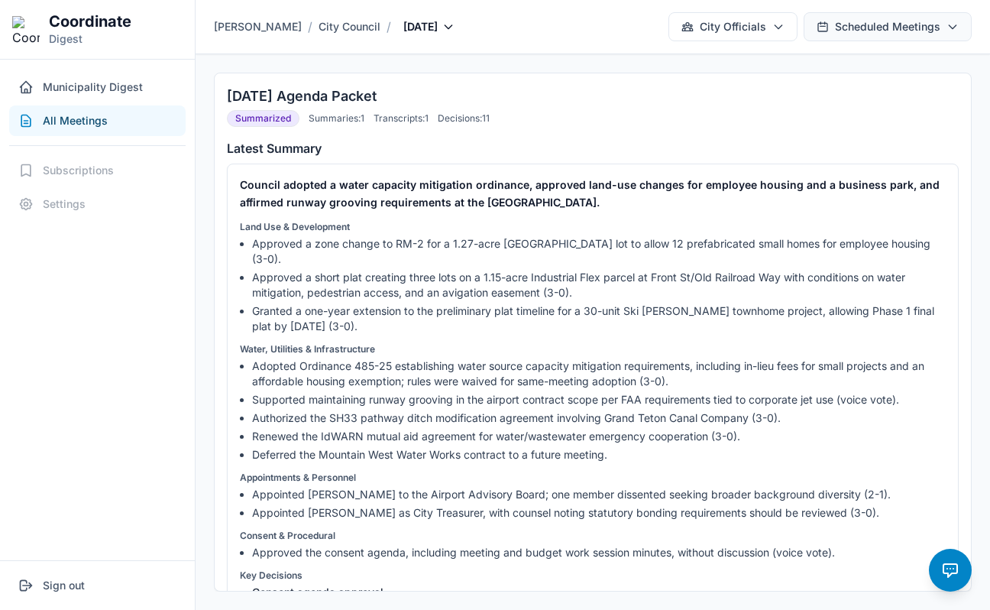
click at [858, 37] on button "Scheduled Meetings" at bounding box center [888, 26] width 168 height 29
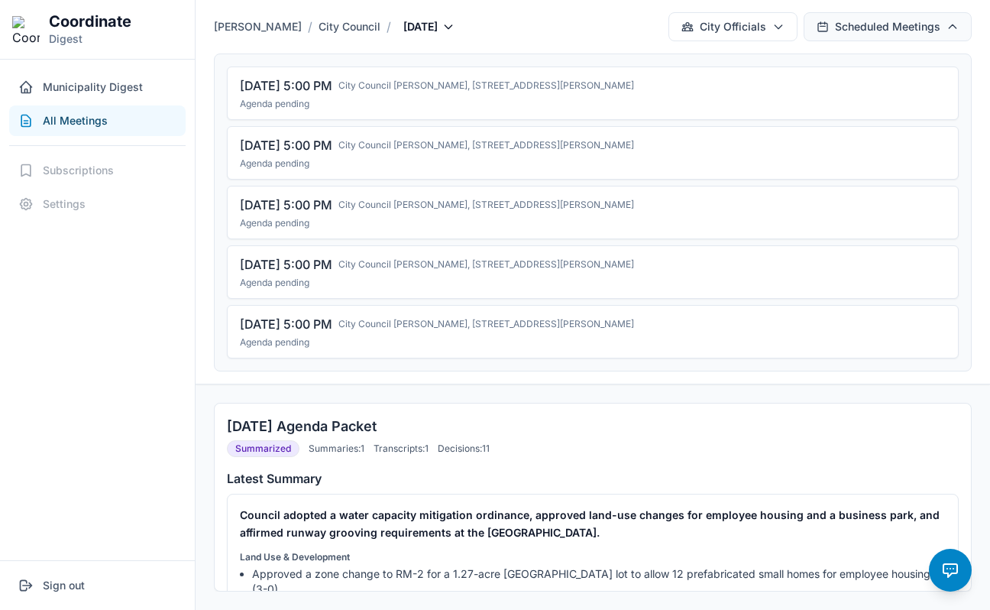
click at [857, 31] on button "Scheduled Meetings" at bounding box center [888, 26] width 168 height 29
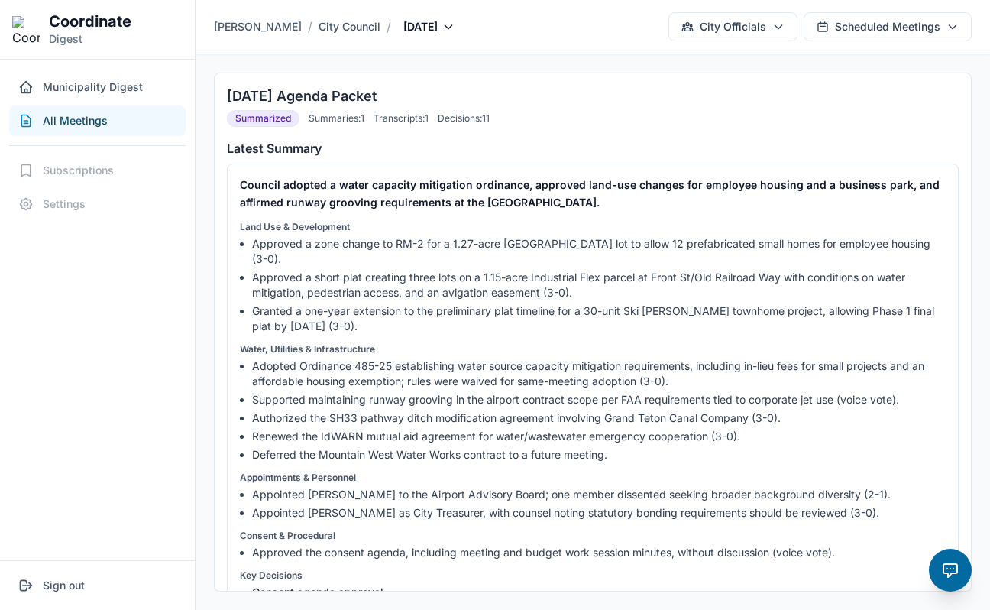
click at [947, 572] on icon "button" at bounding box center [950, 570] width 14 height 13
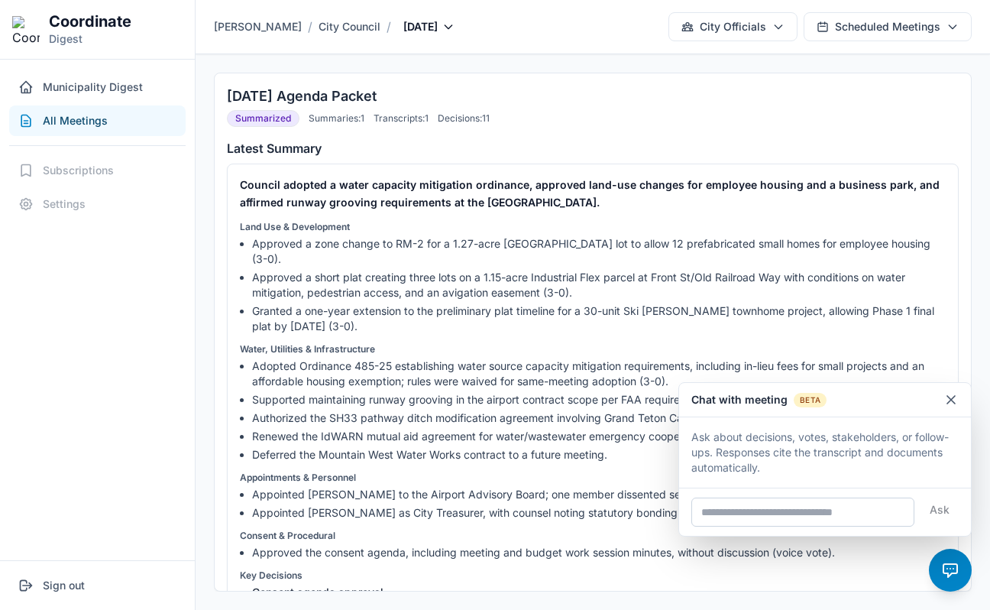
click at [955, 397] on icon "button" at bounding box center [950, 399] width 15 height 15
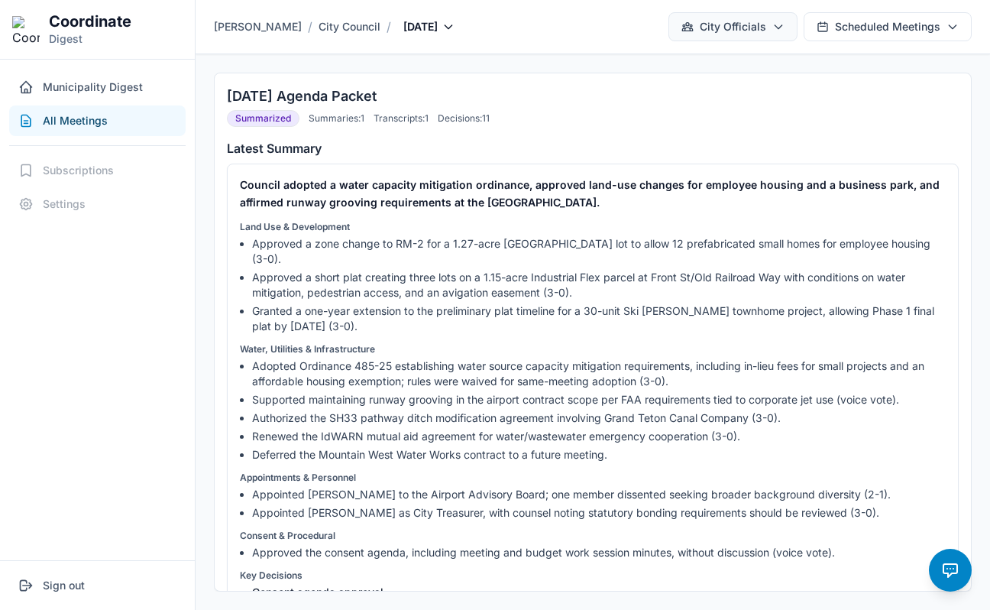
click at [734, 31] on button "City Officials" at bounding box center [732, 26] width 129 height 29
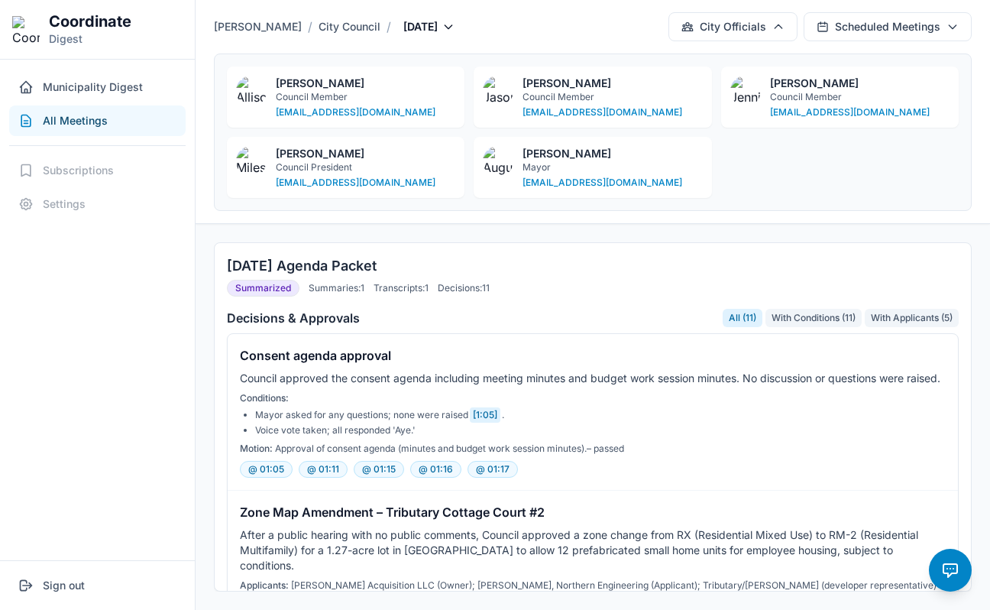
click at [612, 413] on div "Conditions: Mayor asked for any questions; none were raised [1:05] . Voice vote…" at bounding box center [593, 414] width 706 height 44
click at [791, 314] on button "With Conditions ( 11 )" at bounding box center [813, 318] width 96 height 18
click at [733, 317] on button "All ( 11 )" at bounding box center [743, 318] width 40 height 18
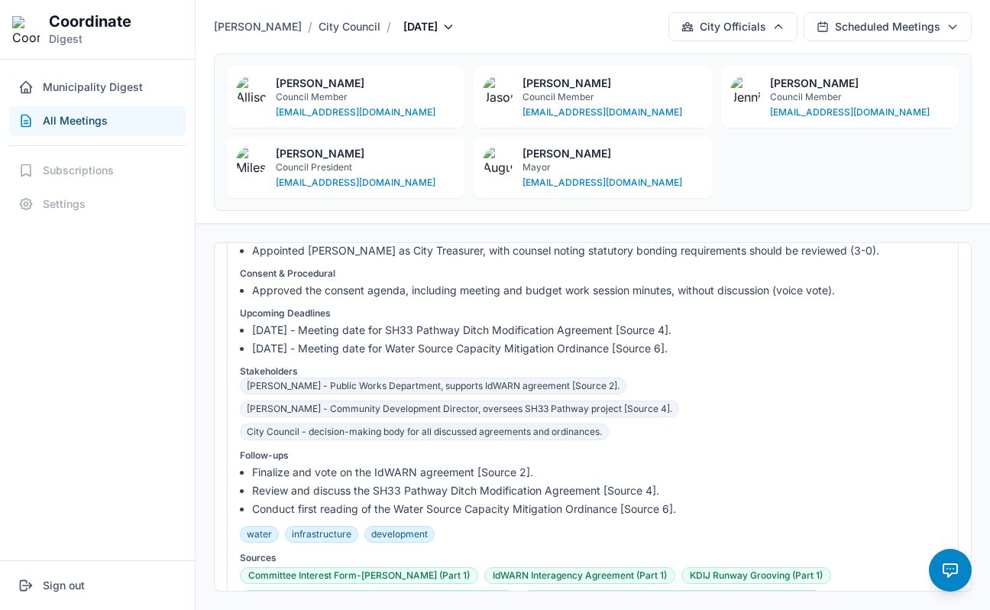
scroll to position [443, 0]
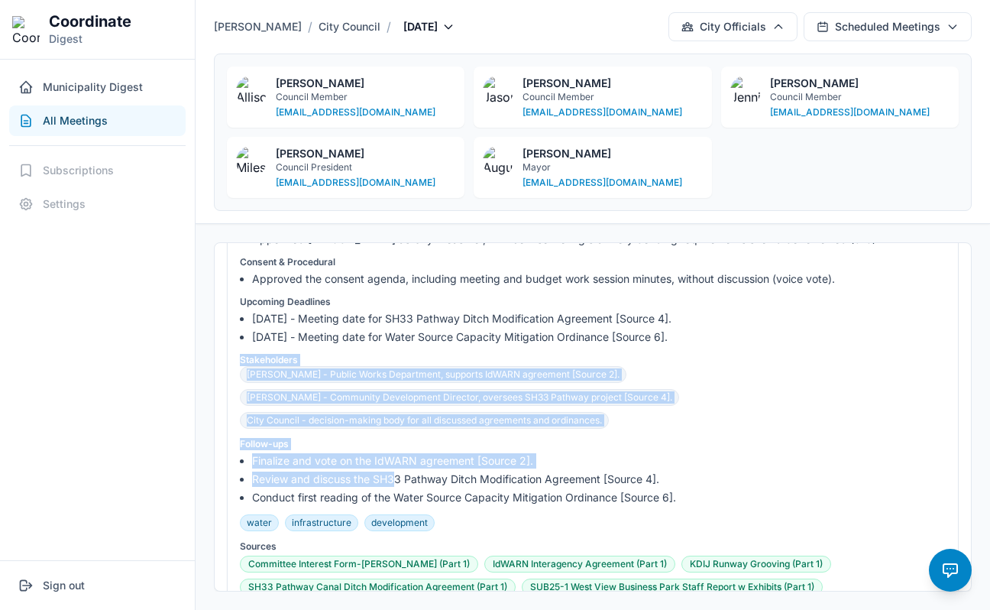
drag, startPoint x: 241, startPoint y: 344, endPoint x: 396, endPoint y: 458, distance: 192.2
click at [396, 458] on div "Council adopted a water capacity mitigation ordinance, approved land-use change…" at bounding box center [593, 294] width 732 height 808
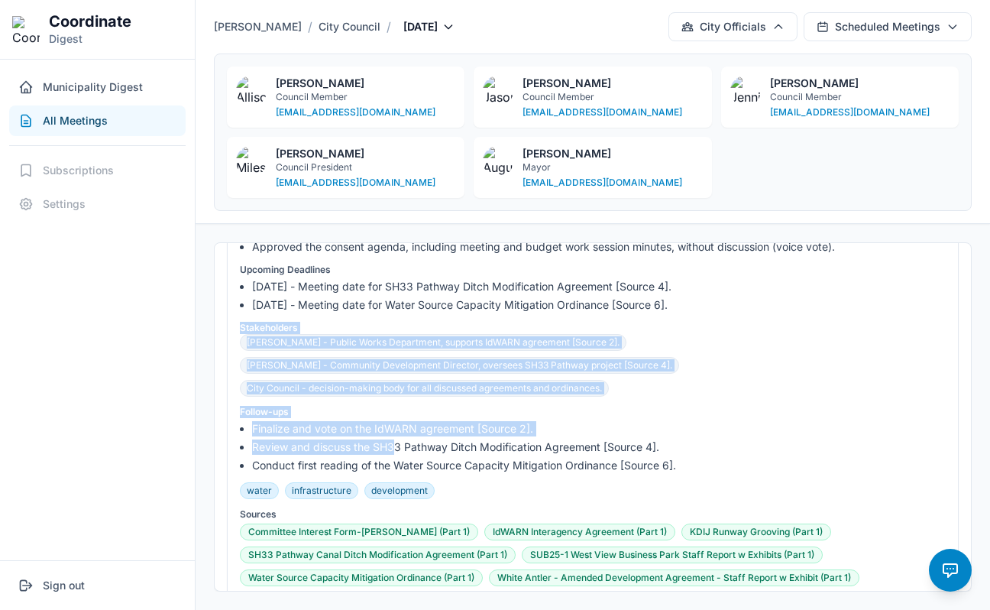
scroll to position [513, 0]
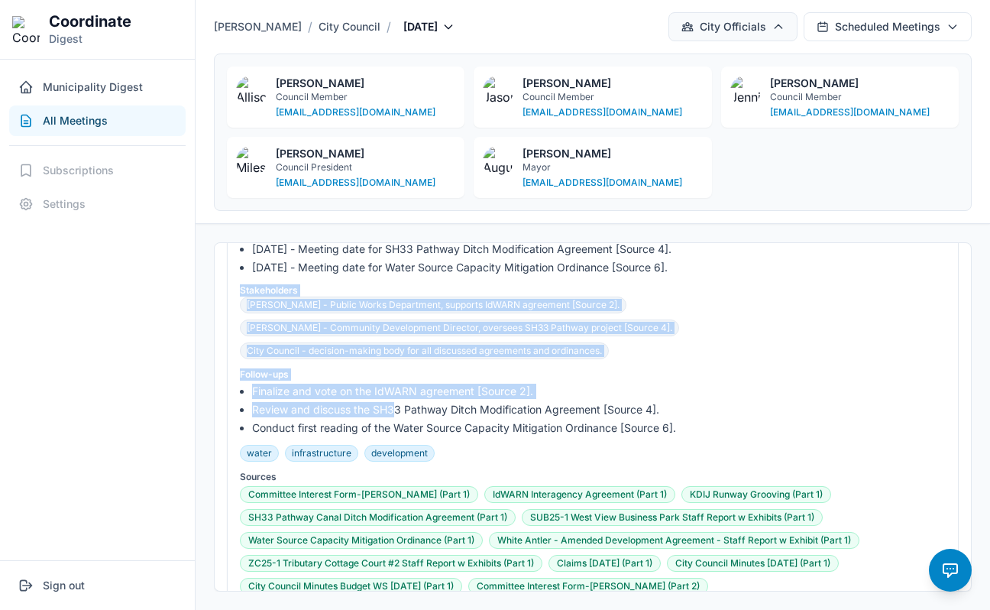
click at [697, 32] on button "City Officials" at bounding box center [732, 26] width 129 height 29
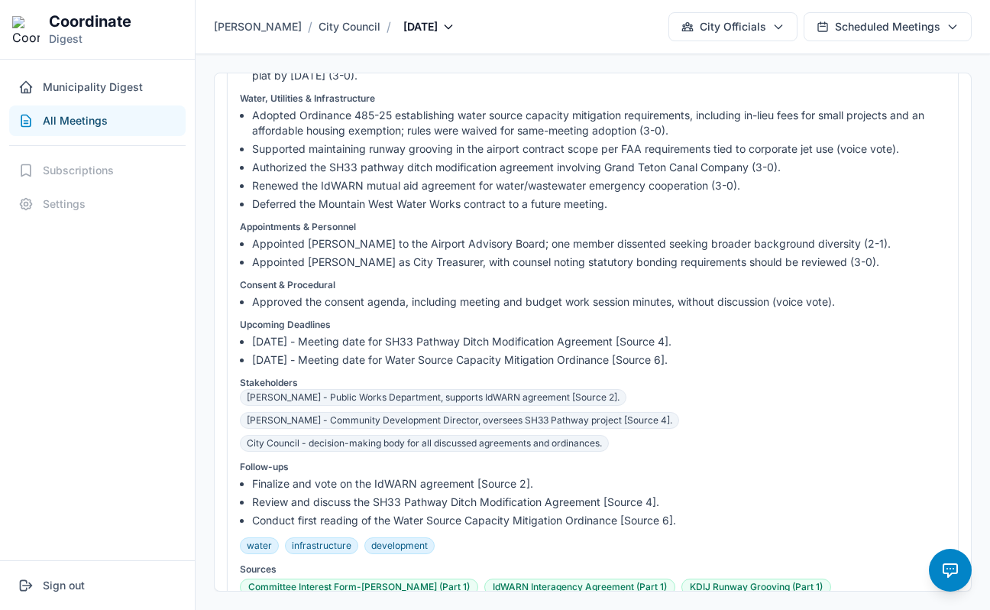
scroll to position [247, 0]
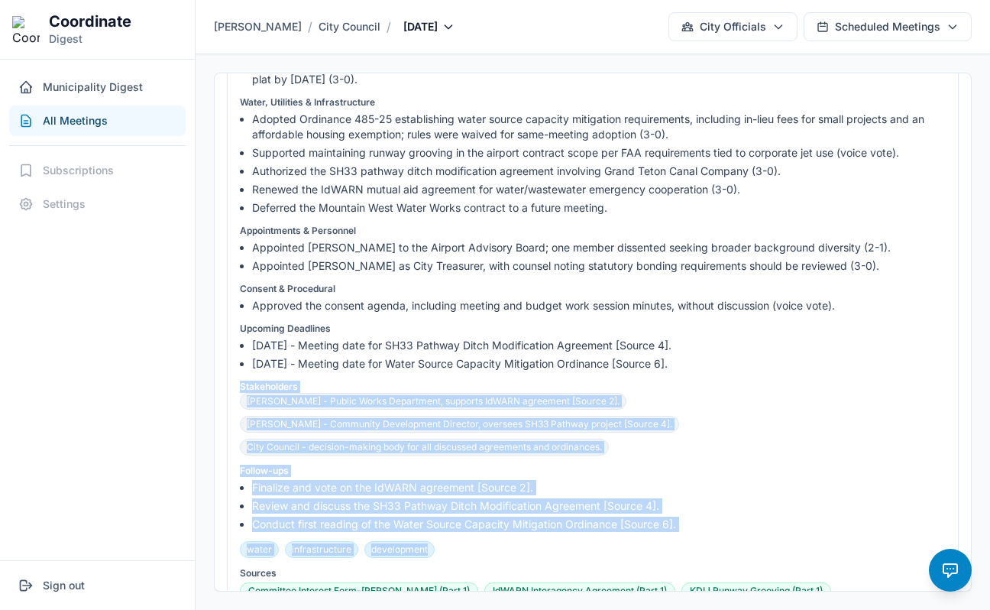
drag, startPoint x: 236, startPoint y: 363, endPoint x: 433, endPoint y: 533, distance: 260.5
click at [433, 533] on div "Council adopted a water capacity mitigation ordinance, approved land-use change…" at bounding box center [593, 321] width 732 height 808
copy div "Stakeholders Jay T. Mazalewski - Public Works Department, supports IdWARN agree…"
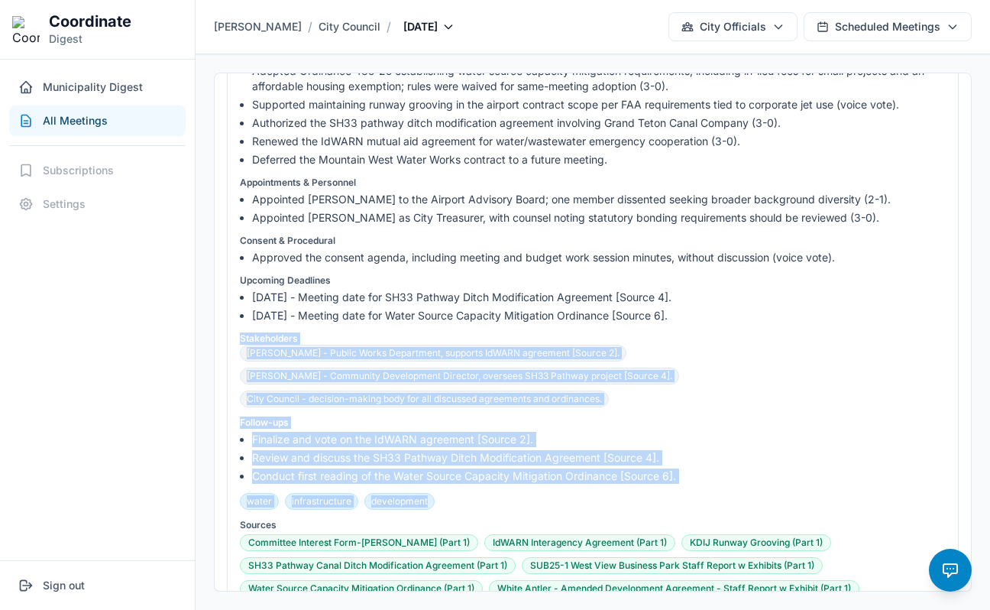
scroll to position [306, 0]
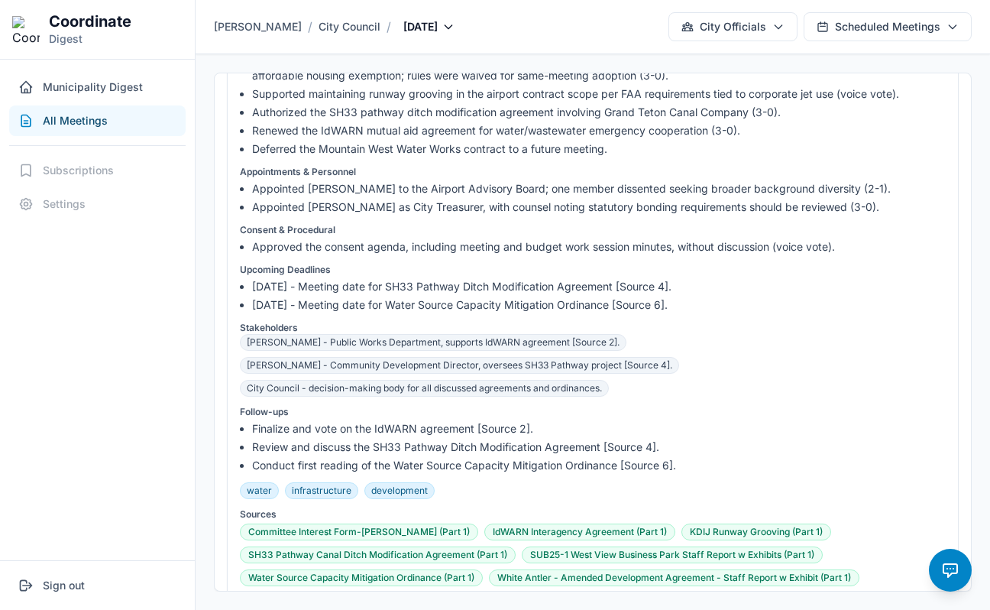
click at [451, 380] on span "City Council - decision-making body for all discussed agreements and ordinances." at bounding box center [424, 388] width 369 height 17
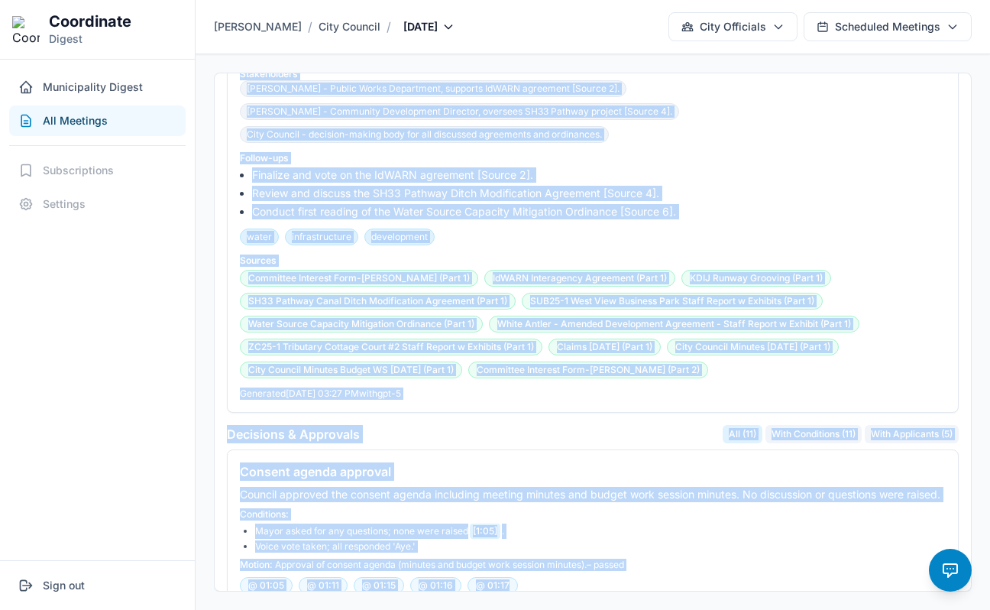
scroll to position [639, 0]
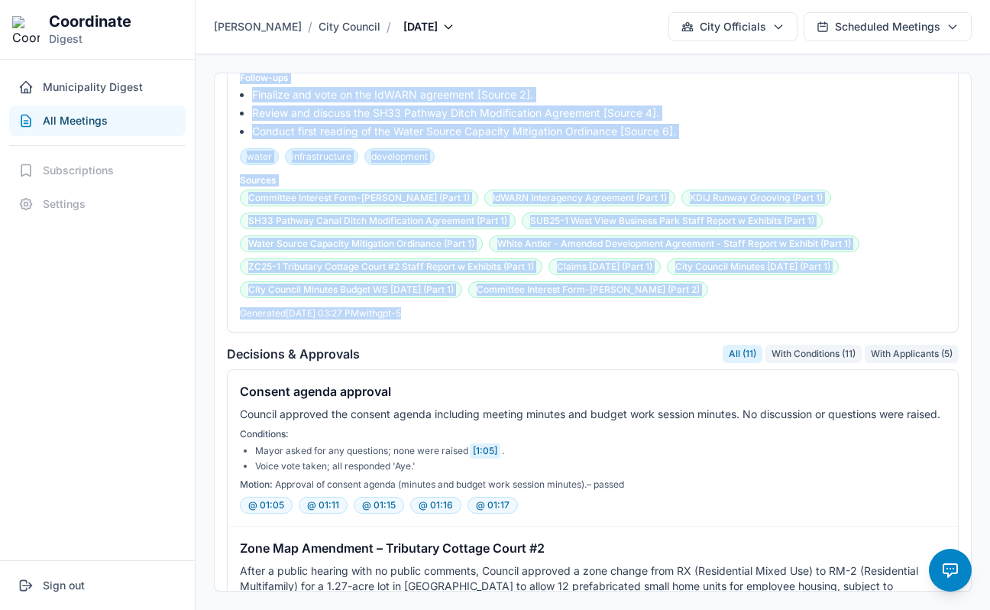
drag, startPoint x: 238, startPoint y: 289, endPoint x: 594, endPoint y: 303, distance: 356.3
copy div "Stakeholders Jay T. Mazalewski - Public Works Department, supports IdWARN agree…"
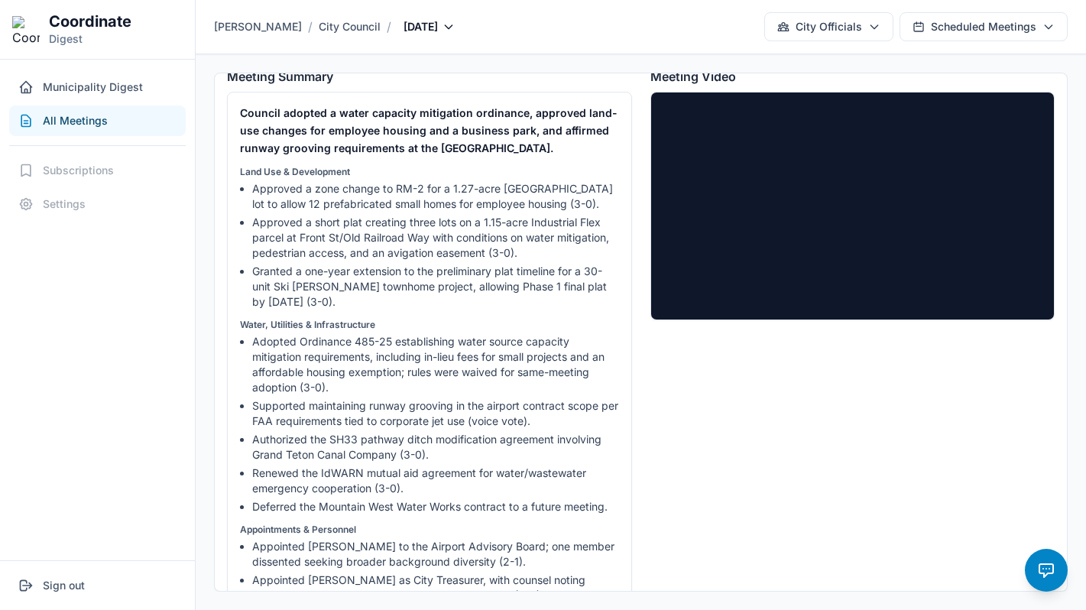
scroll to position [50, 0]
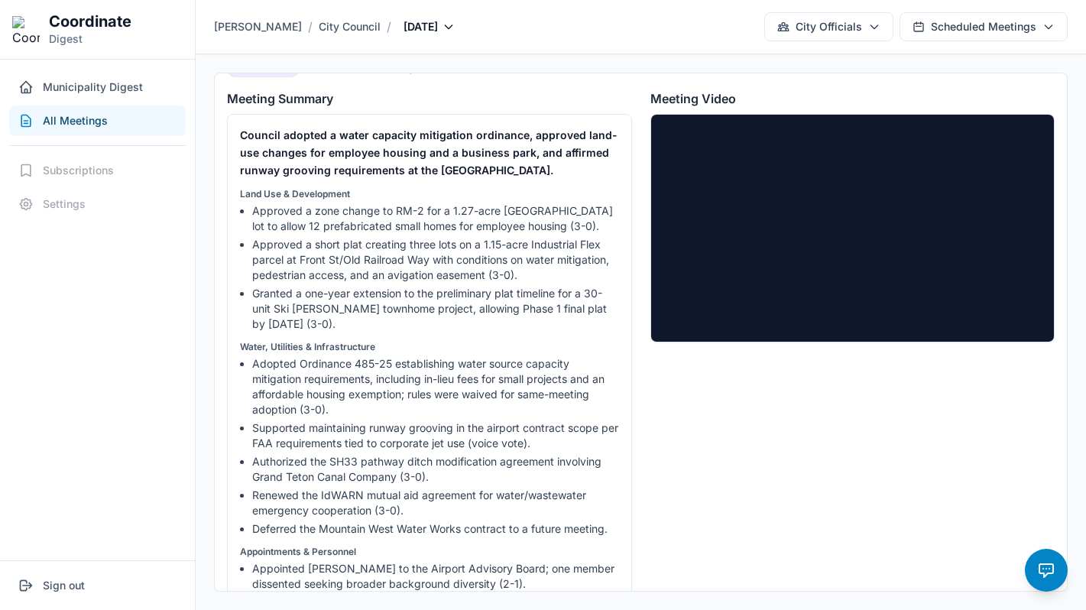
click at [696, 424] on div "Meeting Video" at bounding box center [852, 435] width 405 height 692
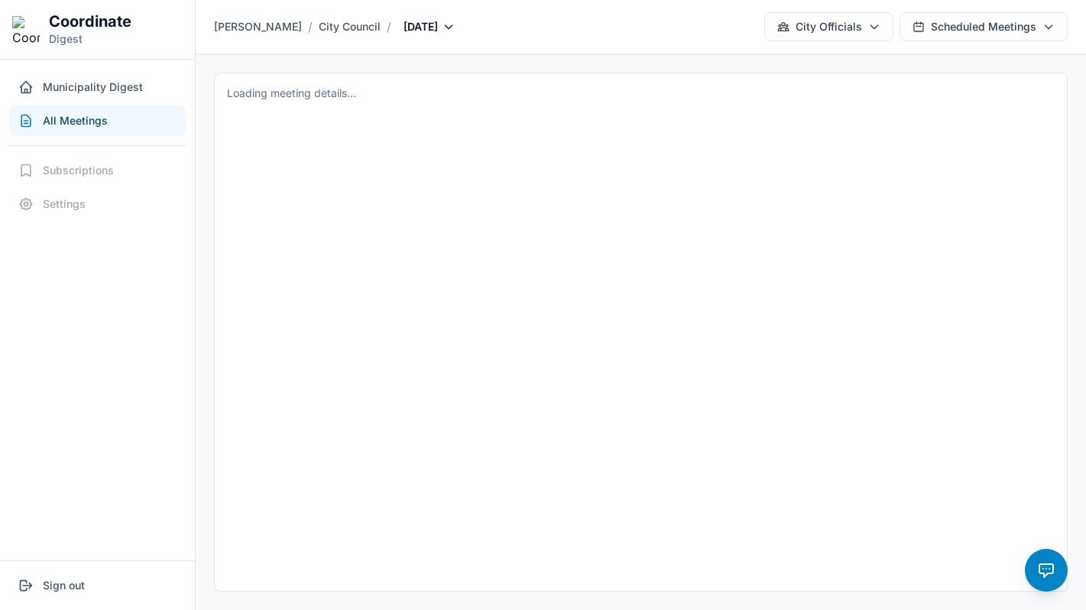
scroll to position [0, 0]
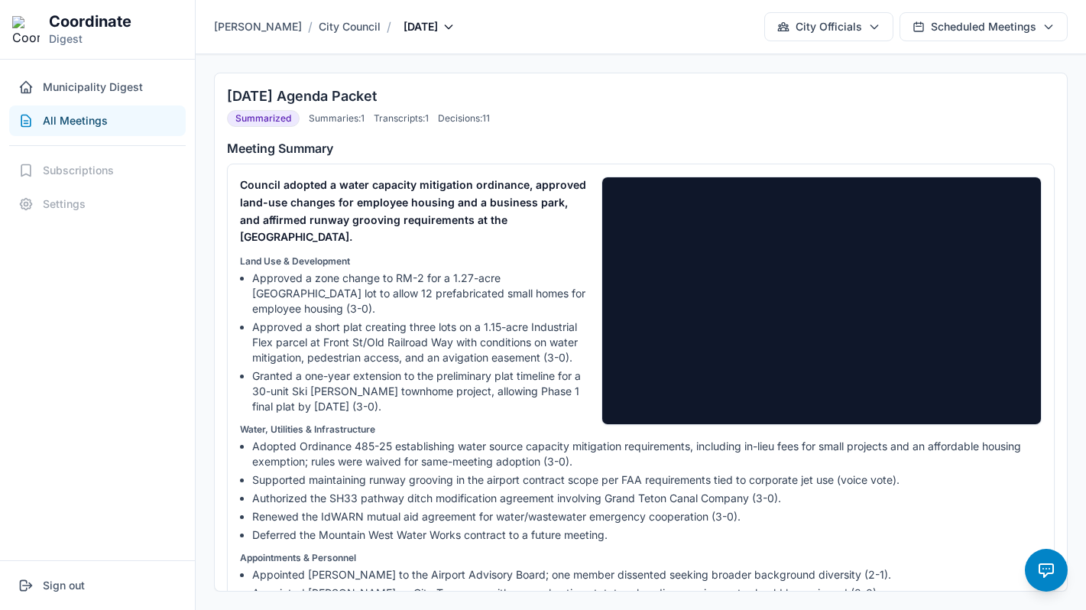
click at [500, 374] on li "Granted a one-year extension to the preliminary plat timeline for a 30-unit Ski…" at bounding box center [646, 391] width 789 height 46
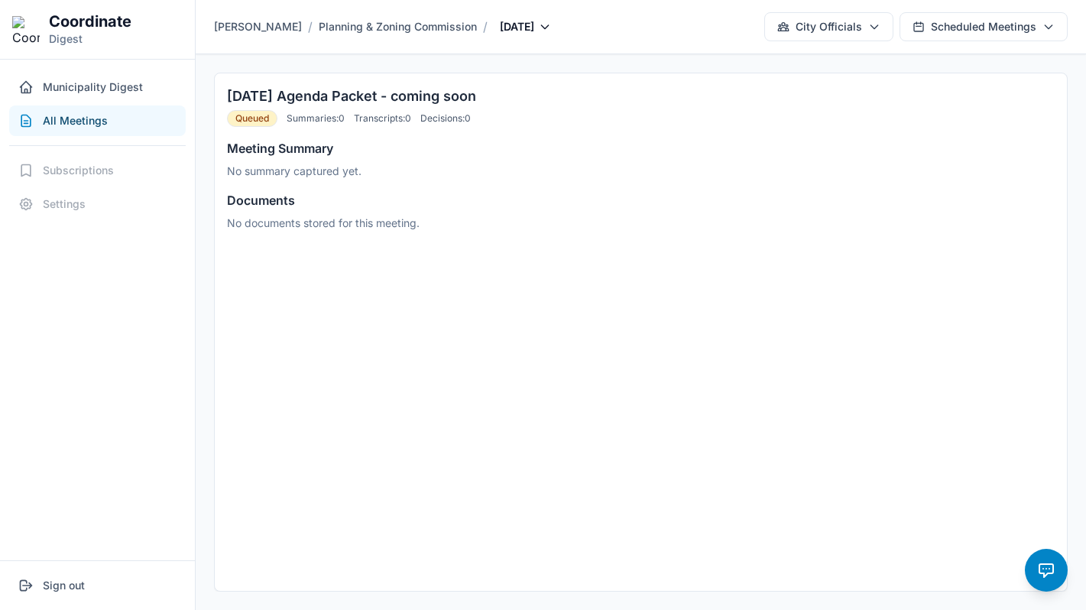
click at [107, 117] on button "All Meetings" at bounding box center [97, 120] width 176 height 31
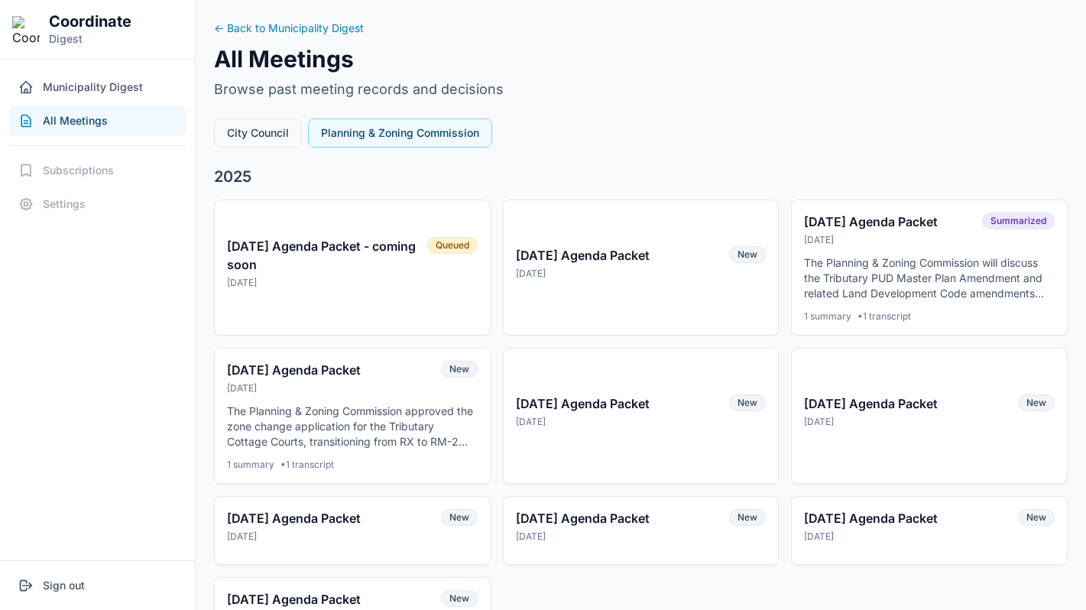
click at [248, 130] on button "City Council" at bounding box center [258, 132] width 88 height 29
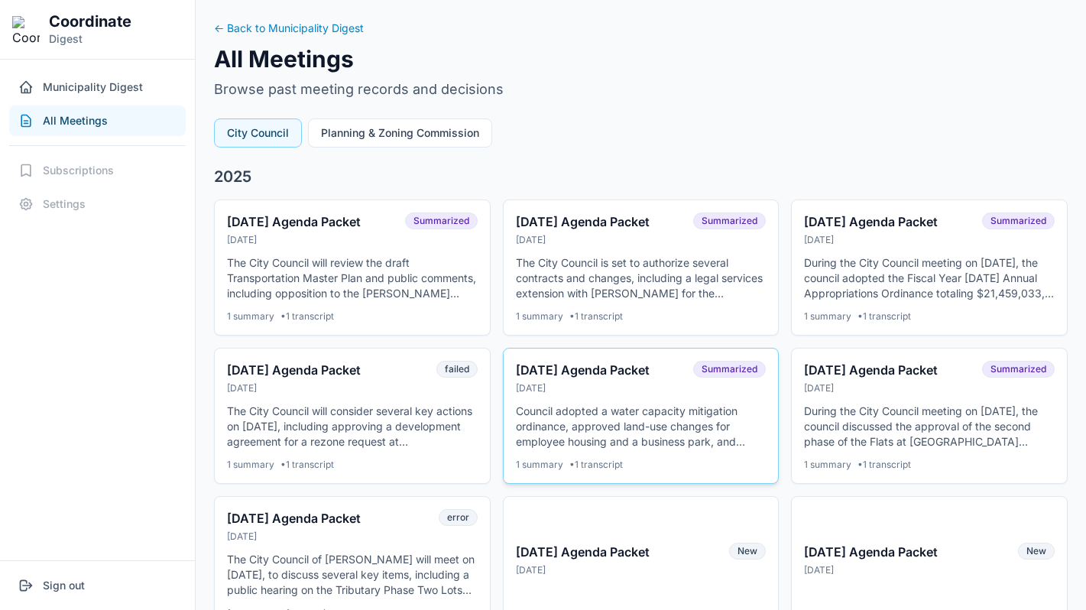
click at [542, 413] on p "Council adopted a water capacity mitigation ordinance, approved land-use change…" at bounding box center [641, 426] width 251 height 46
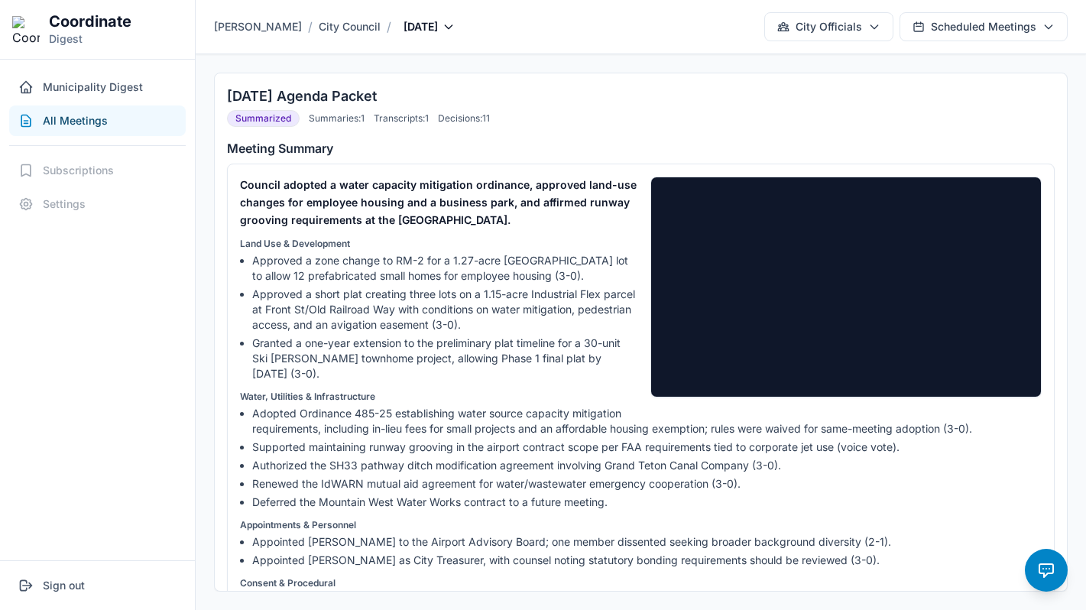
click at [589, 390] on p "Water, Utilities & Infrastructure" at bounding box center [640, 396] width 801 height 12
click at [552, 89] on h3 "07-15-25 Agenda Packet" at bounding box center [640, 96] width 827 height 21
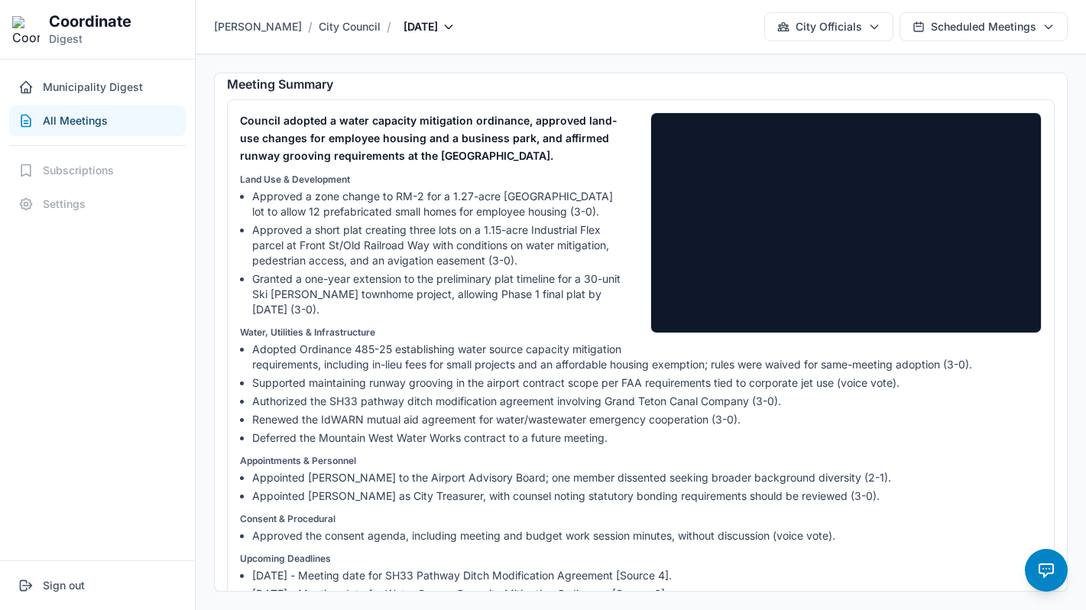
click at [551, 325] on div "Land Use & Development Approved a zone change to RM-2 for a 1.27-acre Valley Ce…" at bounding box center [640, 358] width 801 height 370
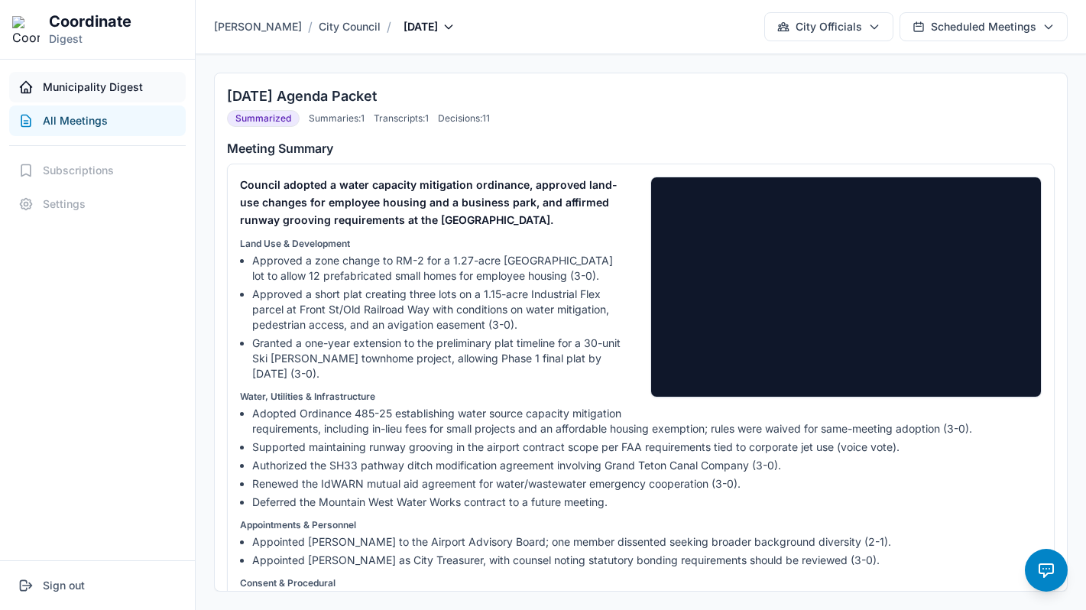
click at [95, 86] on span "Municipality Digest" at bounding box center [93, 86] width 100 height 15
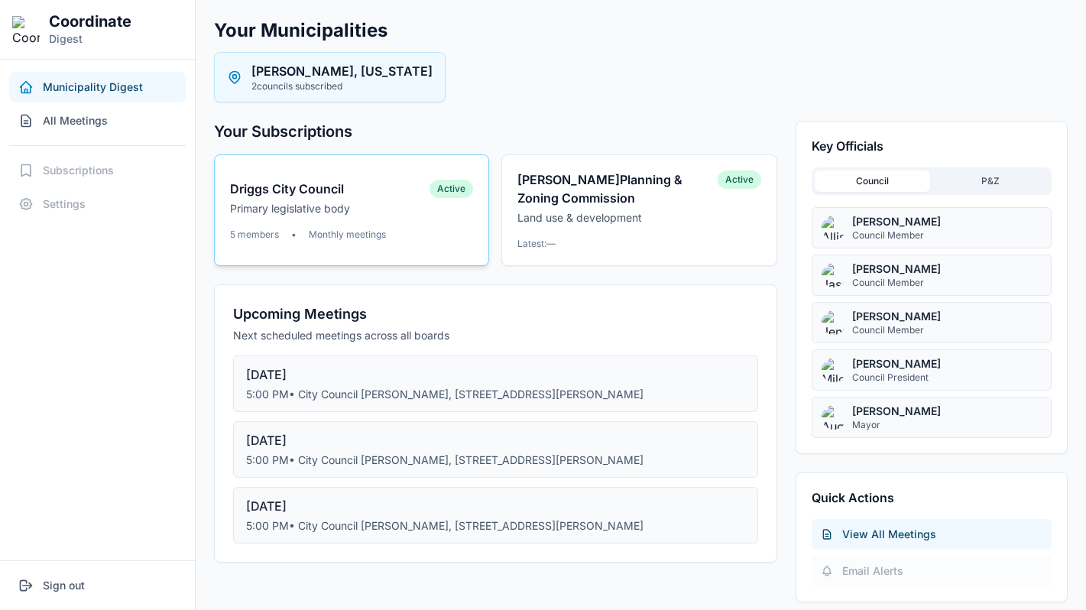
click at [370, 211] on p "Primary legislative body" at bounding box center [329, 208] width 199 height 15
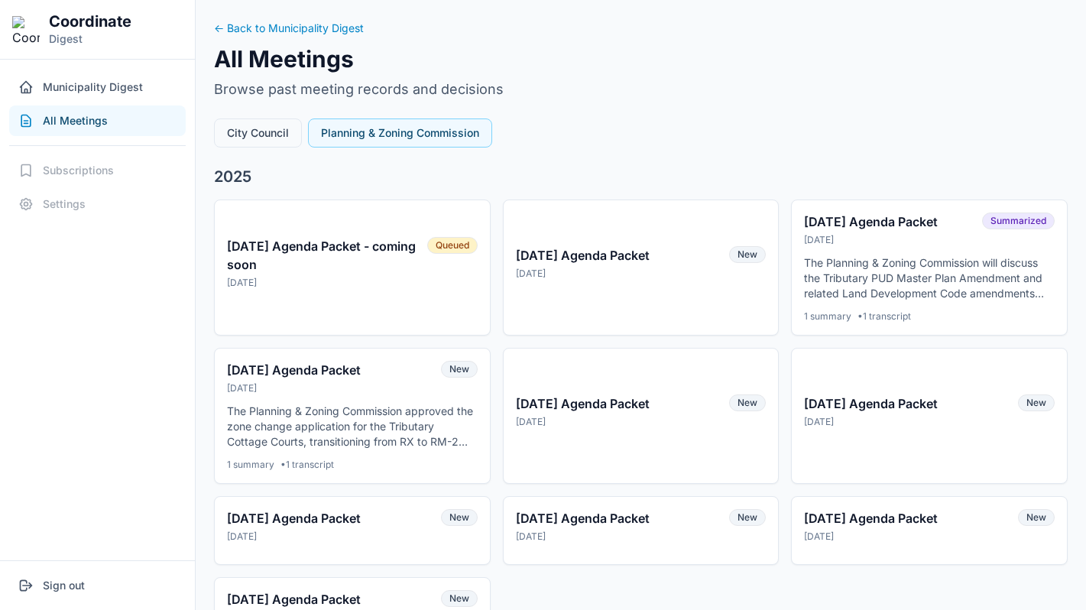
click at [270, 142] on button "City Council" at bounding box center [258, 132] width 88 height 29
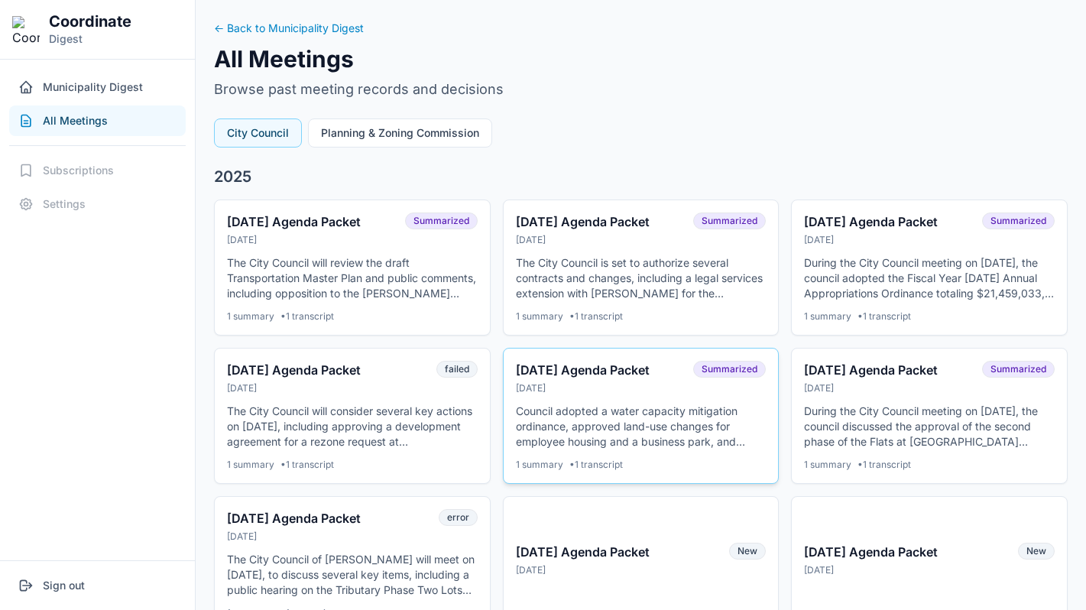
click at [581, 387] on div "Jul 14, 2025" at bounding box center [600, 388] width 169 height 12
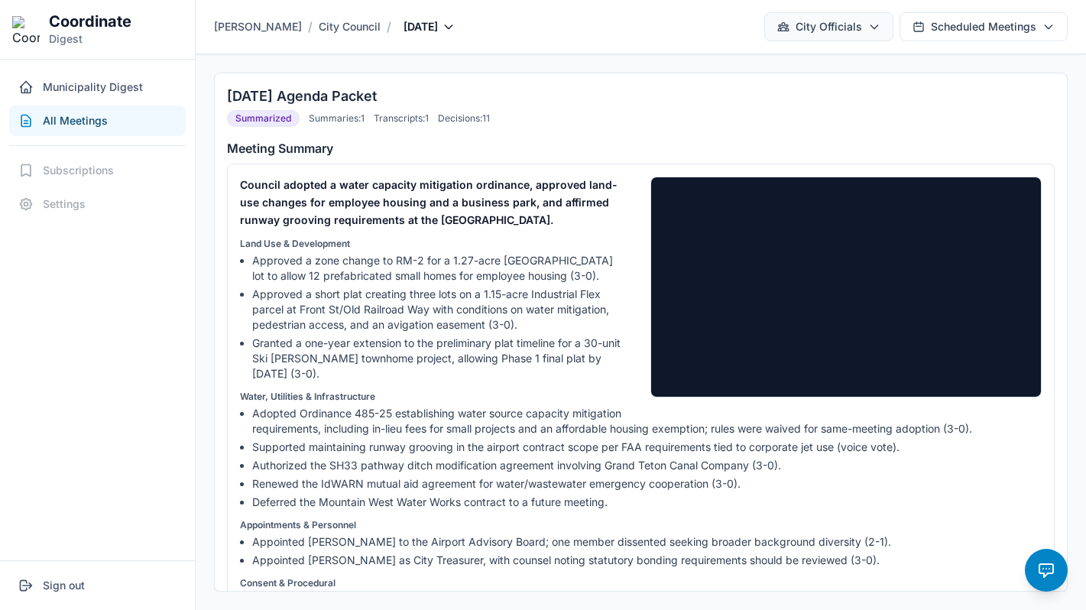
click at [830, 28] on button "City Officials" at bounding box center [828, 26] width 129 height 29
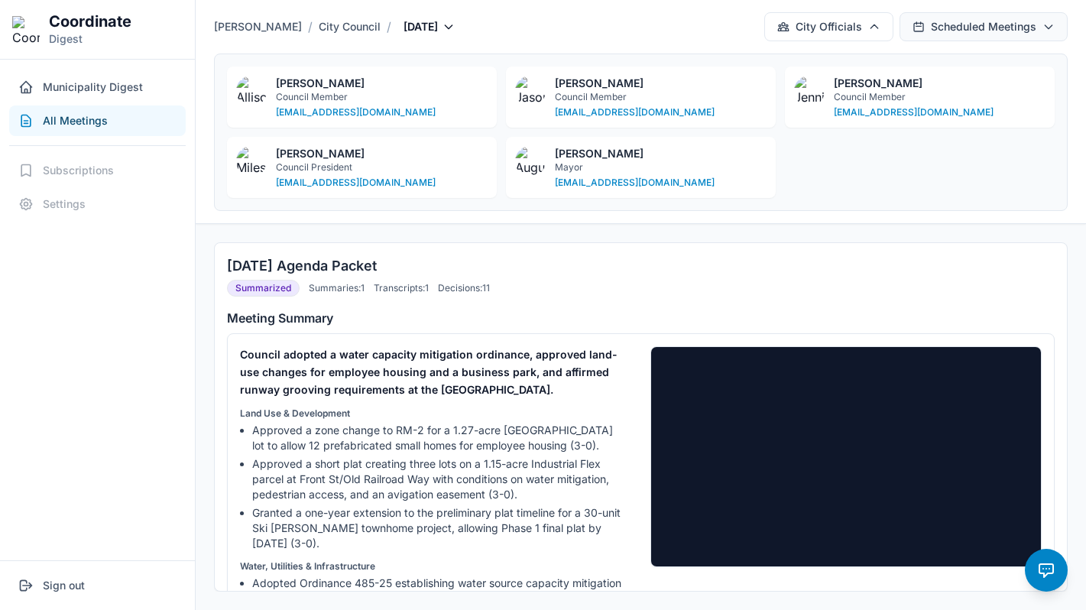
click at [932, 34] on button "Scheduled Meetings" at bounding box center [983, 26] width 168 height 29
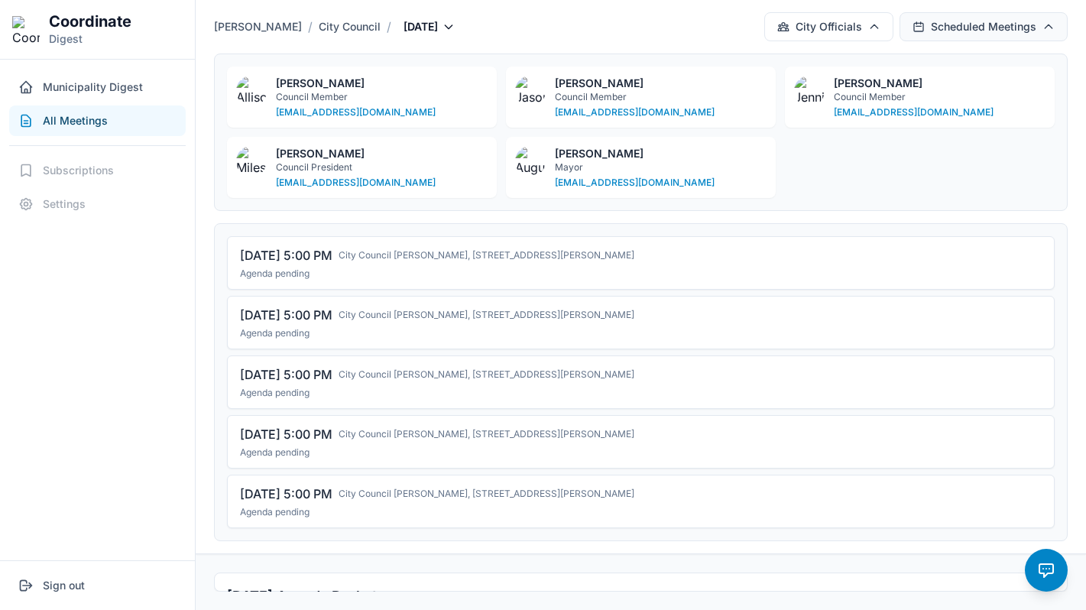
click at [932, 34] on button "Scheduled Meetings" at bounding box center [983, 26] width 168 height 29
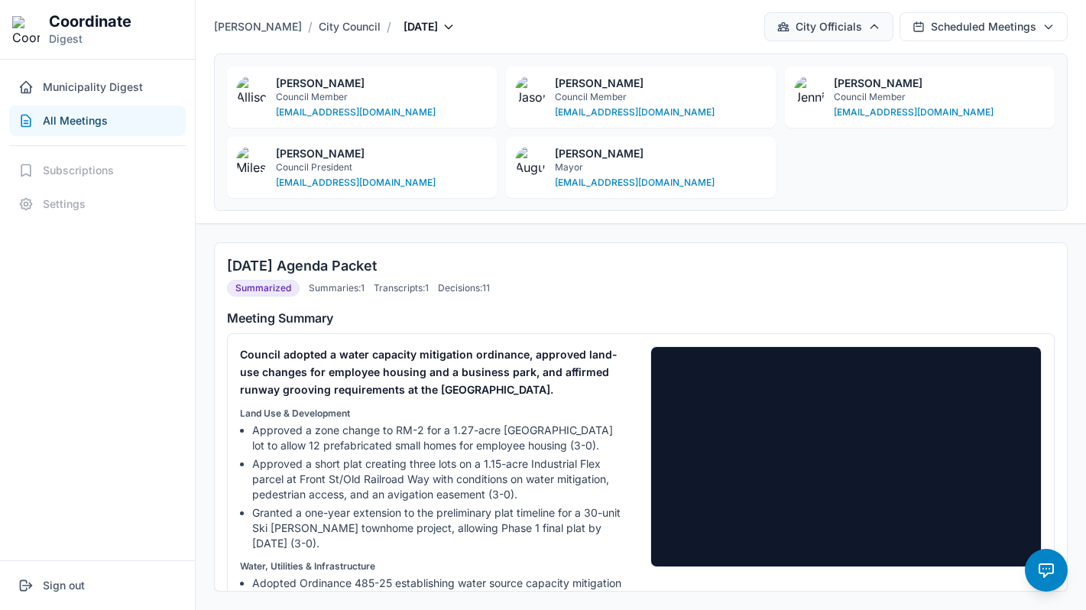
click at [869, 18] on button "City Officials" at bounding box center [828, 26] width 129 height 29
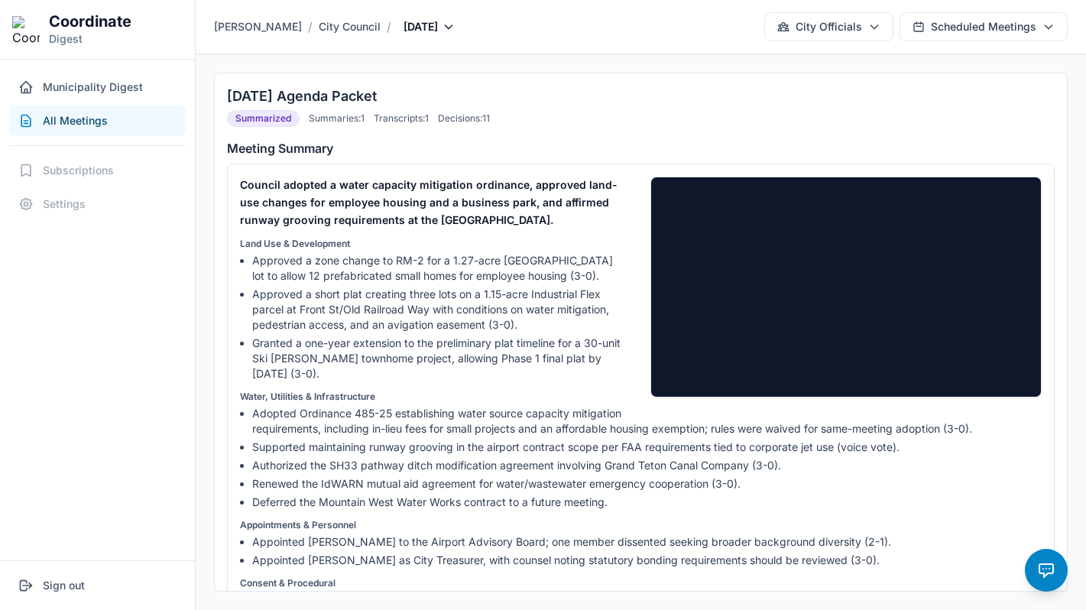
click at [702, 64] on div "07-15-25 Agenda Packet Summarized Summaries: 1 Transcripts: 1 Decisions: 11 Mee…" at bounding box center [641, 331] width 890 height 555
click at [818, 32] on button "City Officials" at bounding box center [828, 26] width 129 height 29
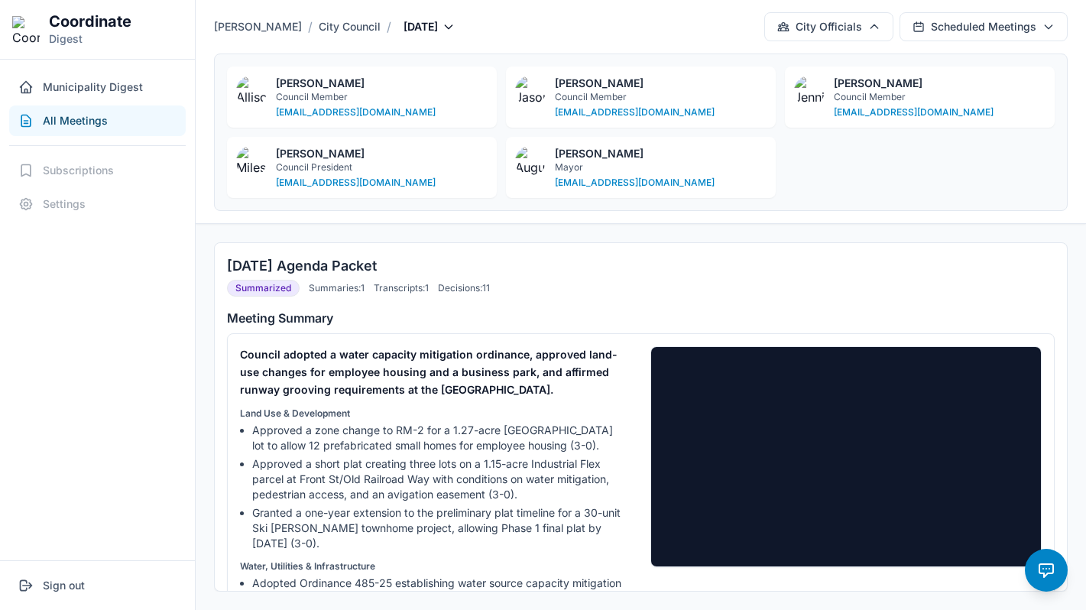
click at [691, 247] on div "07-15-25 Agenda Packet Summarized Summaries: 1 Transcripts: 1 Decisions: 11 Mee…" at bounding box center [641, 417] width 852 height 348
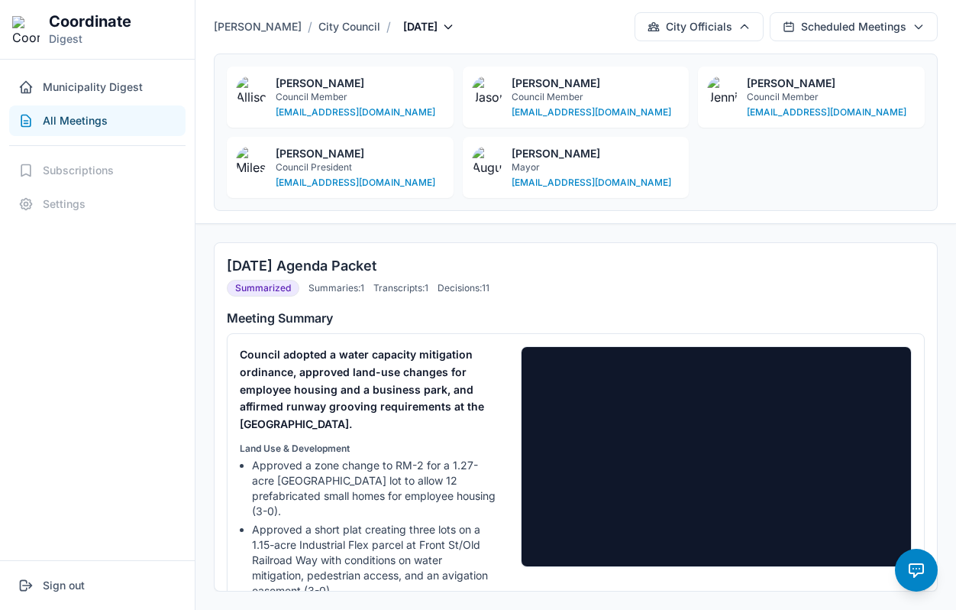
click at [330, 226] on div "07-15-25 Agenda Packet Summarized Summaries: 1 Transcripts: 1 Decisions: 11 Mee…" at bounding box center [576, 417] width 761 height 386
click at [131, 92] on span "Municipality Digest" at bounding box center [93, 86] width 100 height 15
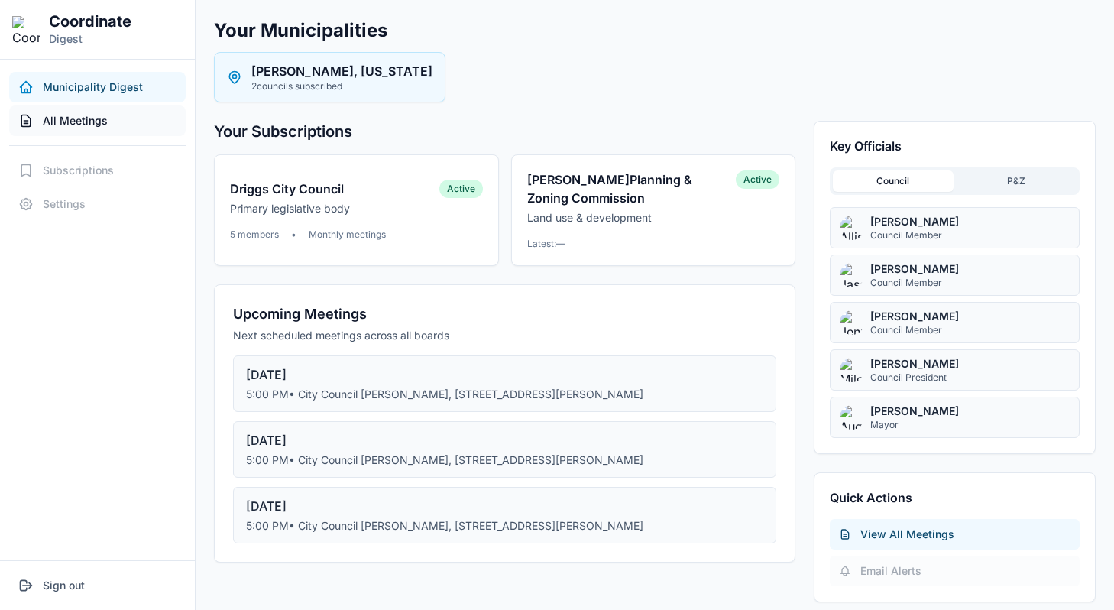
click at [93, 121] on span "All Meetings" at bounding box center [75, 120] width 65 height 15
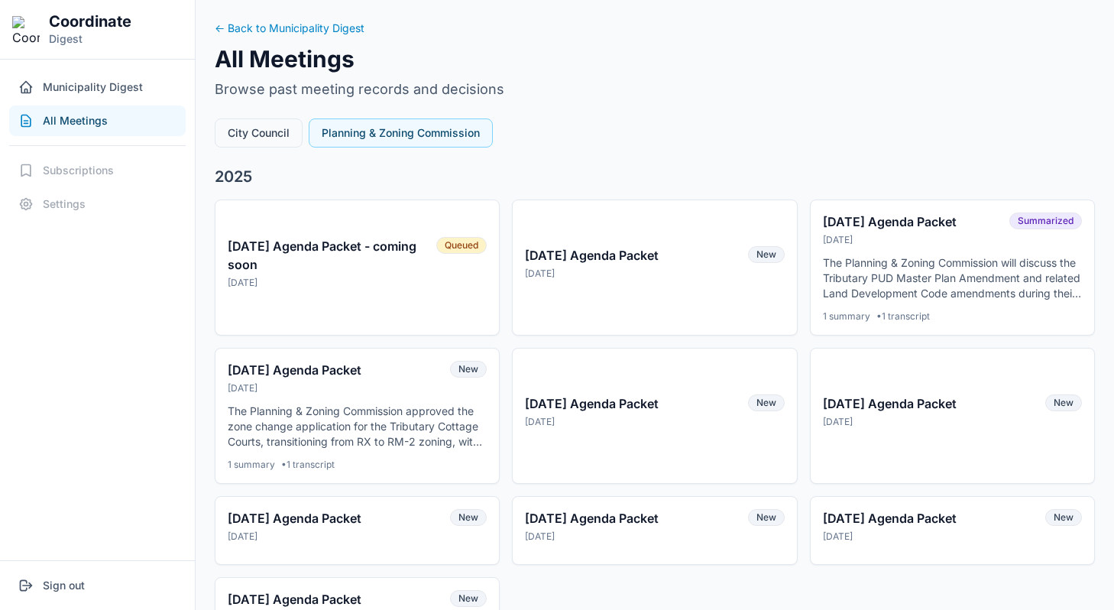
click at [267, 121] on button "City Council" at bounding box center [259, 132] width 88 height 29
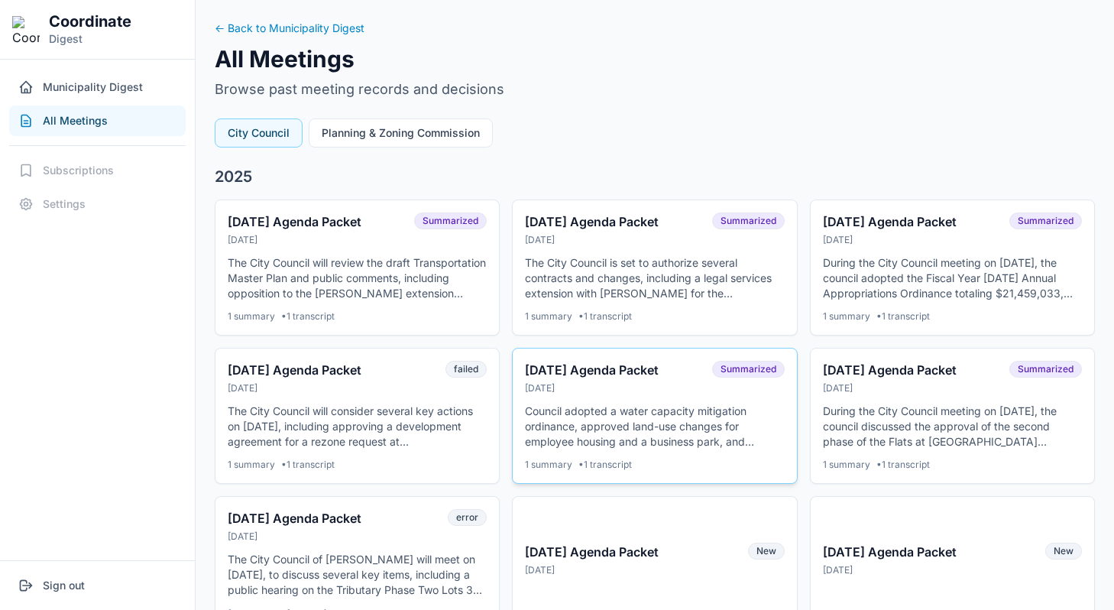
click at [589, 392] on div "Jul 14, 2025" at bounding box center [613, 388] width 177 height 12
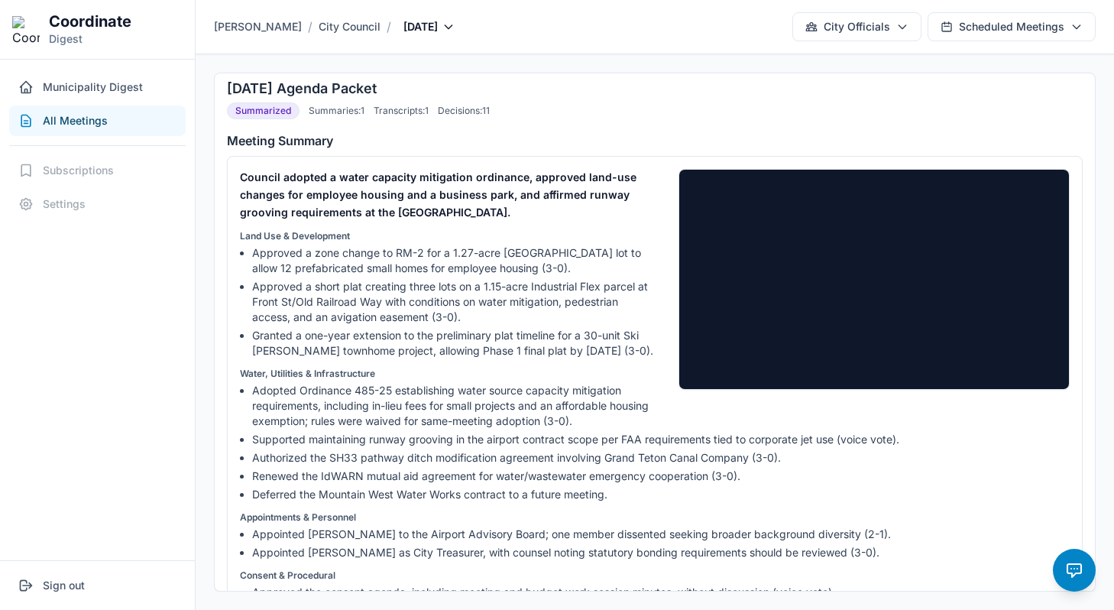
scroll to position [5, 0]
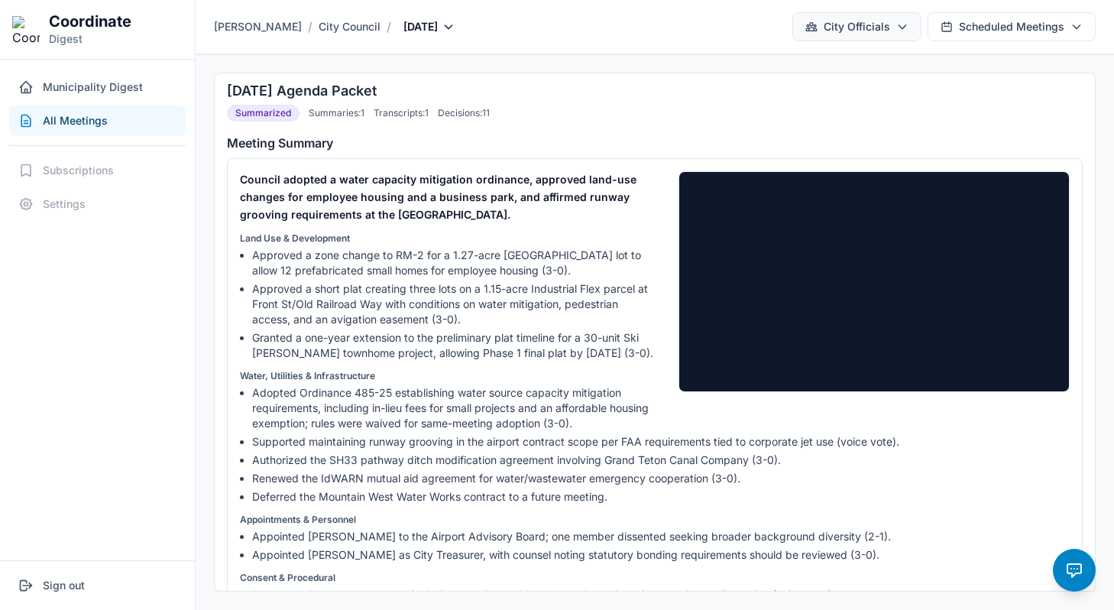
click at [892, 30] on button "City Officials" at bounding box center [856, 26] width 129 height 29
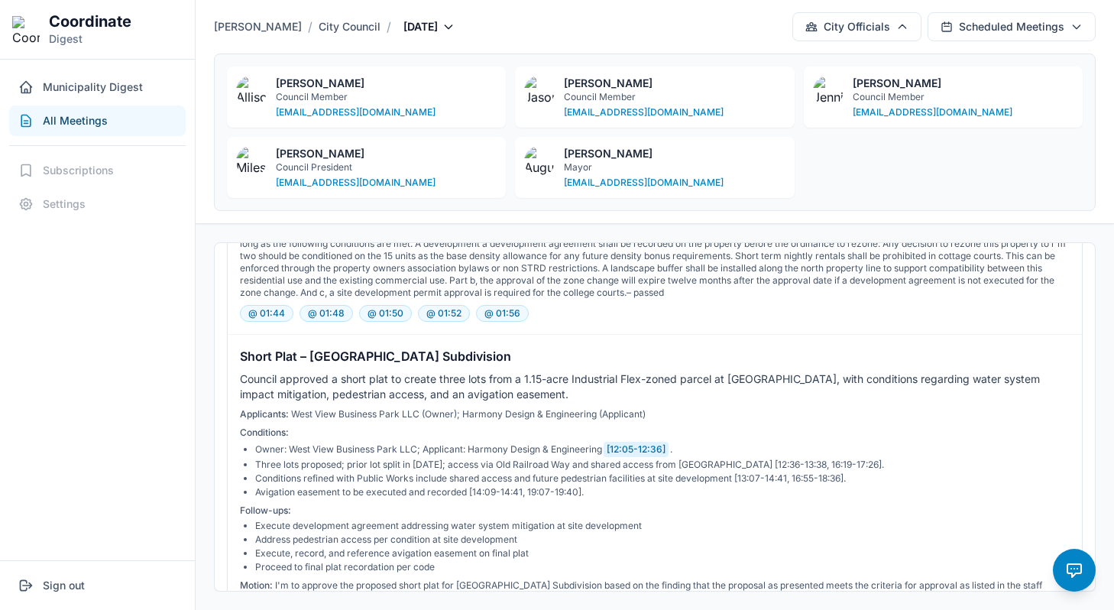
scroll to position [1174, 0]
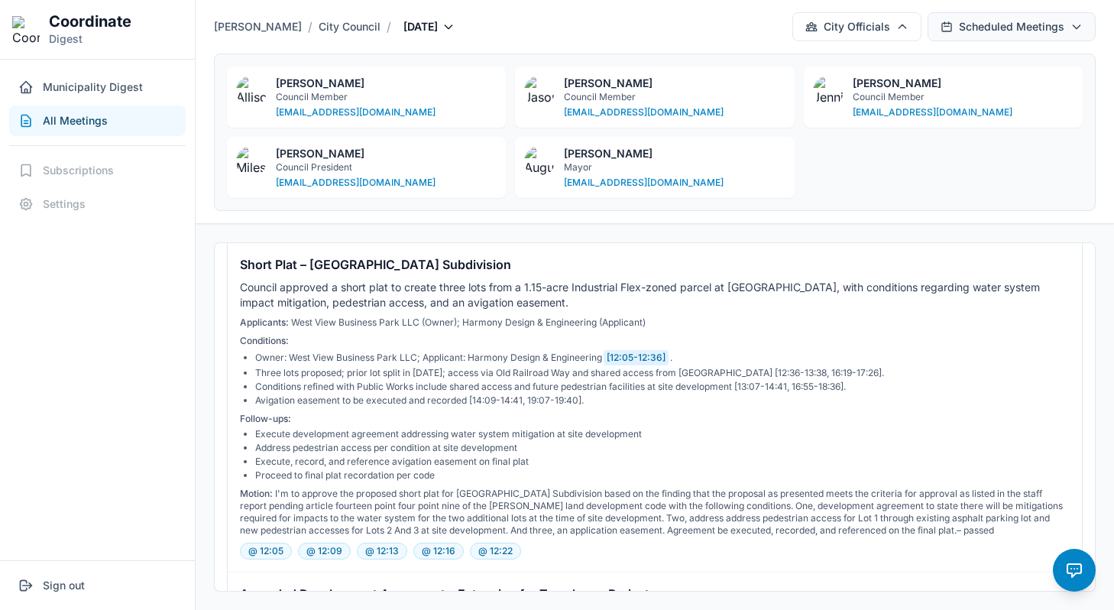
click at [976, 28] on button "Scheduled Meetings" at bounding box center [1011, 26] width 168 height 29
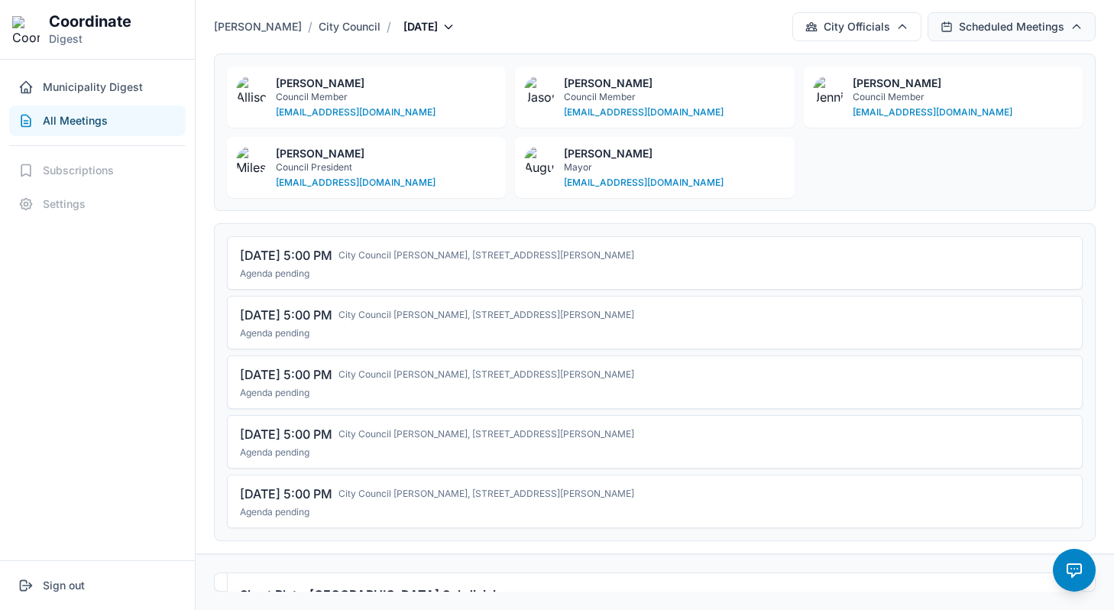
click at [976, 28] on button "Scheduled Meetings" at bounding box center [1011, 26] width 168 height 29
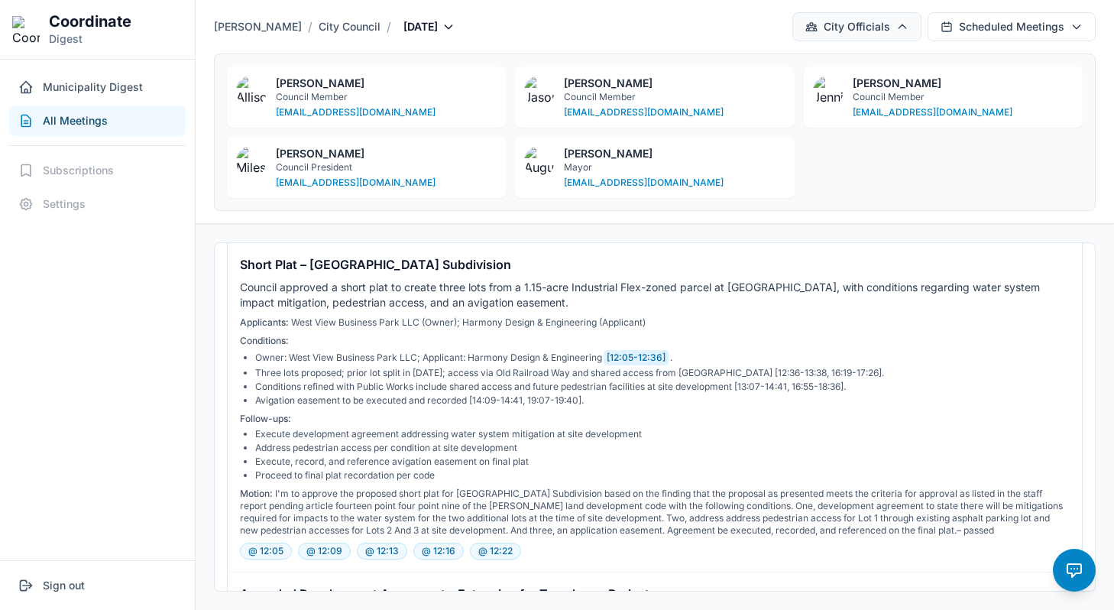
click at [895, 24] on button "City Officials" at bounding box center [856, 26] width 129 height 29
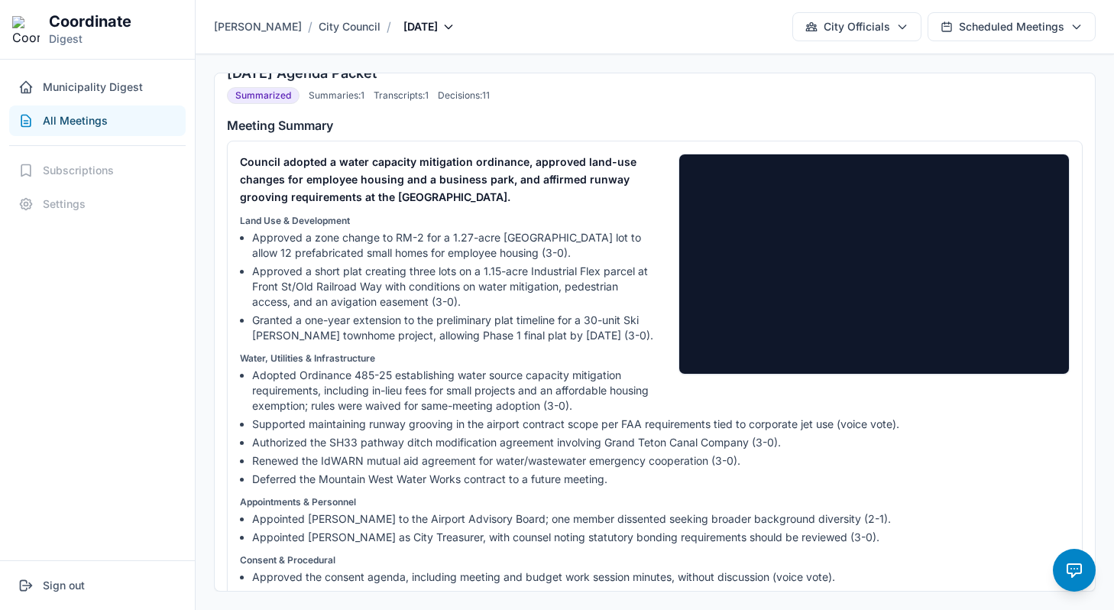
scroll to position [0, 0]
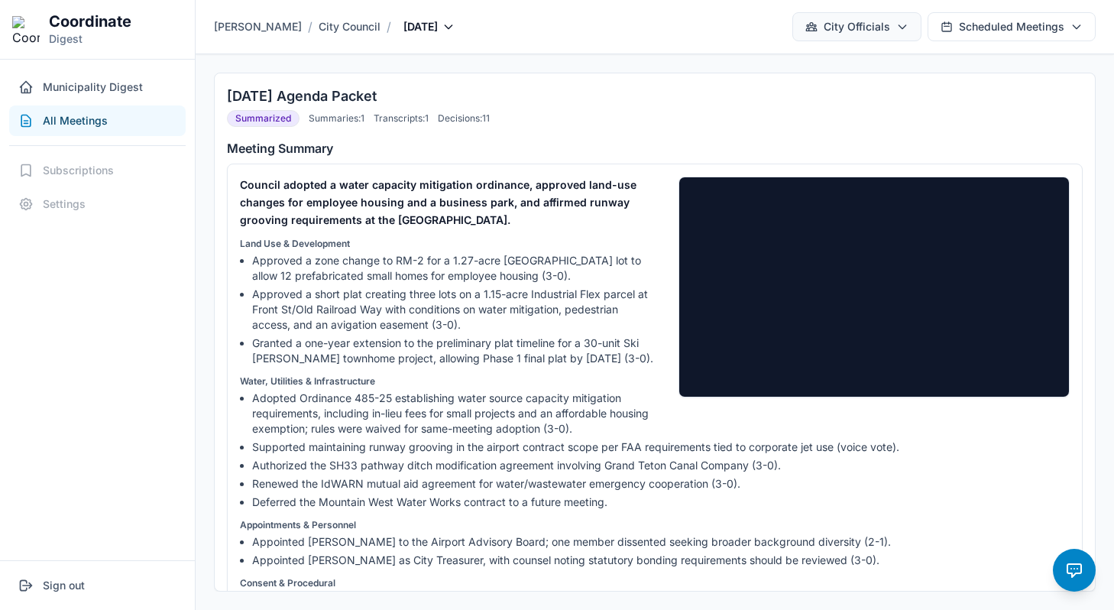
click at [875, 34] on button "City Officials" at bounding box center [856, 26] width 129 height 29
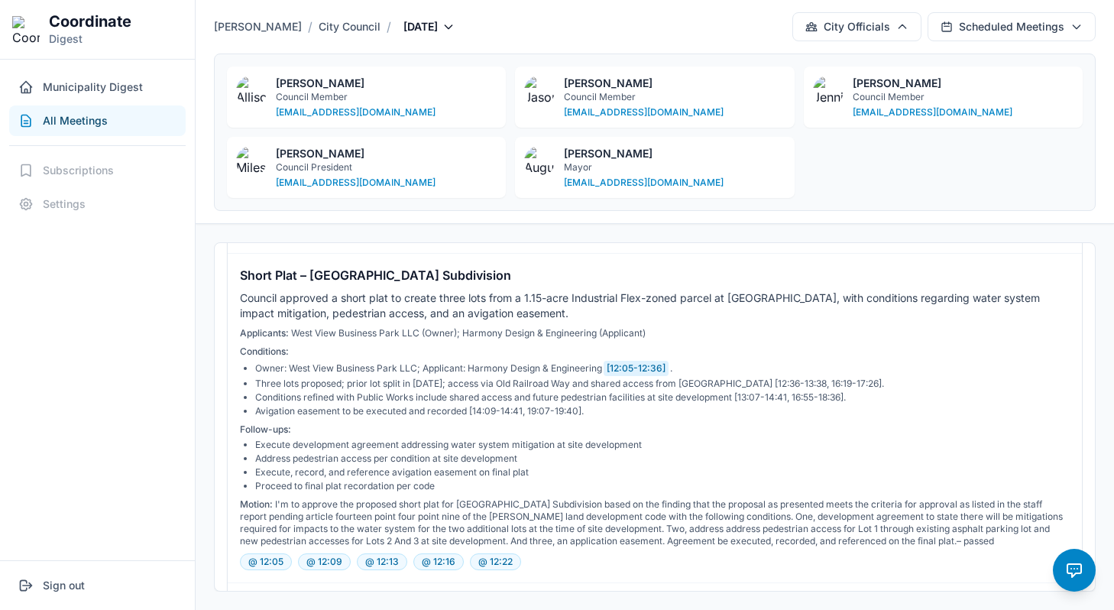
scroll to position [1160, 0]
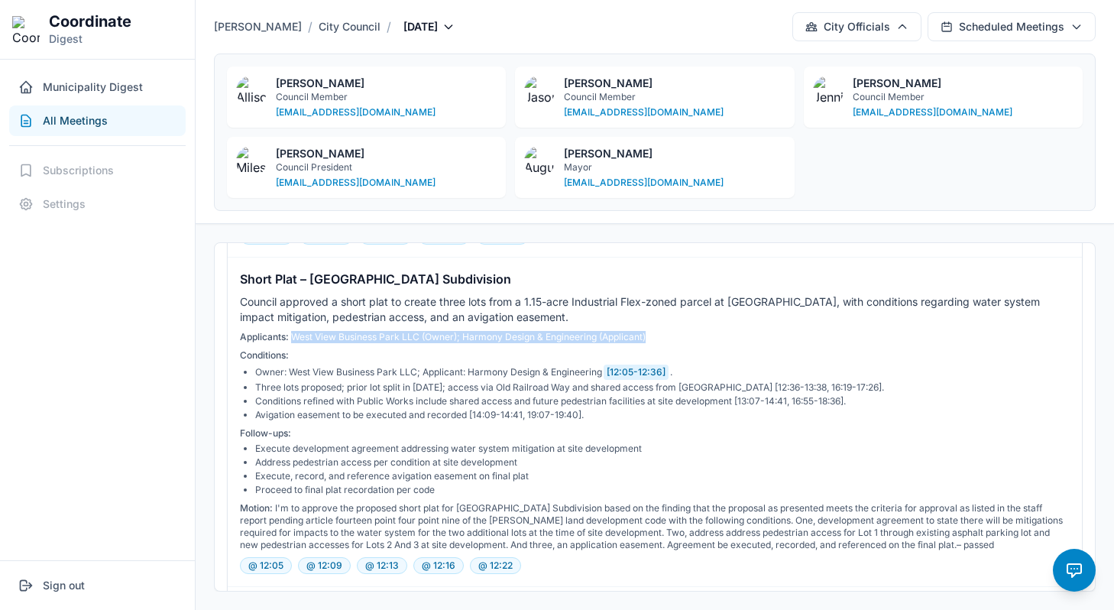
drag, startPoint x: 292, startPoint y: 338, endPoint x: 675, endPoint y: 341, distance: 382.7
click at [675, 341] on div "Applicants: West View Business Park LLC (Owner); Harmony Design & Engineering (…" at bounding box center [655, 337] width 830 height 12
drag, startPoint x: 666, startPoint y: 338, endPoint x: 545, endPoint y: 338, distance: 121.5
click at [544, 338] on div "Applicants: West View Business Park LLC (Owner); Harmony Design & Engineering (…" at bounding box center [655, 337] width 830 height 12
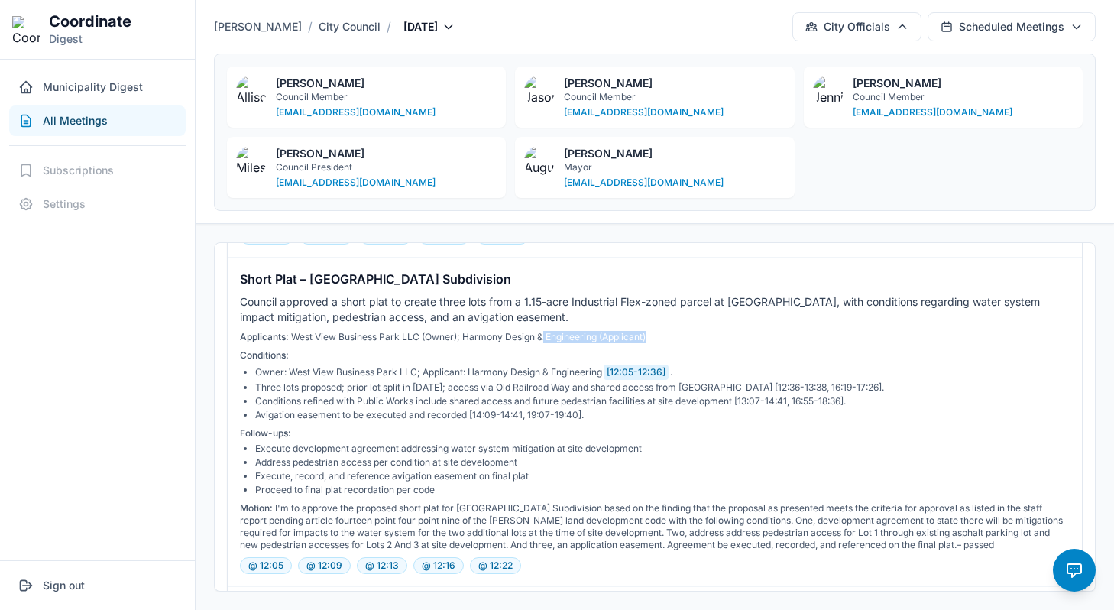
click at [545, 338] on div "Applicants: West View Business Park LLC (Owner); Harmony Design & Engineering (…" at bounding box center [655, 337] width 830 height 12
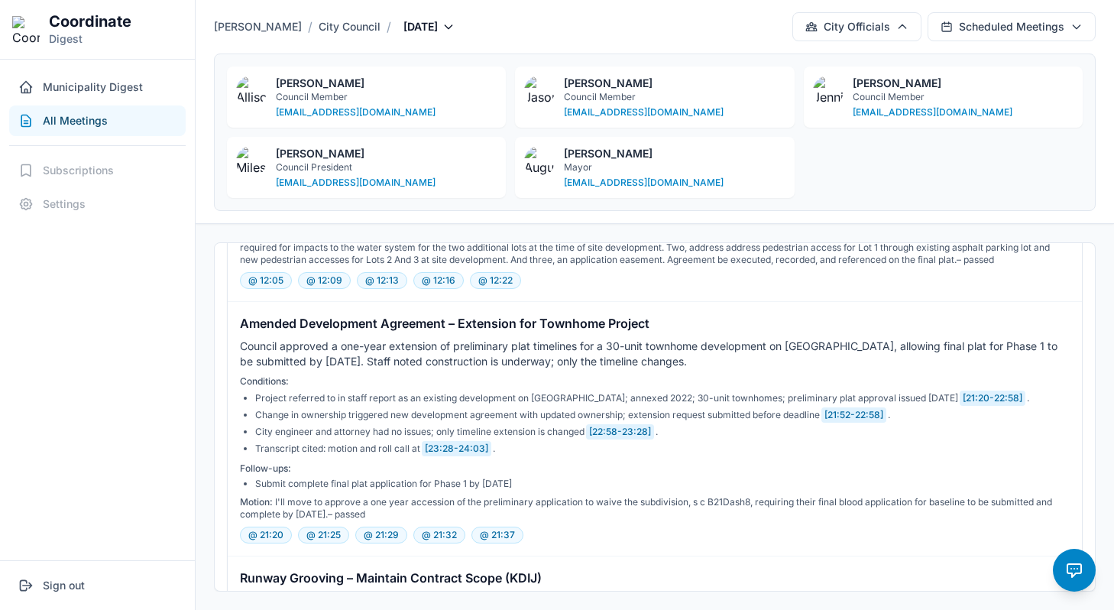
scroll to position [1461, 0]
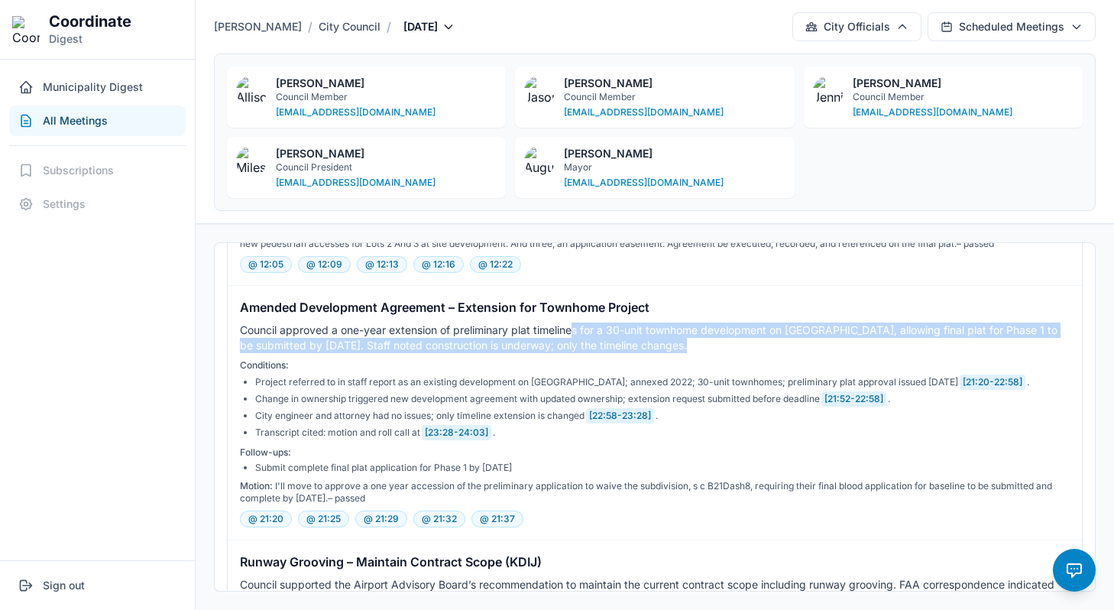
drag, startPoint x: 575, startPoint y: 337, endPoint x: 769, endPoint y: 345, distance: 193.4
click at [771, 345] on div "Council approved a one-year extension of preliminary plat timelines for a 30-un…" at bounding box center [655, 337] width 830 height 31
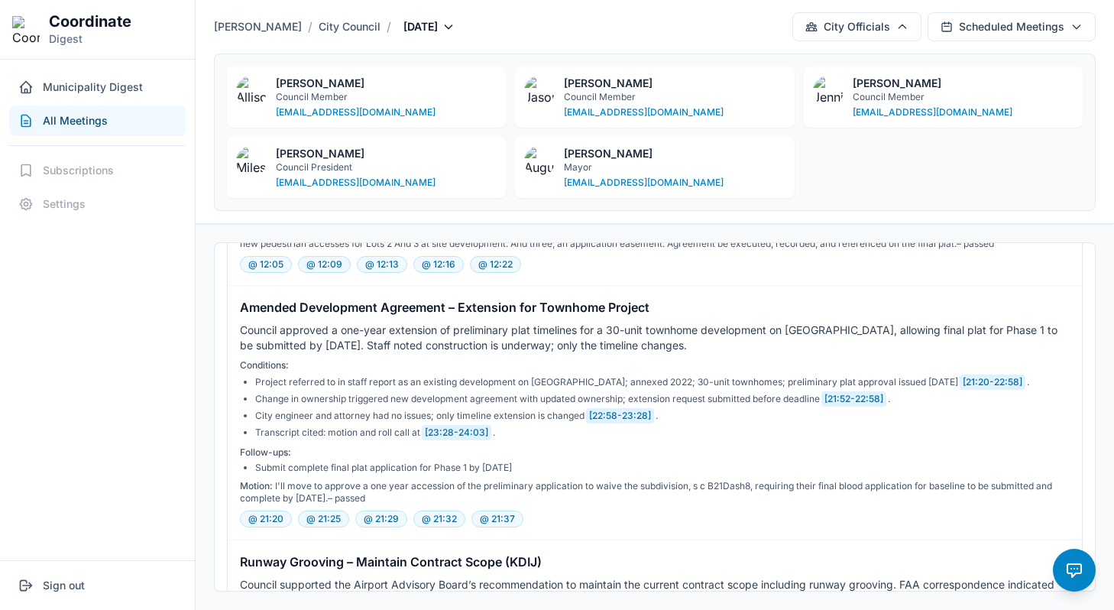
click at [758, 345] on div "Council approved a one-year extension of preliminary plat timelines for a 30-un…" at bounding box center [655, 337] width 830 height 31
click at [269, 521] on button "@ 21:20" at bounding box center [266, 518] width 52 height 17
click at [277, 519] on button "@ 21:20" at bounding box center [266, 518] width 52 height 17
click at [254, 521] on button "@ 21:20" at bounding box center [266, 518] width 52 height 17
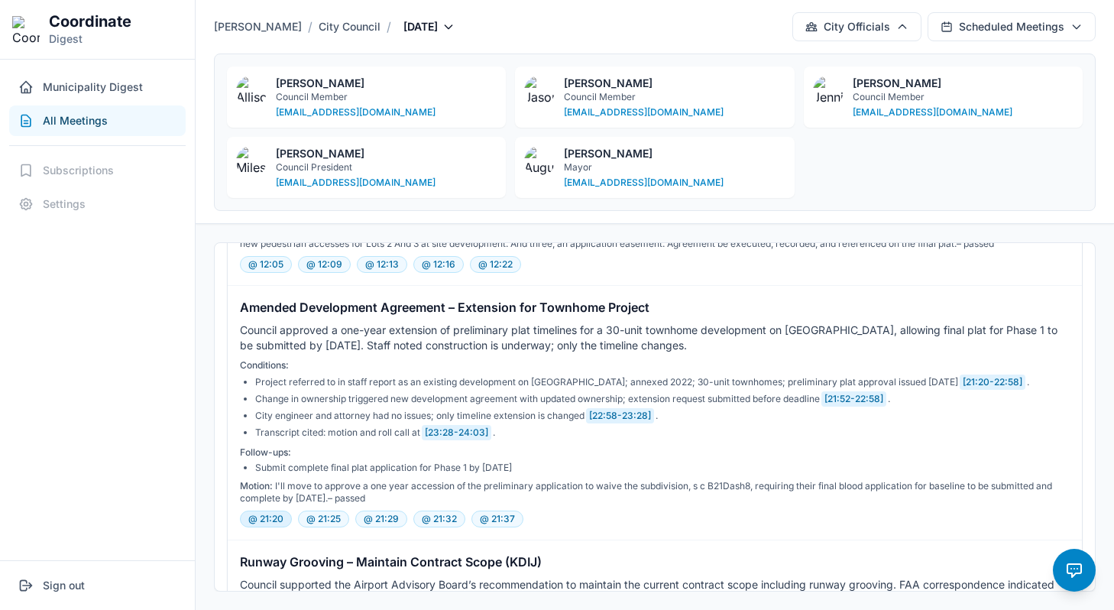
click at [254, 521] on button "@ 21:20" at bounding box center [266, 518] width 52 height 17
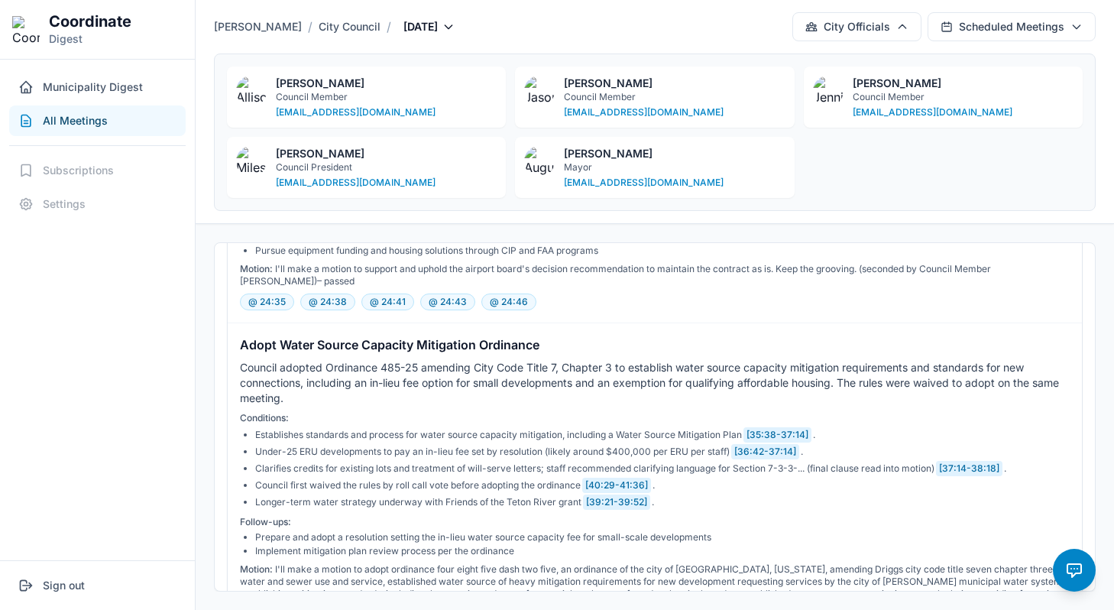
scroll to position [1979, 0]
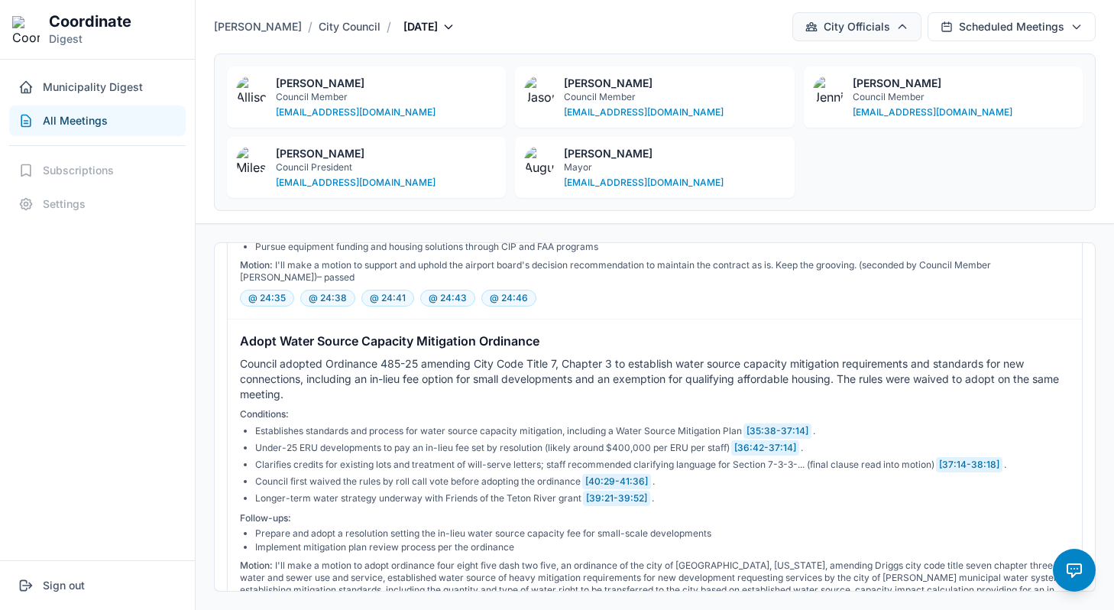
click at [885, 33] on button "City Officials" at bounding box center [856, 26] width 129 height 29
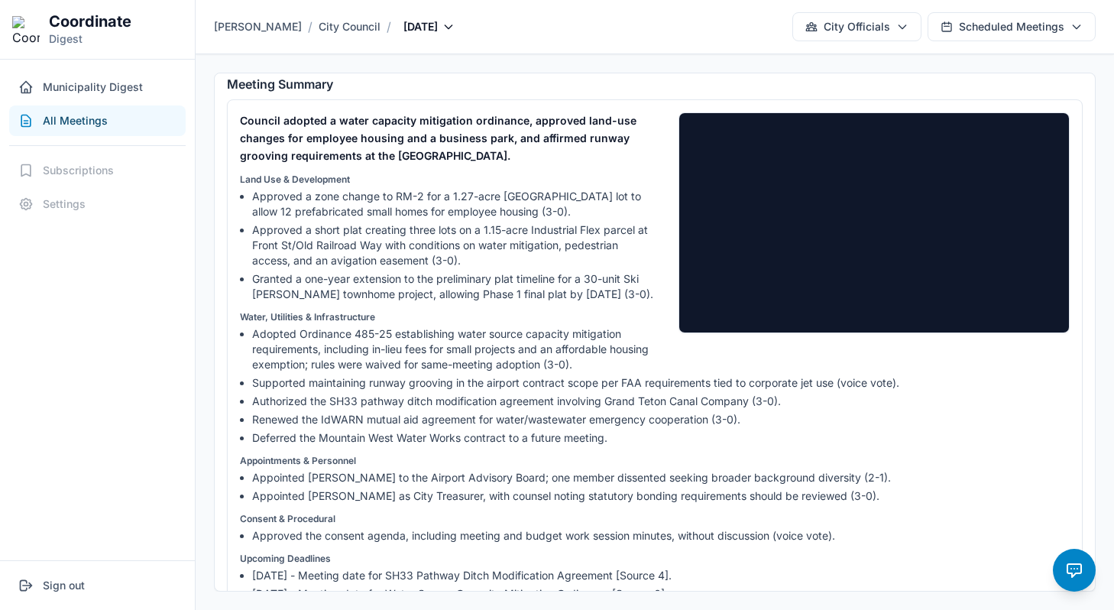
scroll to position [0, 0]
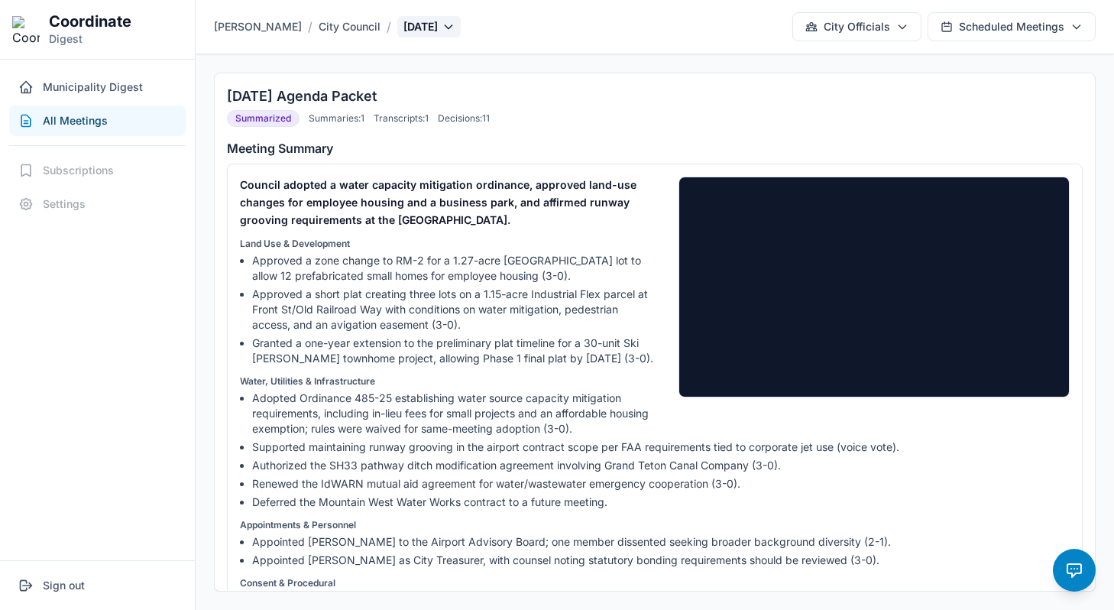
click at [442, 21] on icon "button" at bounding box center [448, 27] width 12 height 12
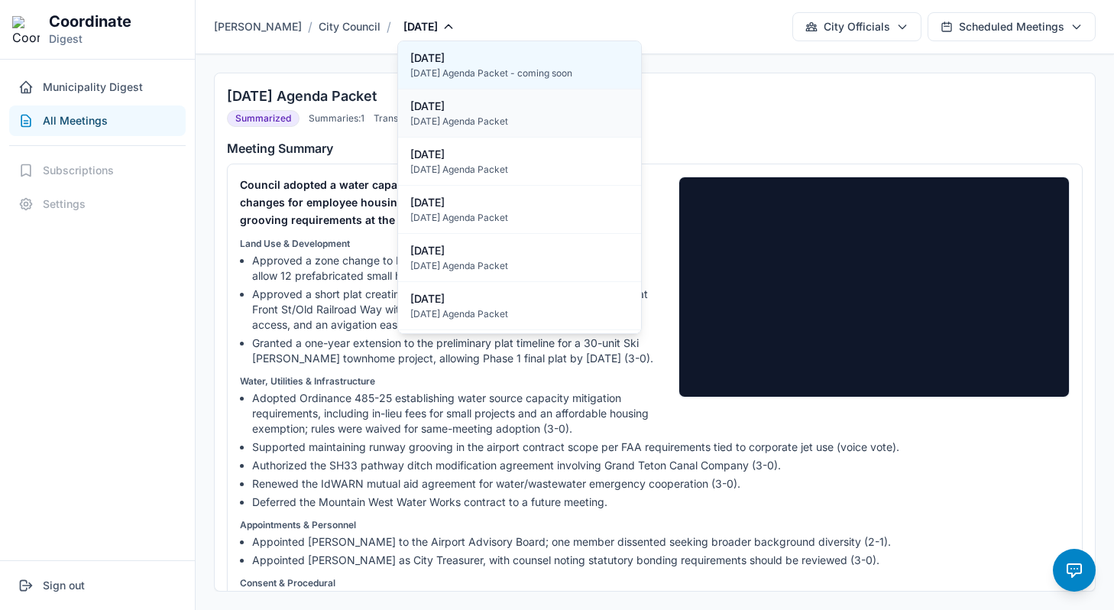
click at [471, 125] on div "09-10-2025 Agenda Packet" at bounding box center [519, 121] width 218 height 12
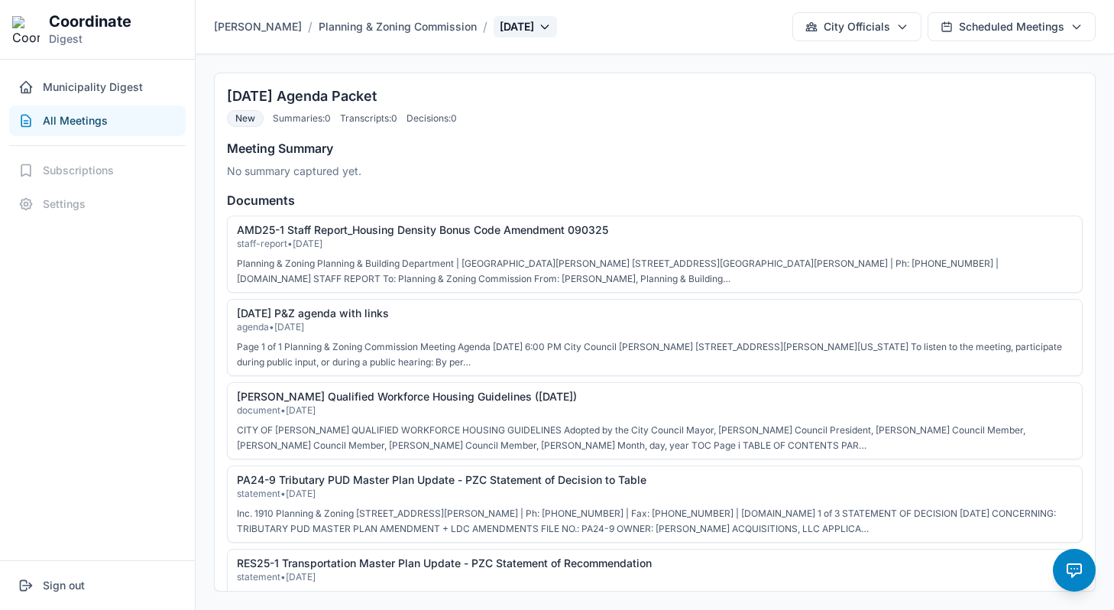
click at [494, 24] on button "Sep 9, 2025" at bounding box center [525, 26] width 63 height 21
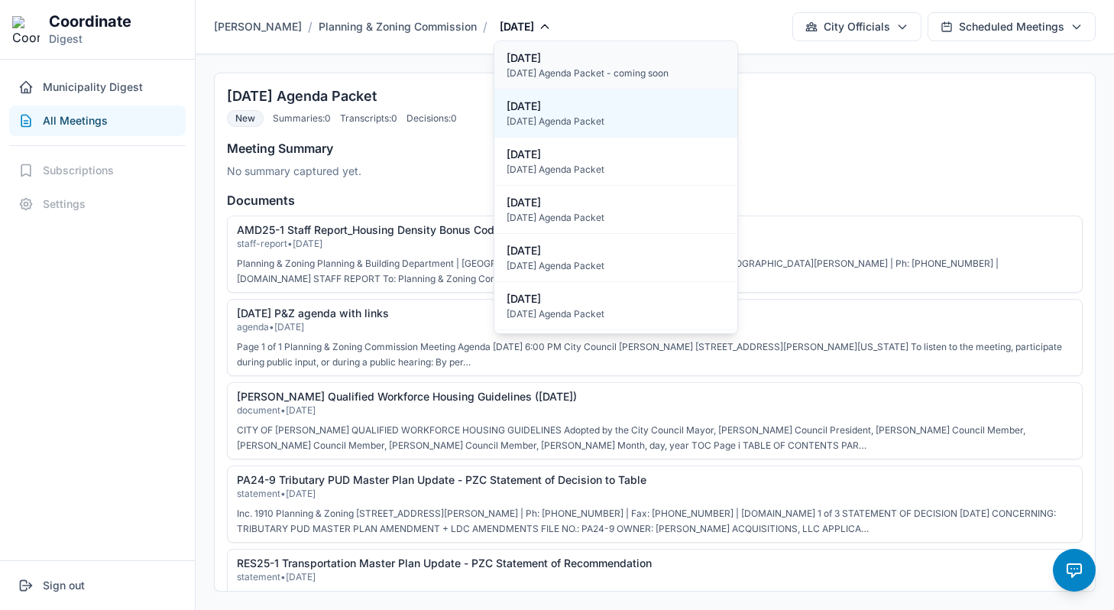
click at [506, 55] on div "Oct 7, 2025" at bounding box center [615, 57] width 218 height 15
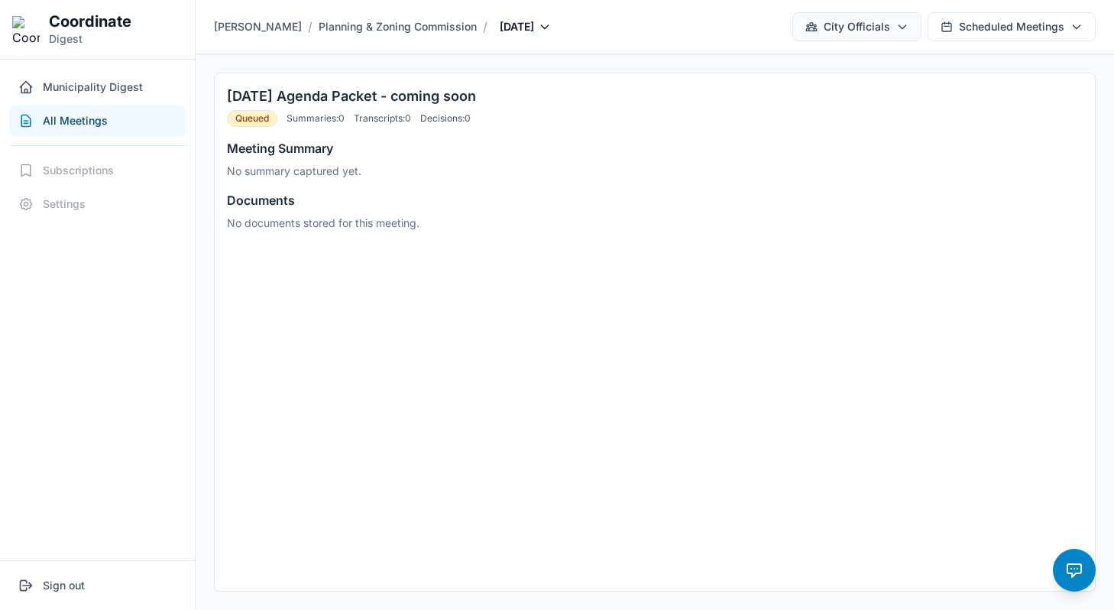
click at [881, 36] on button "City Officials" at bounding box center [856, 26] width 129 height 29
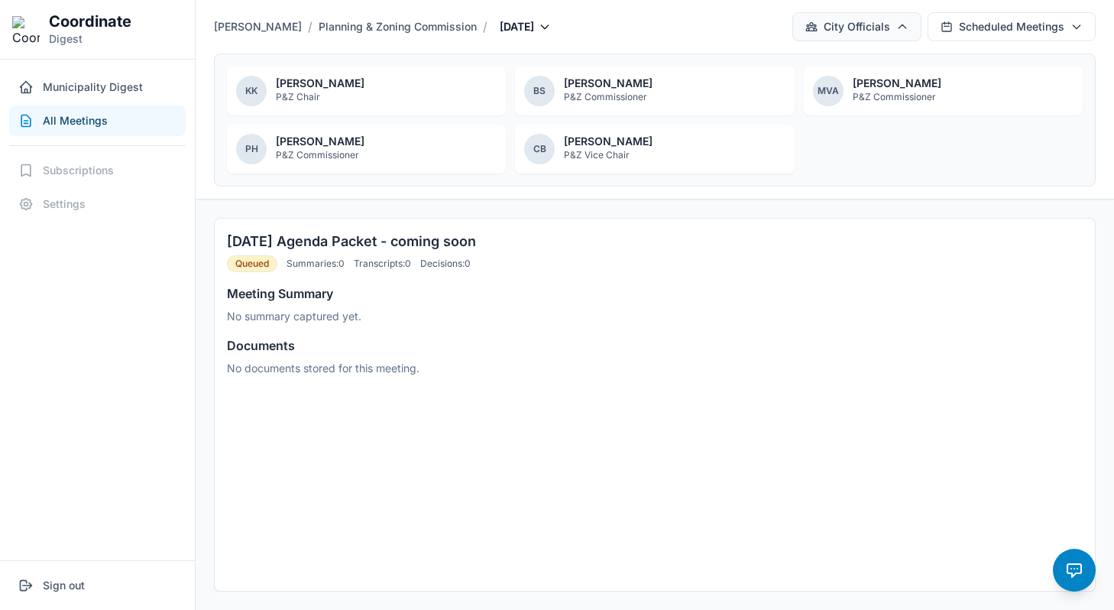
click at [881, 36] on button "City Officials" at bounding box center [856, 26] width 129 height 29
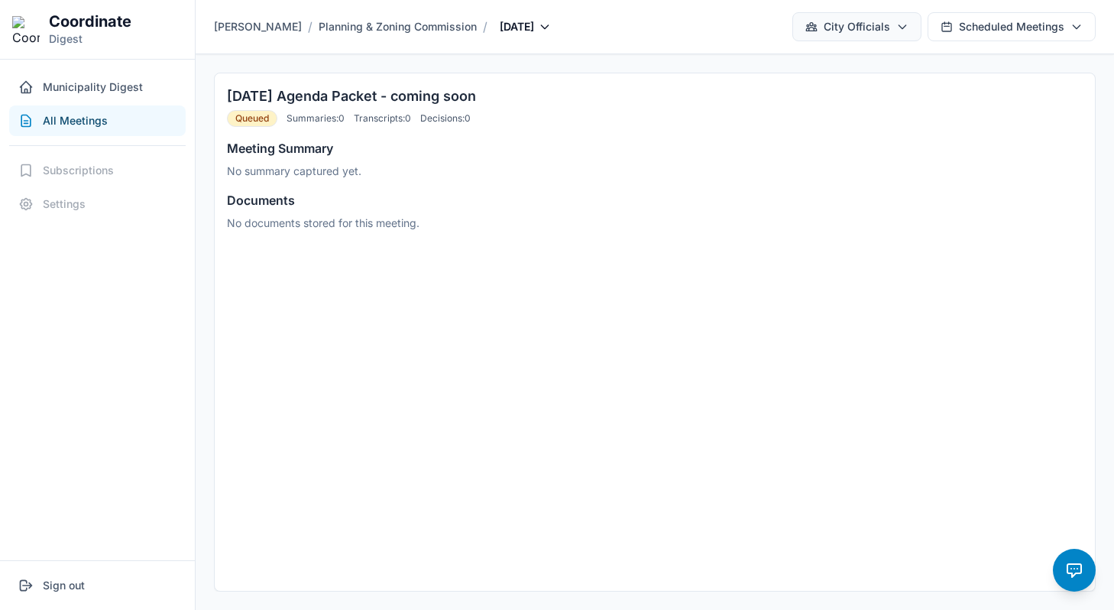
click at [895, 31] on button "City Officials" at bounding box center [856, 26] width 129 height 29
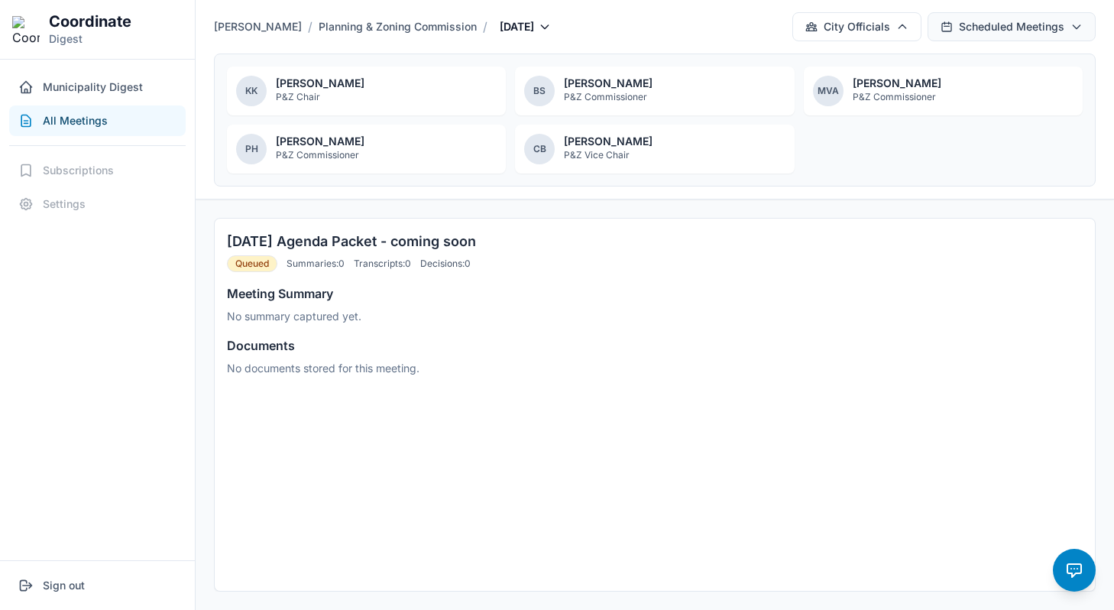
click at [958, 31] on button "Scheduled Meetings" at bounding box center [1011, 26] width 168 height 29
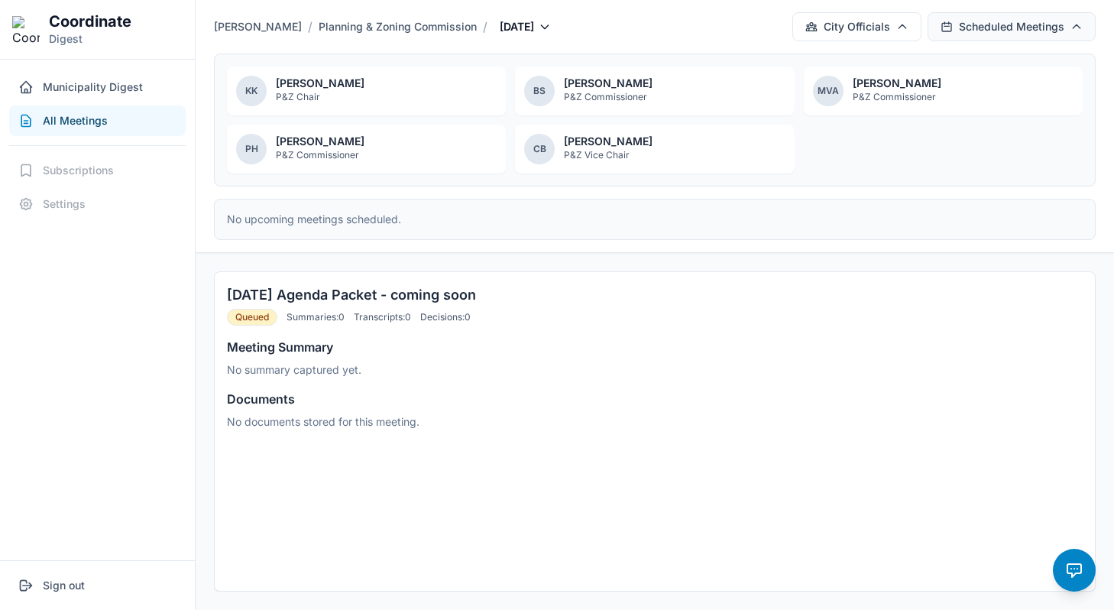
click at [958, 31] on button "Scheduled Meetings" at bounding box center [1011, 26] width 168 height 29
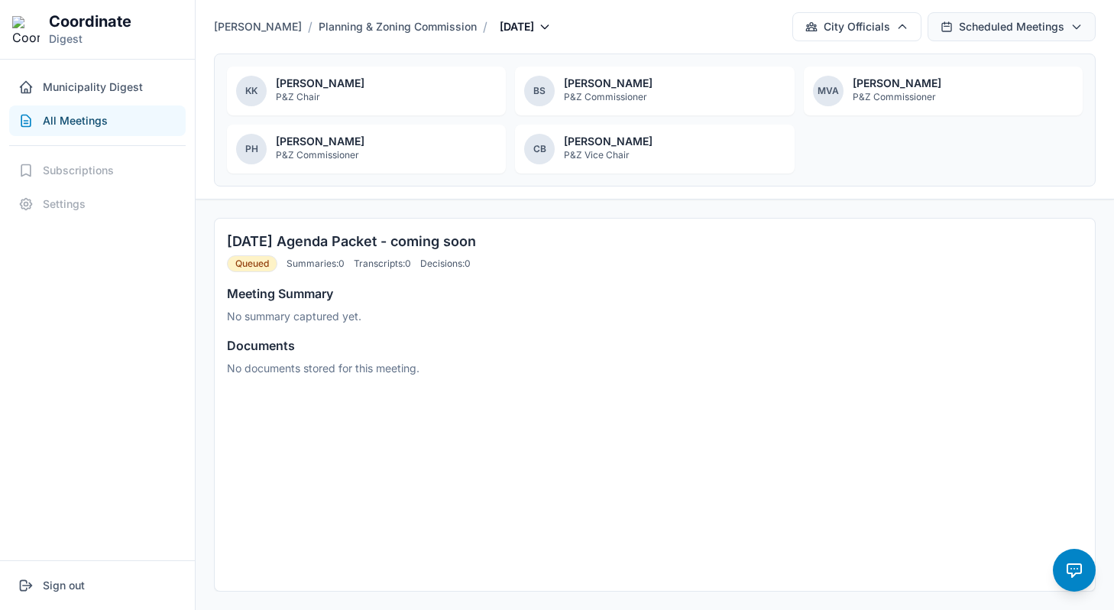
click at [958, 31] on button "Scheduled Meetings" at bounding box center [1011, 26] width 168 height 29
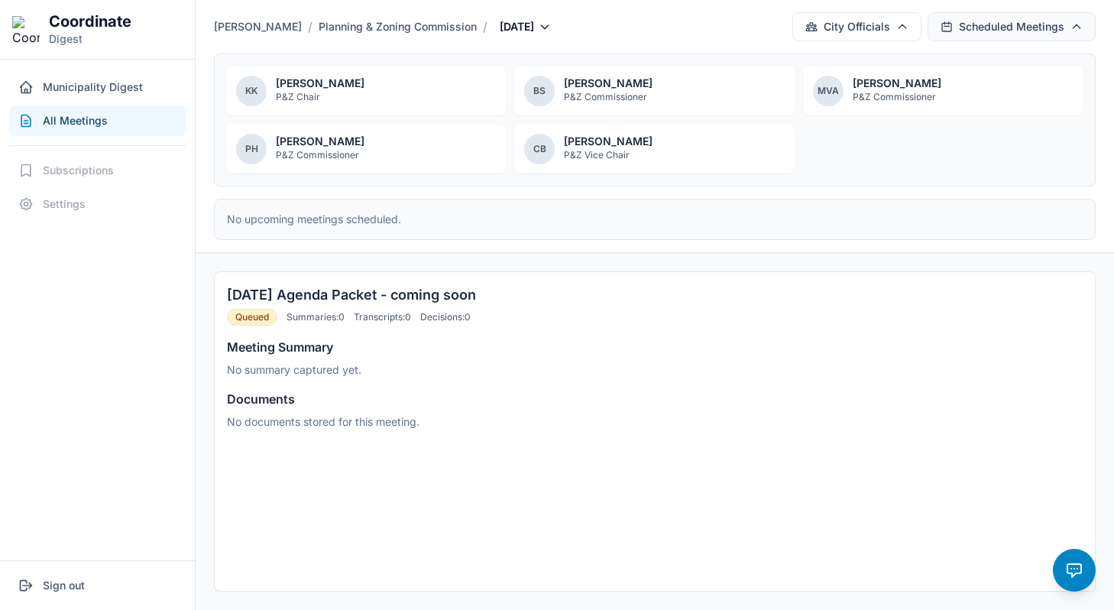
click at [958, 31] on button "Scheduled Meetings" at bounding box center [1011, 26] width 168 height 29
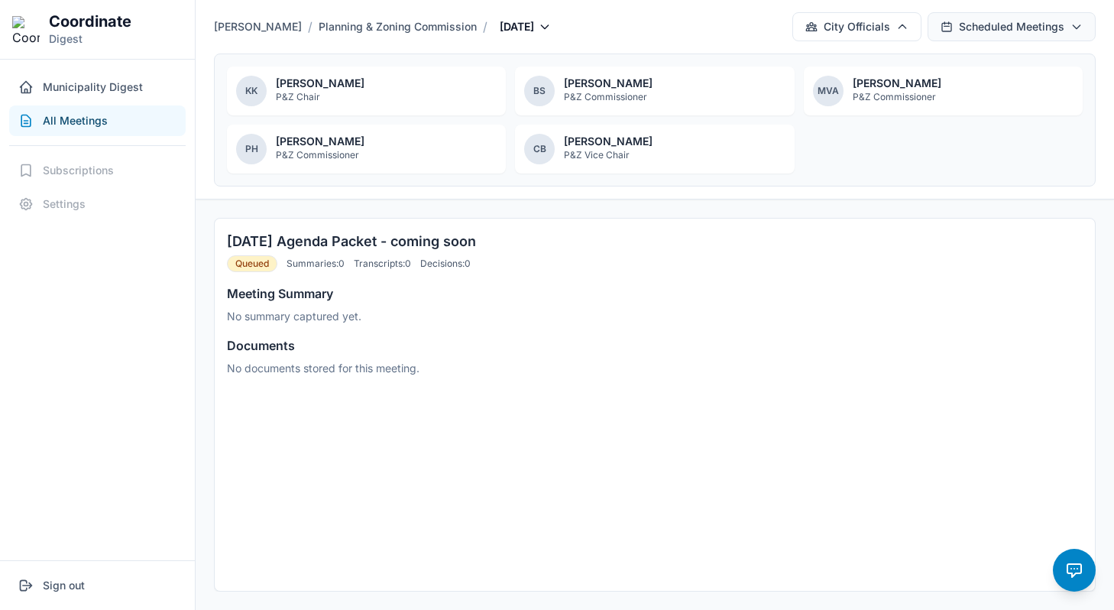
click at [958, 31] on button "Scheduled Meetings" at bounding box center [1011, 26] width 168 height 29
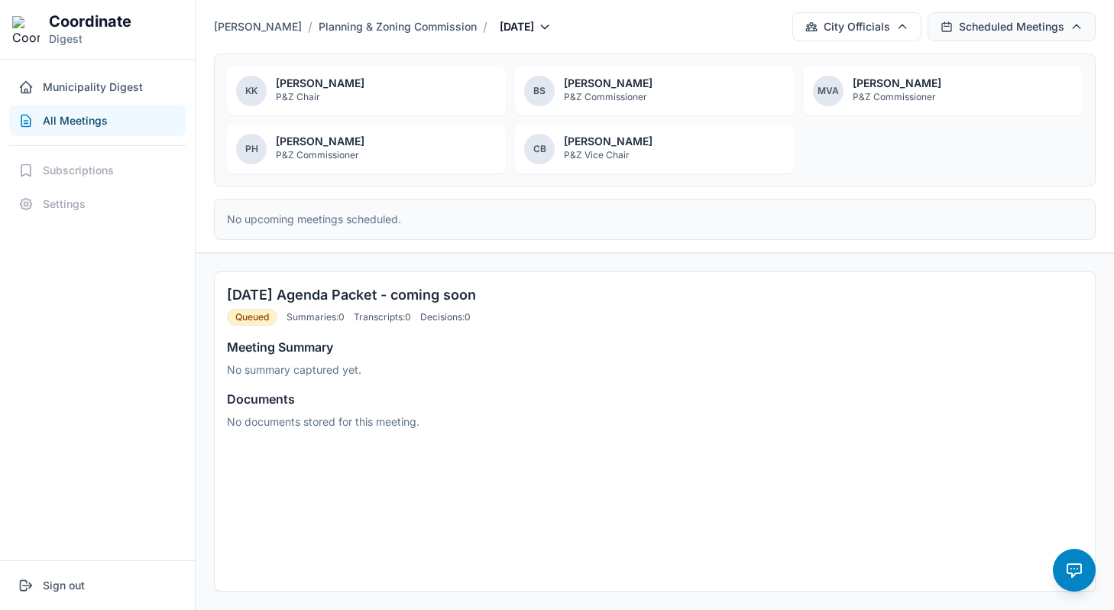
click at [958, 31] on button "Scheduled Meetings" at bounding box center [1011, 26] width 168 height 29
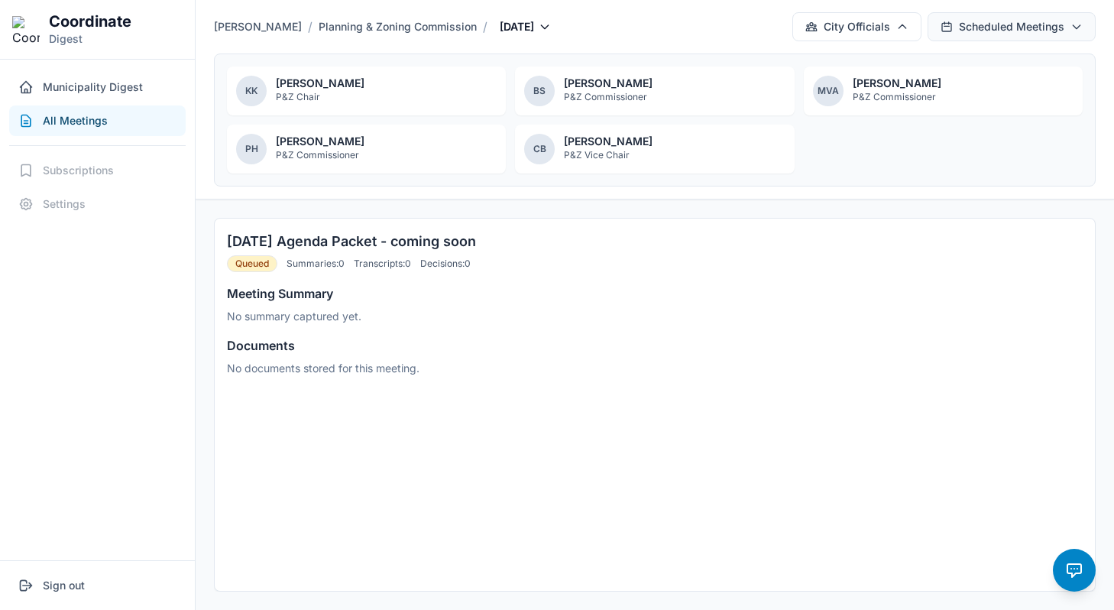
click at [958, 31] on button "Scheduled Meetings" at bounding box center [1011, 26] width 168 height 29
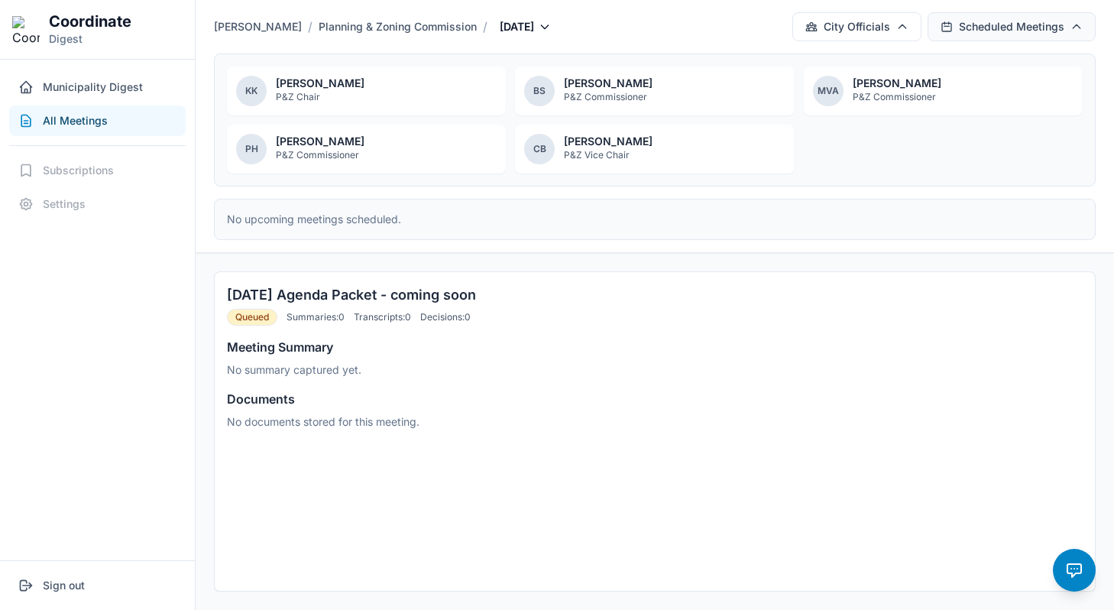
click at [958, 31] on button "Scheduled Meetings" at bounding box center [1011, 26] width 168 height 29
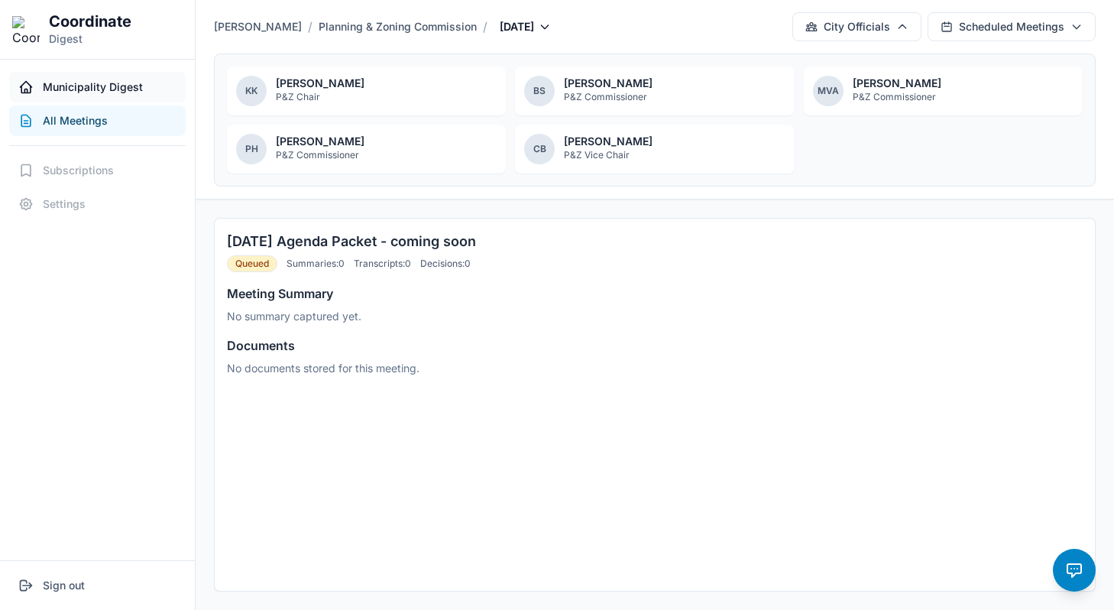
click at [156, 92] on button "Municipality Digest" at bounding box center [97, 87] width 176 height 31
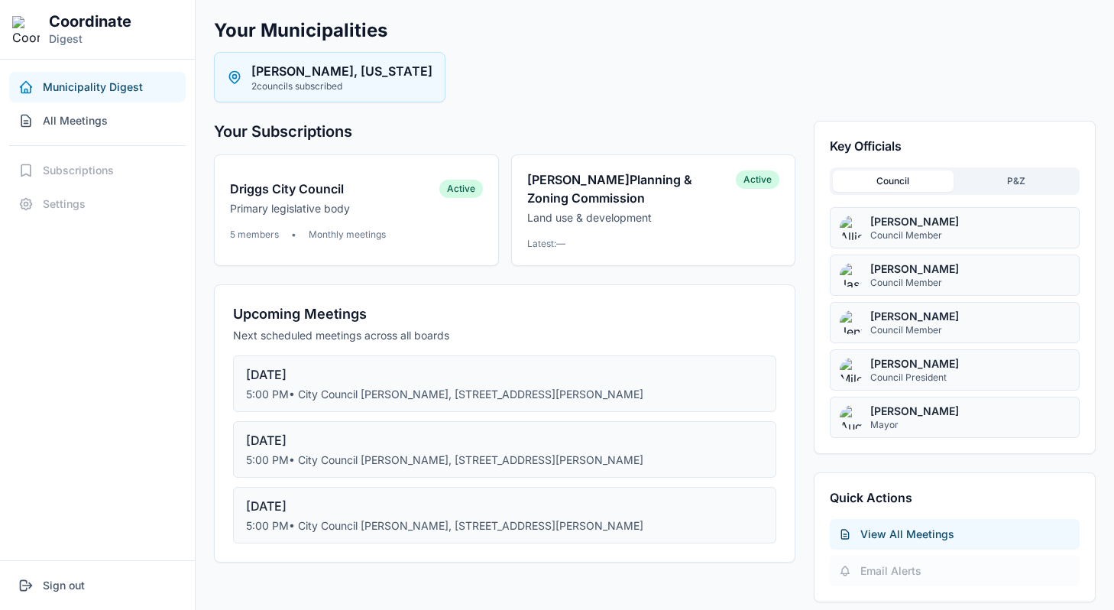
click at [789, 105] on div "Your Municipalities Driggs, Idaho 2 councils subscribed Your Subscriptions Drig…" at bounding box center [655, 435] width 918 height 871
